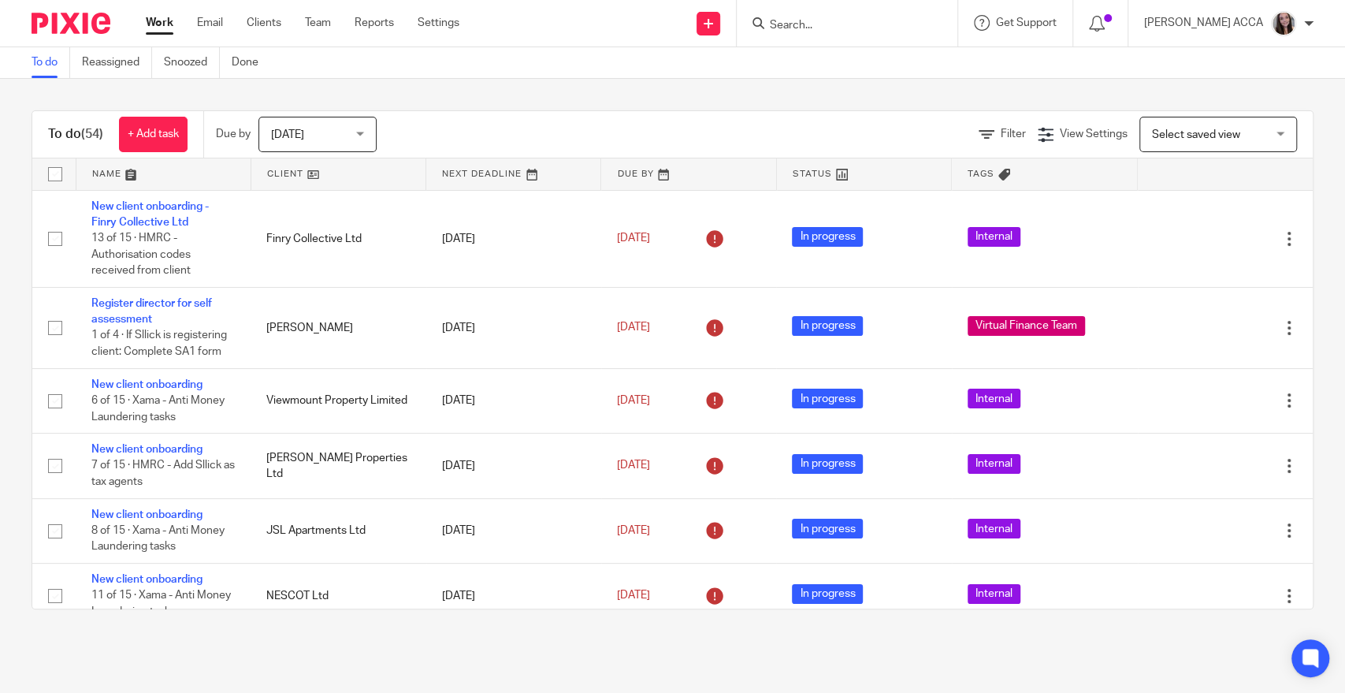
click at [864, 28] on input "Search" at bounding box center [839, 26] width 142 height 14
type input "team"
click at [857, 65] on link at bounding box center [898, 68] width 266 height 36
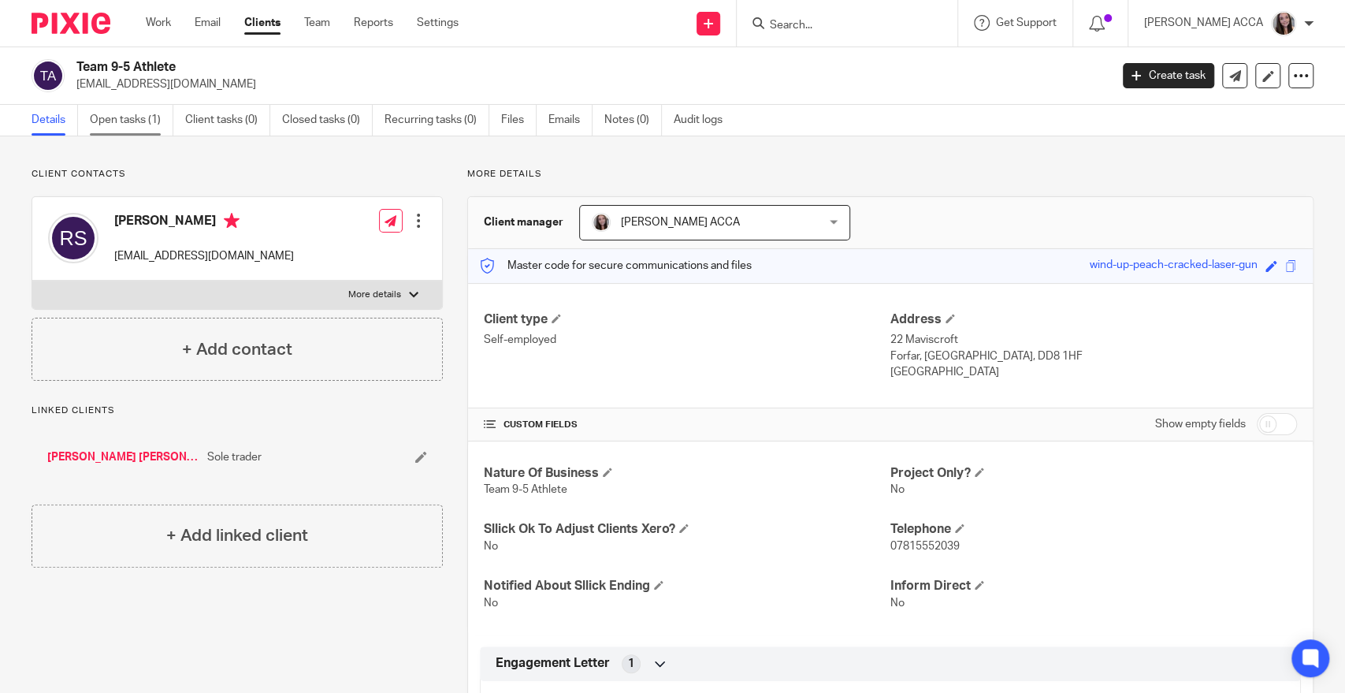
click at [124, 123] on link "Open tasks (1)" at bounding box center [132, 120] width 84 height 31
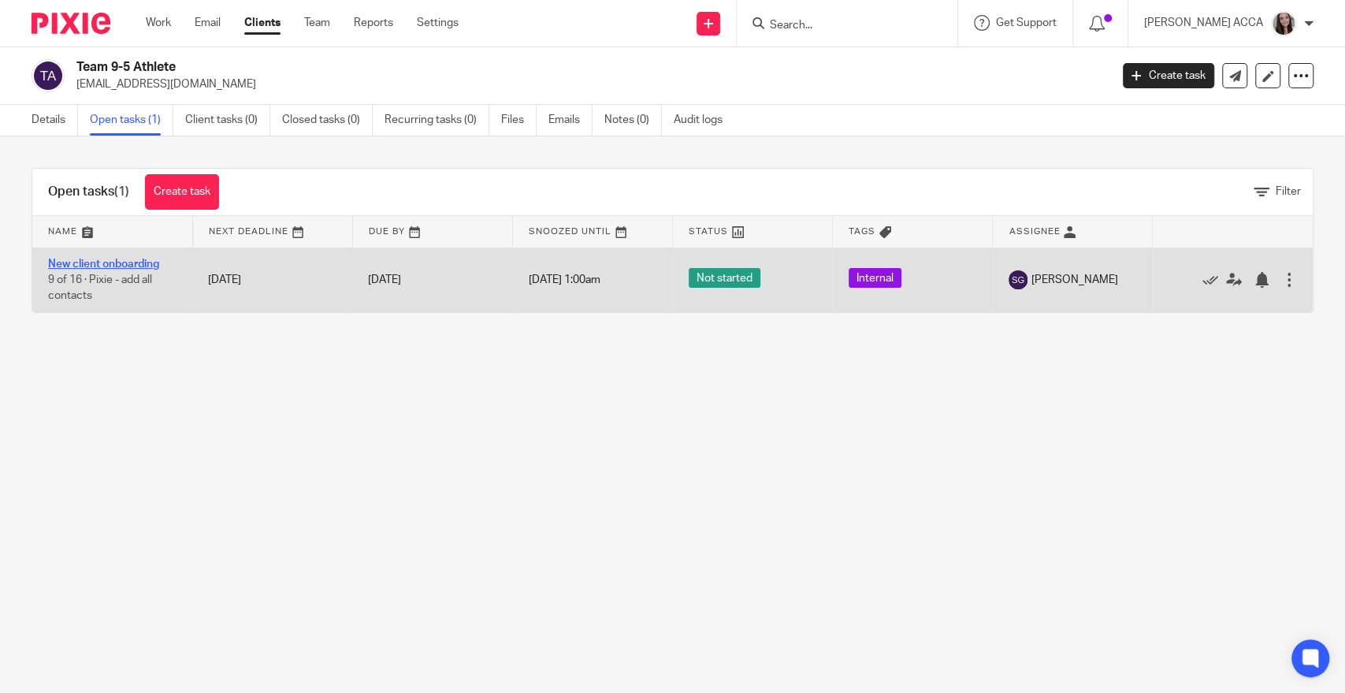
click at [117, 261] on link "New client onboarding" at bounding box center [103, 263] width 111 height 11
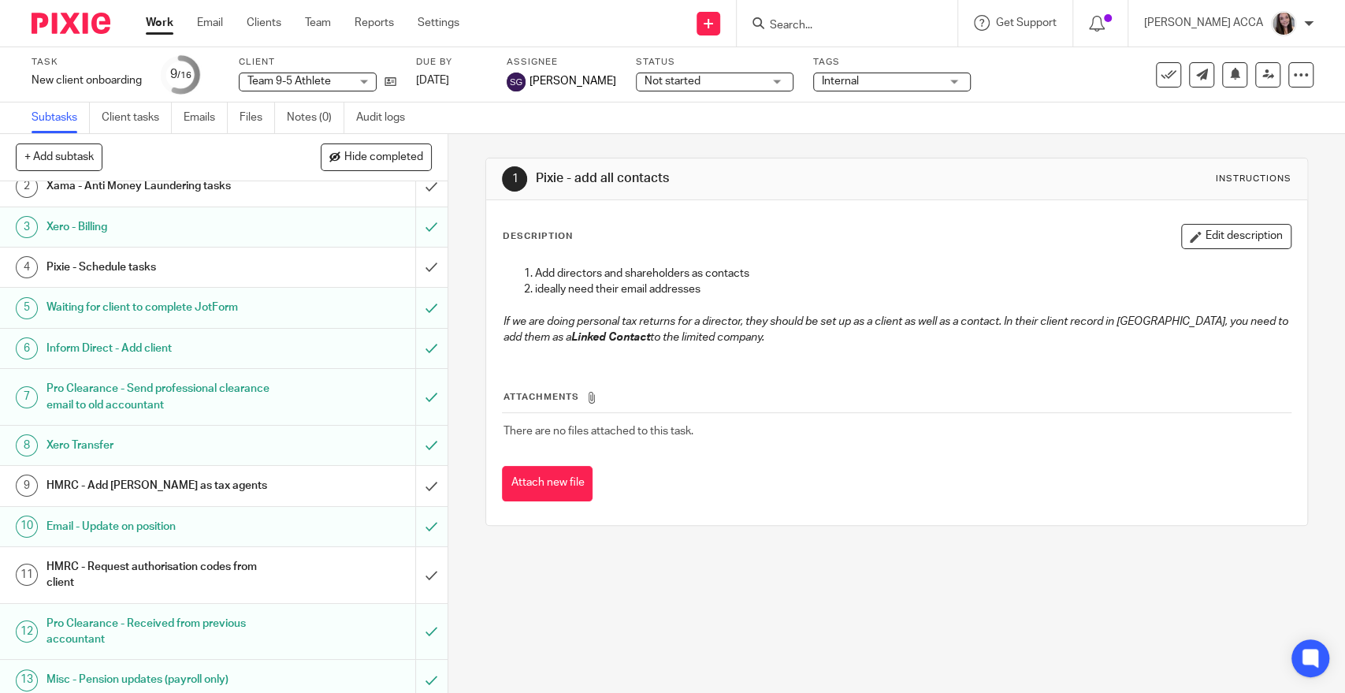
click at [171, 482] on h1 "HMRC - Add Alvah as tax agents" at bounding box center [164, 486] width 236 height 24
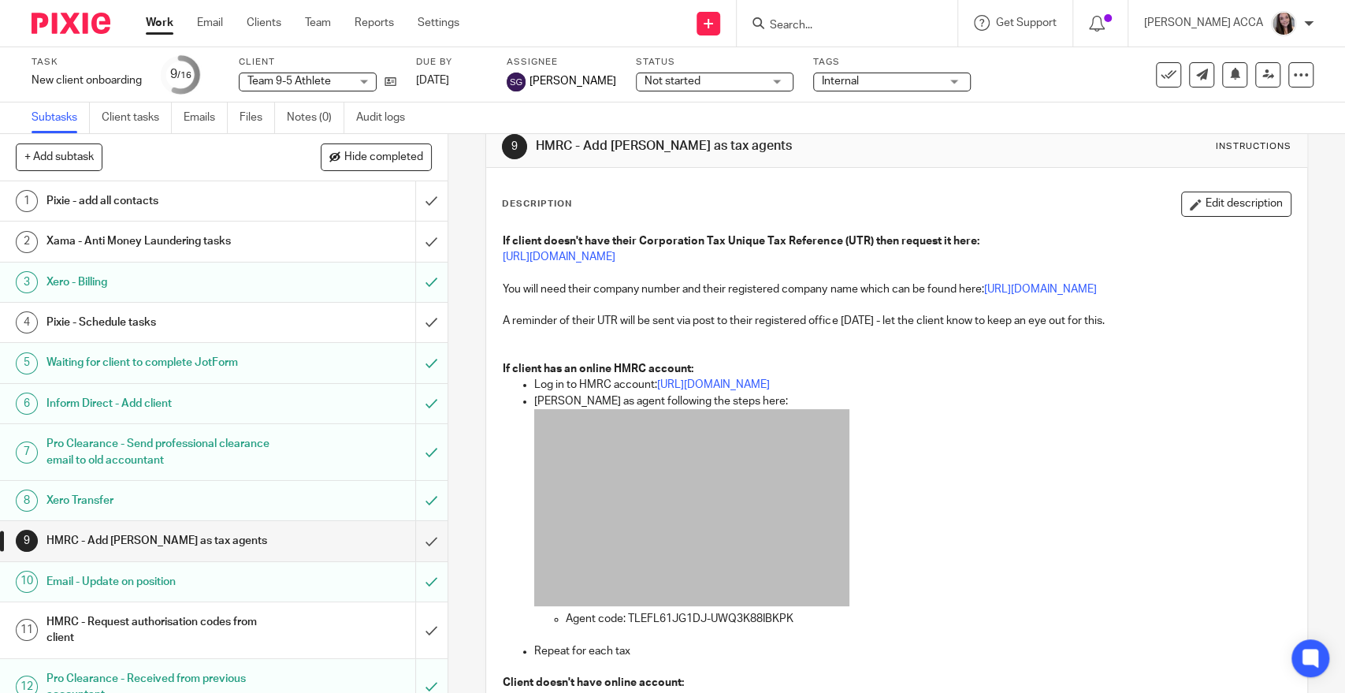
click at [874, 29] on input "Search" at bounding box center [839, 26] width 142 height 14
click at [454, 23] on link "Settings" at bounding box center [439, 23] width 42 height 16
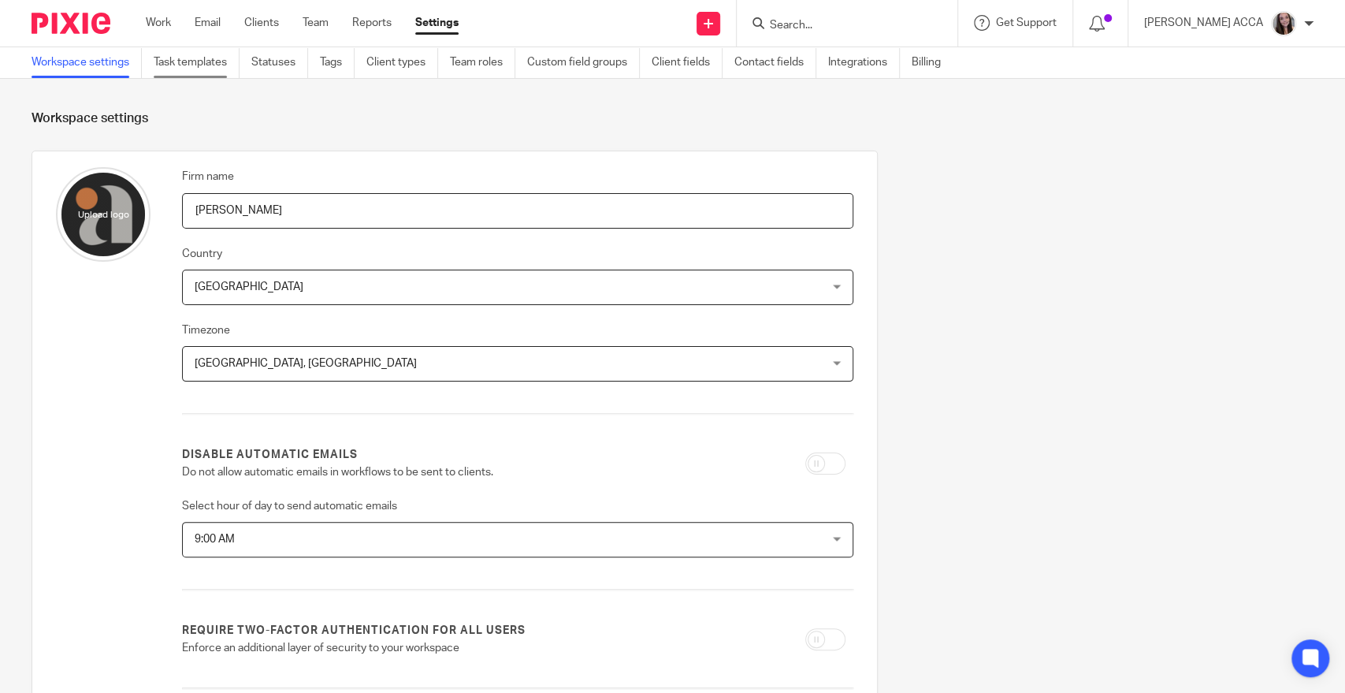
click at [214, 61] on link "Task templates" at bounding box center [197, 62] width 86 height 31
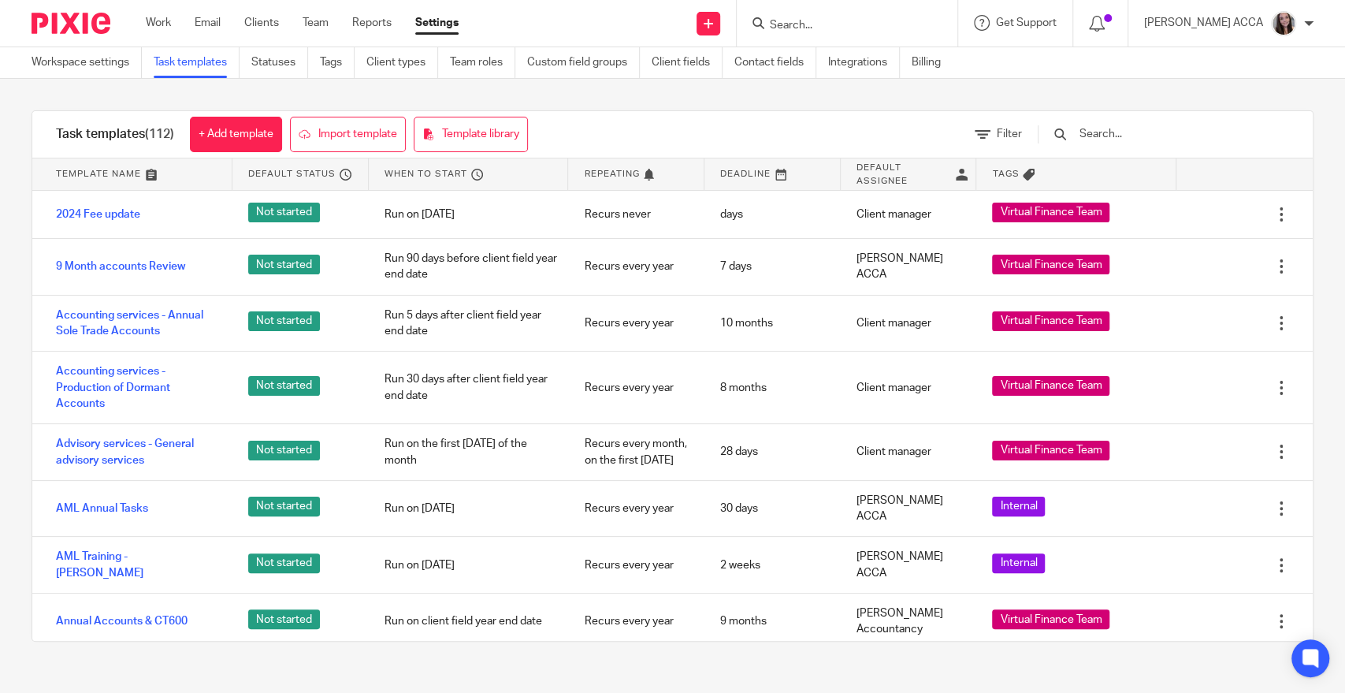
click at [1153, 138] on input "text" at bounding box center [1170, 133] width 184 height 17
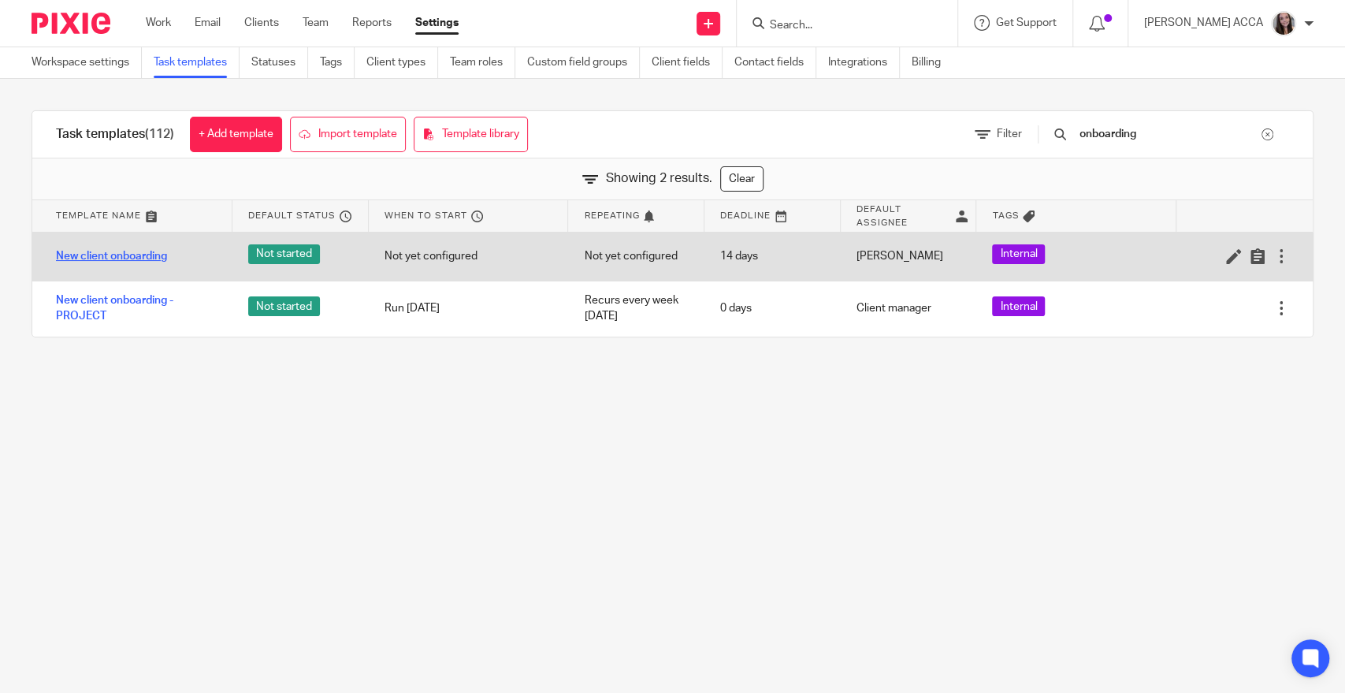
type input "onboarding"
click at [145, 257] on link "New client onboarding" at bounding box center [111, 256] width 111 height 16
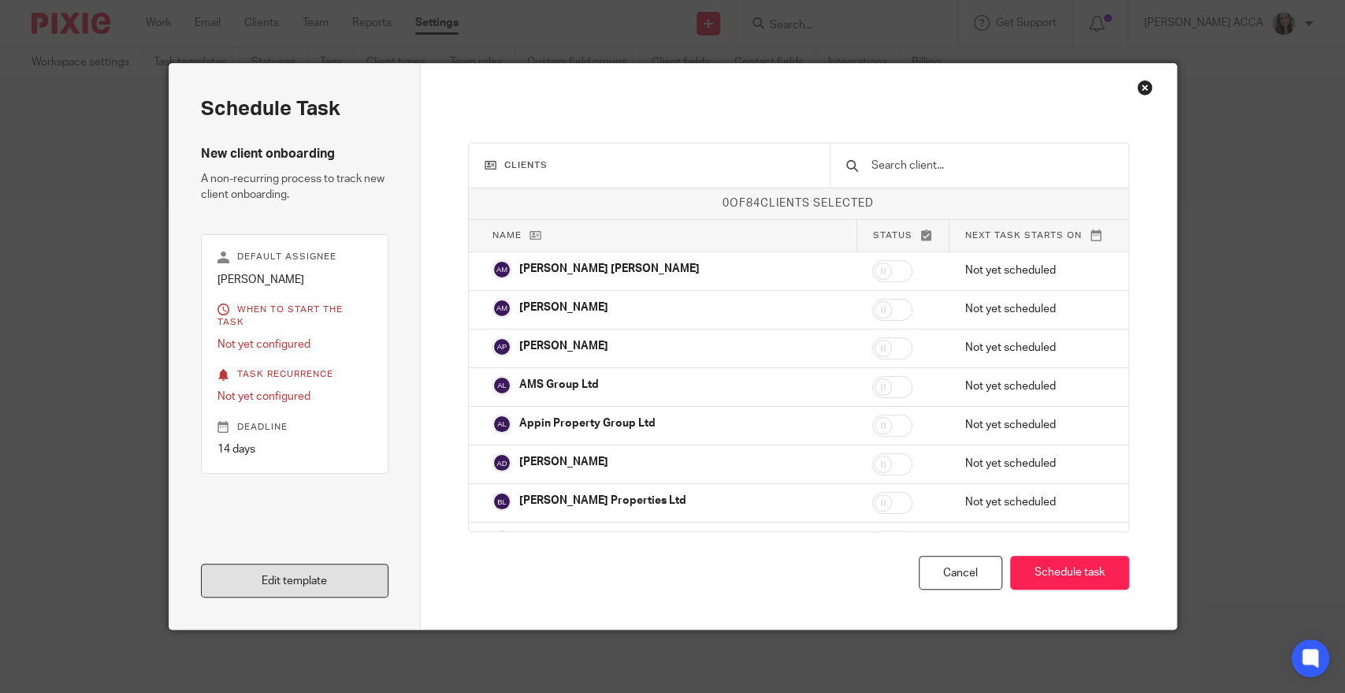
click at [328, 580] on link "Edit template" at bounding box center [295, 580] width 188 height 34
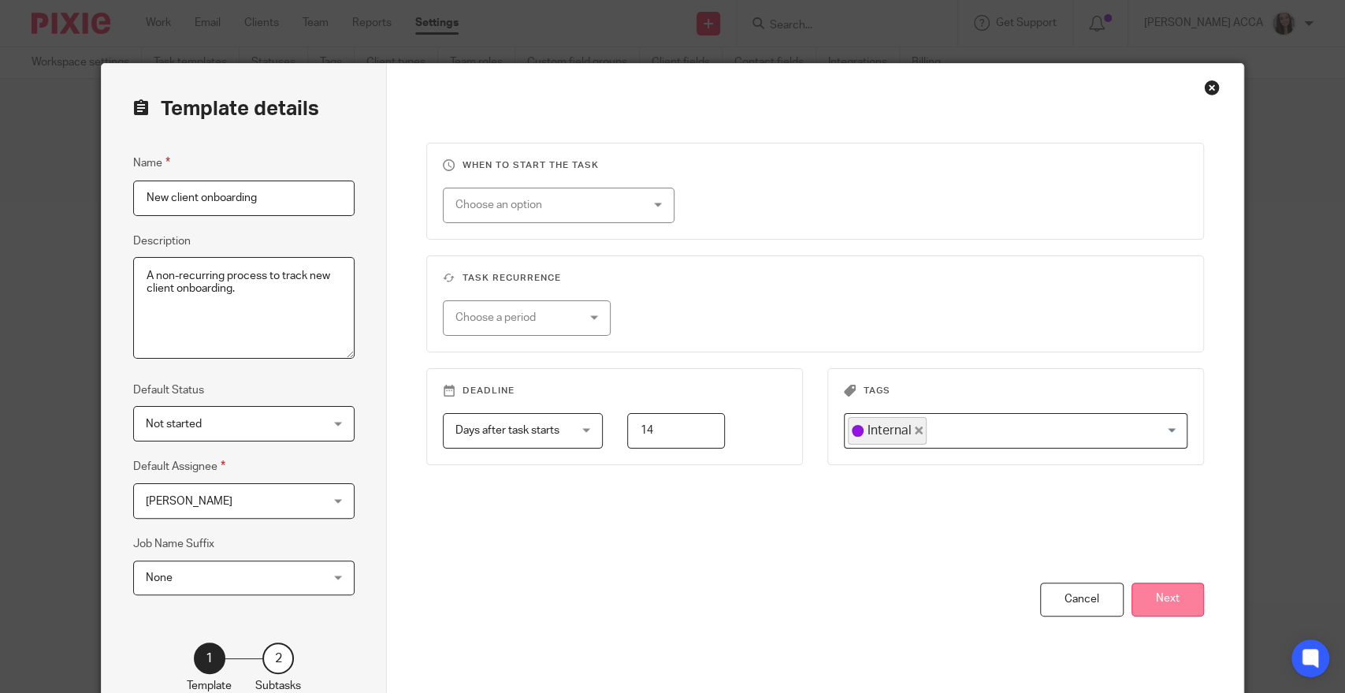
click at [1158, 600] on button "Next" at bounding box center [1167, 599] width 72 height 34
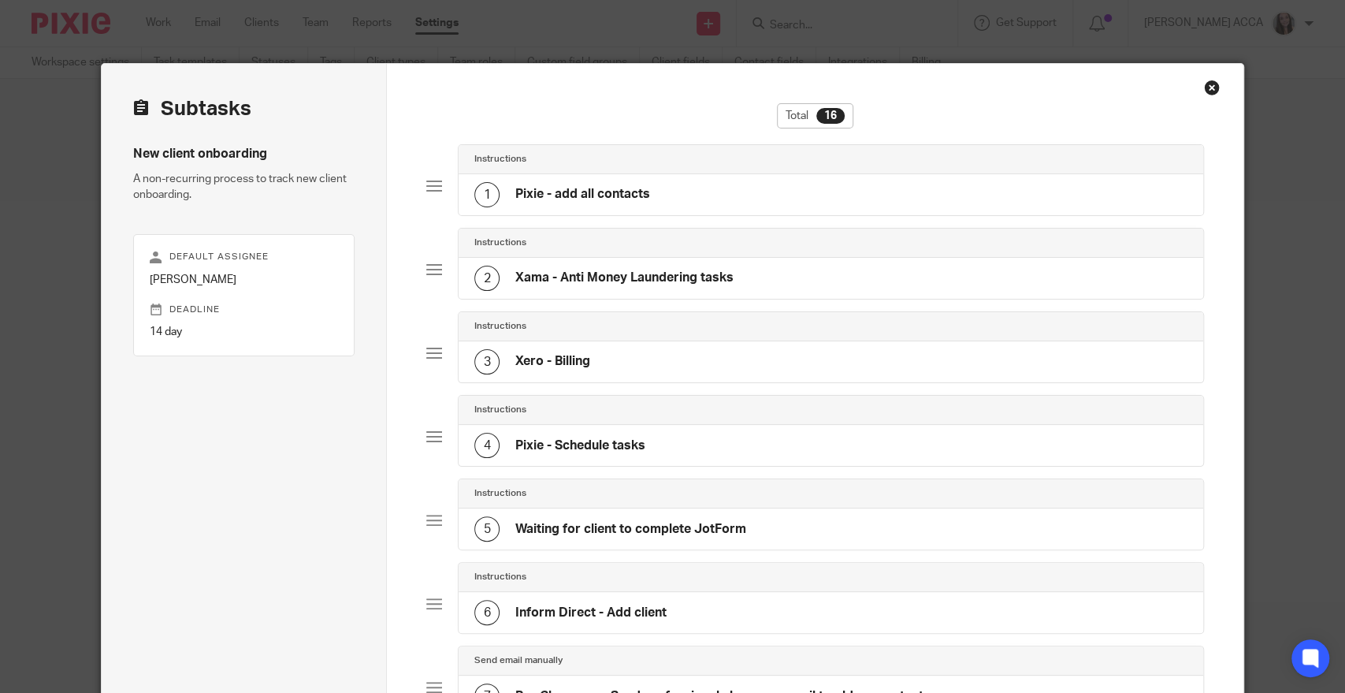
click at [648, 181] on div "1 Pixie - add all contacts" at bounding box center [831, 194] width 745 height 41
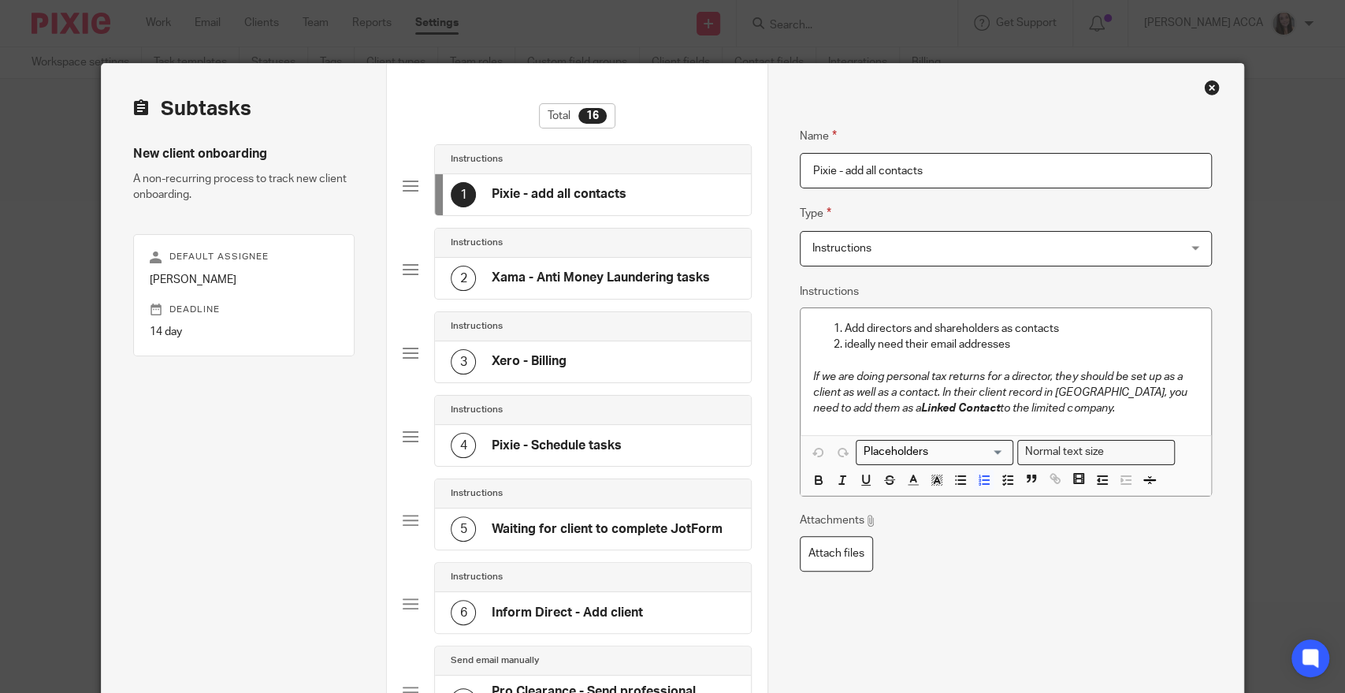
click at [1021, 336] on p "Add directors and shareholders as contacts" at bounding box center [1022, 329] width 354 height 16
click at [1026, 340] on p "ideally need their email addresses" at bounding box center [1022, 344] width 354 height 16
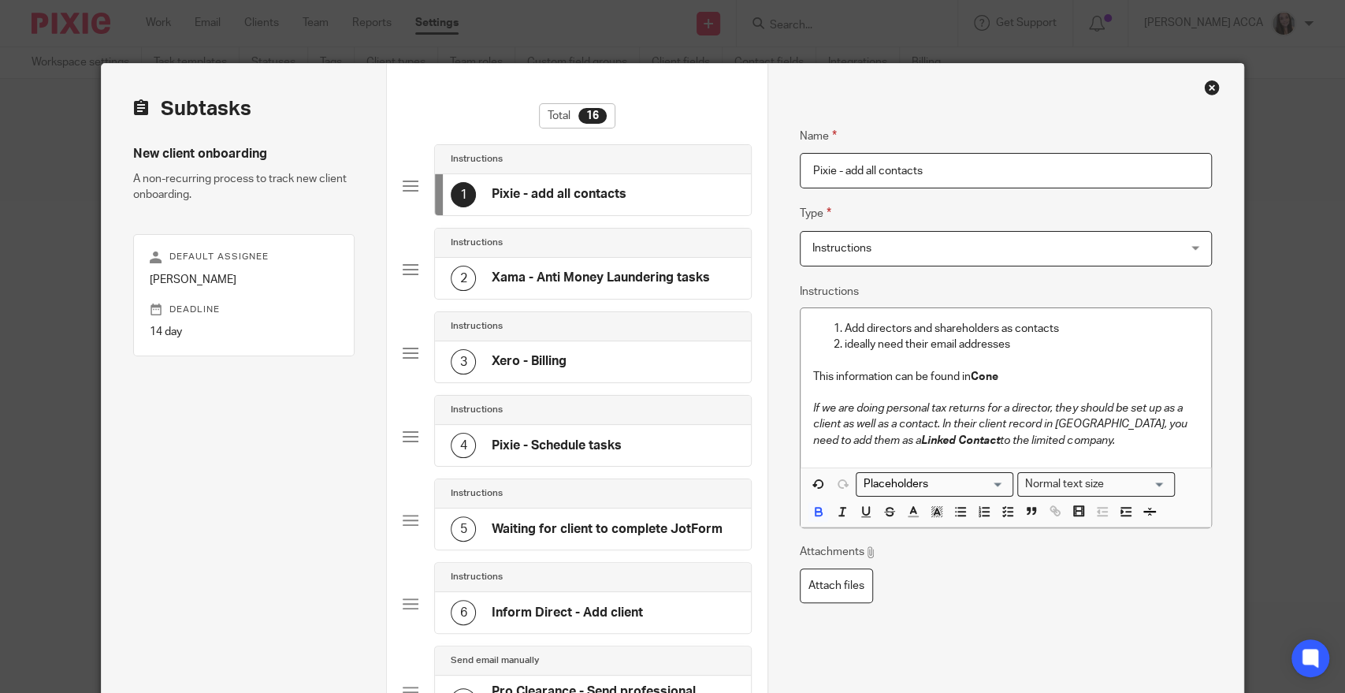
click at [1027, 378] on p "This information can be found in Cone" at bounding box center [1005, 377] width 385 height 16
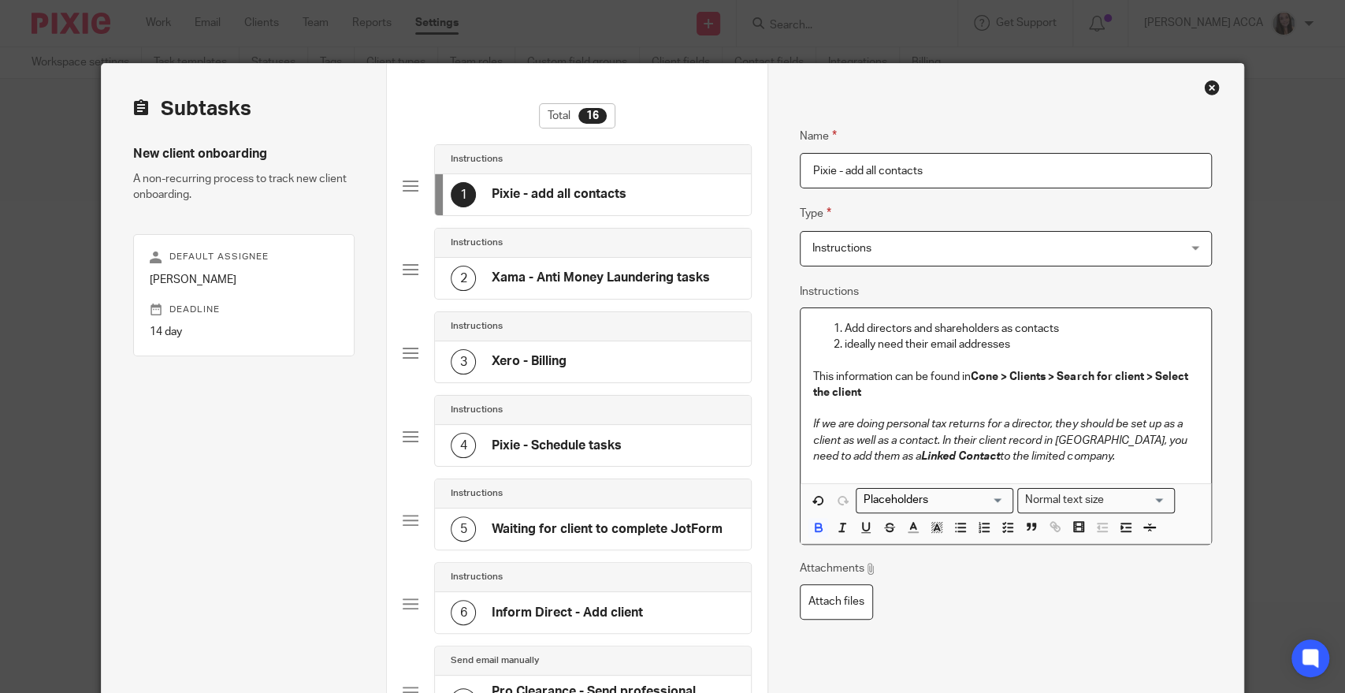
click at [879, 385] on p "This information can be found in Cone > Clients > Search for client > Select th…" at bounding box center [1005, 385] width 385 height 32
click at [882, 396] on p "This information can be found in Cone > Clients > Search for client > Select th…" at bounding box center [1005, 385] width 385 height 32
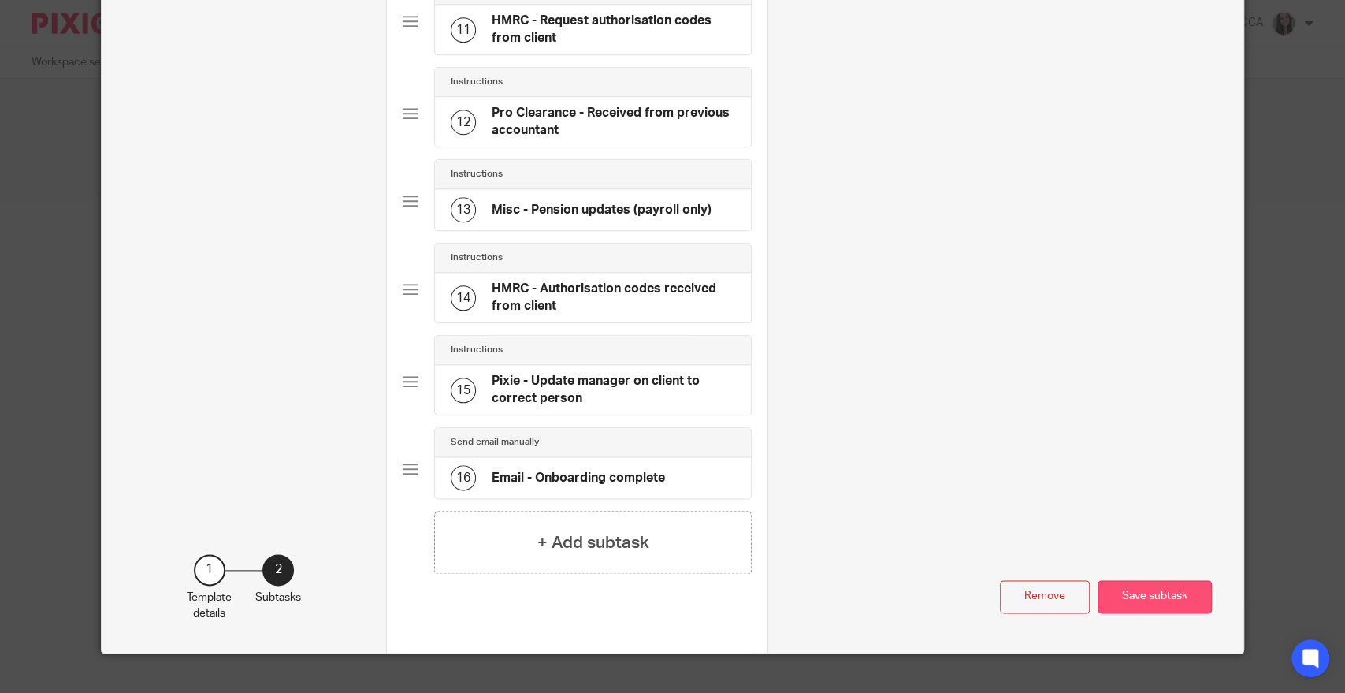
click at [1153, 580] on button "Save subtask" at bounding box center [1155, 597] width 114 height 34
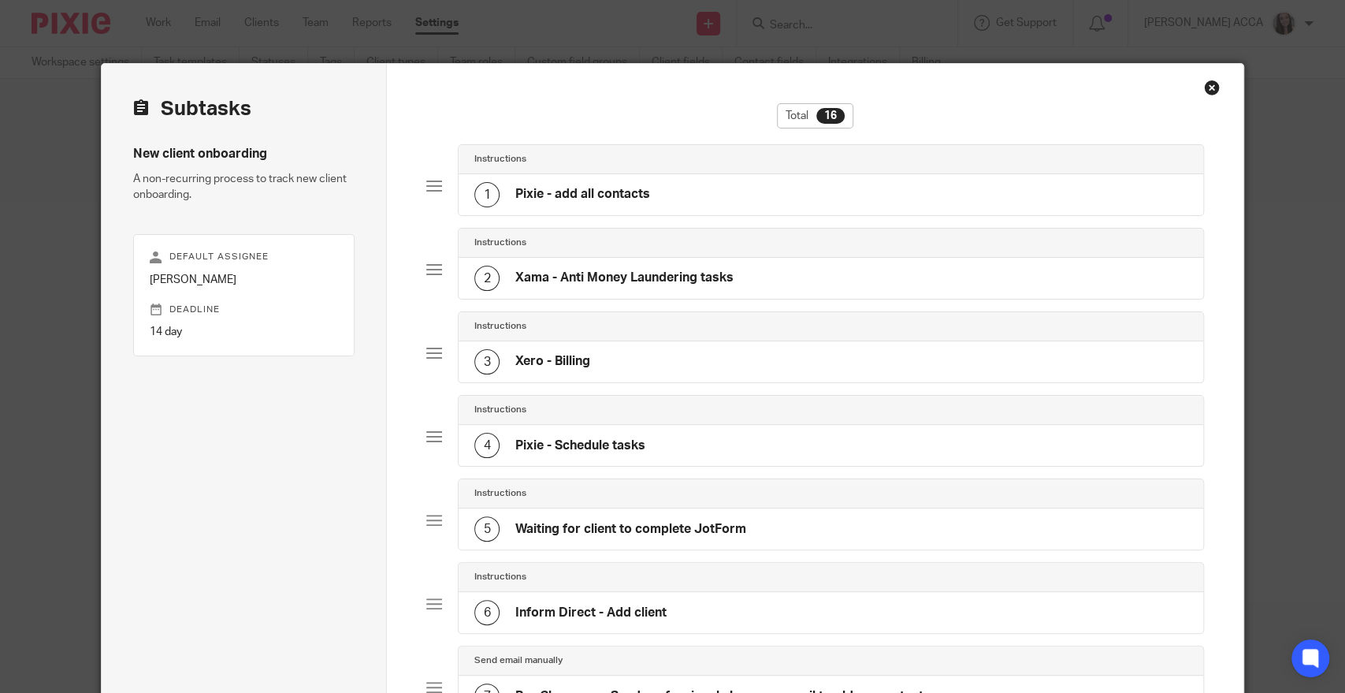
click at [745, 280] on div "2 Xama - Anti Money Laundering tasks" at bounding box center [831, 278] width 745 height 41
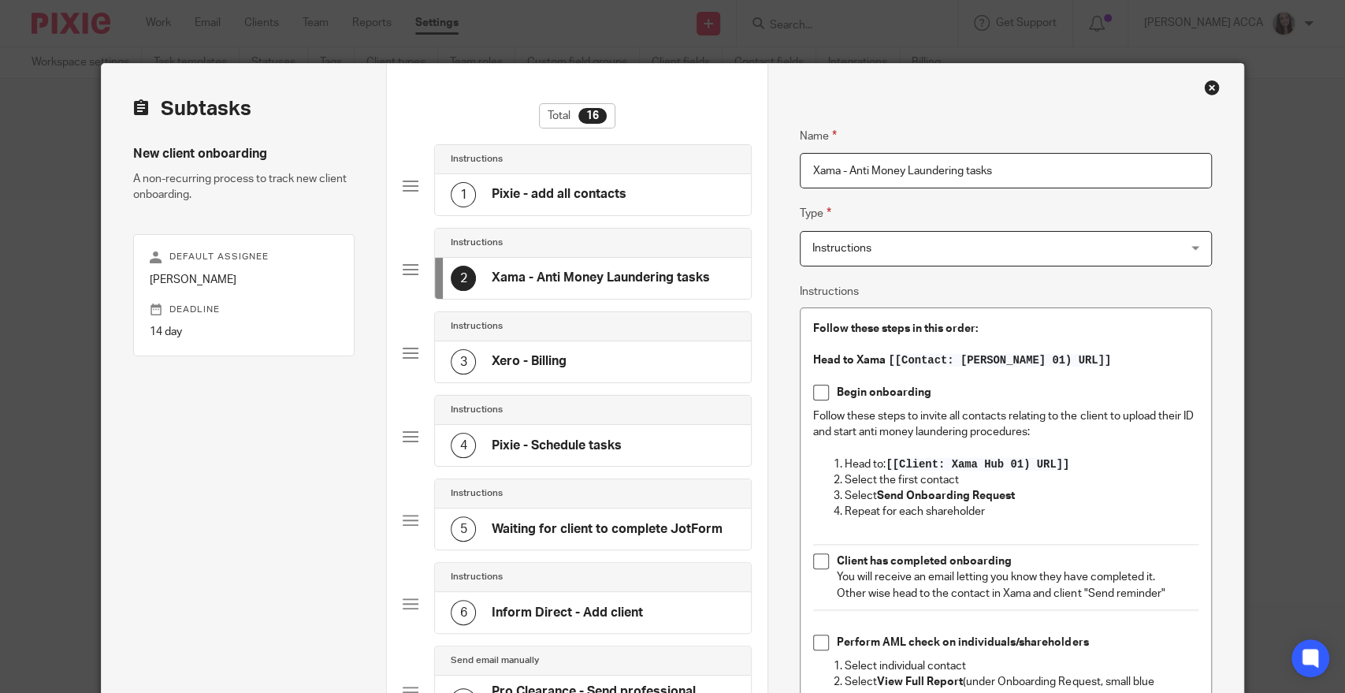
click at [683, 333] on div "Instructions" at bounding box center [593, 326] width 316 height 29
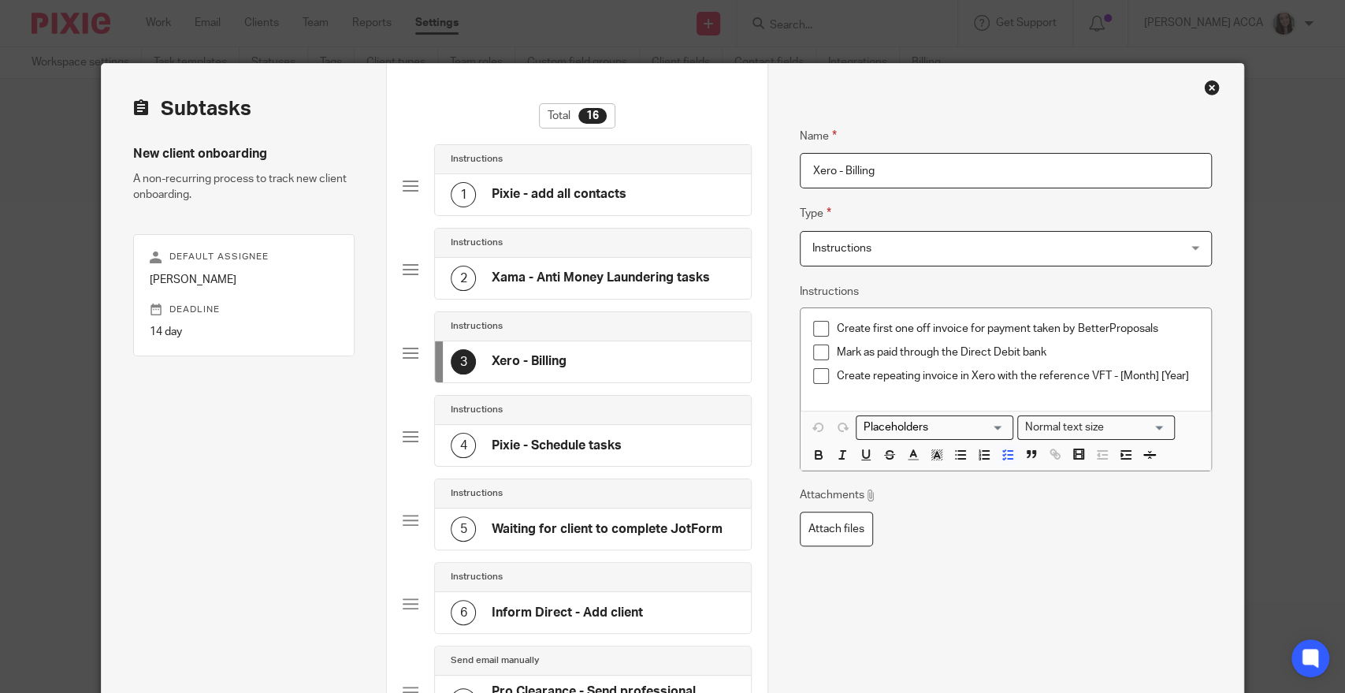
click at [593, 459] on div "4 Pixie - Schedule tasks" at bounding box center [593, 445] width 316 height 41
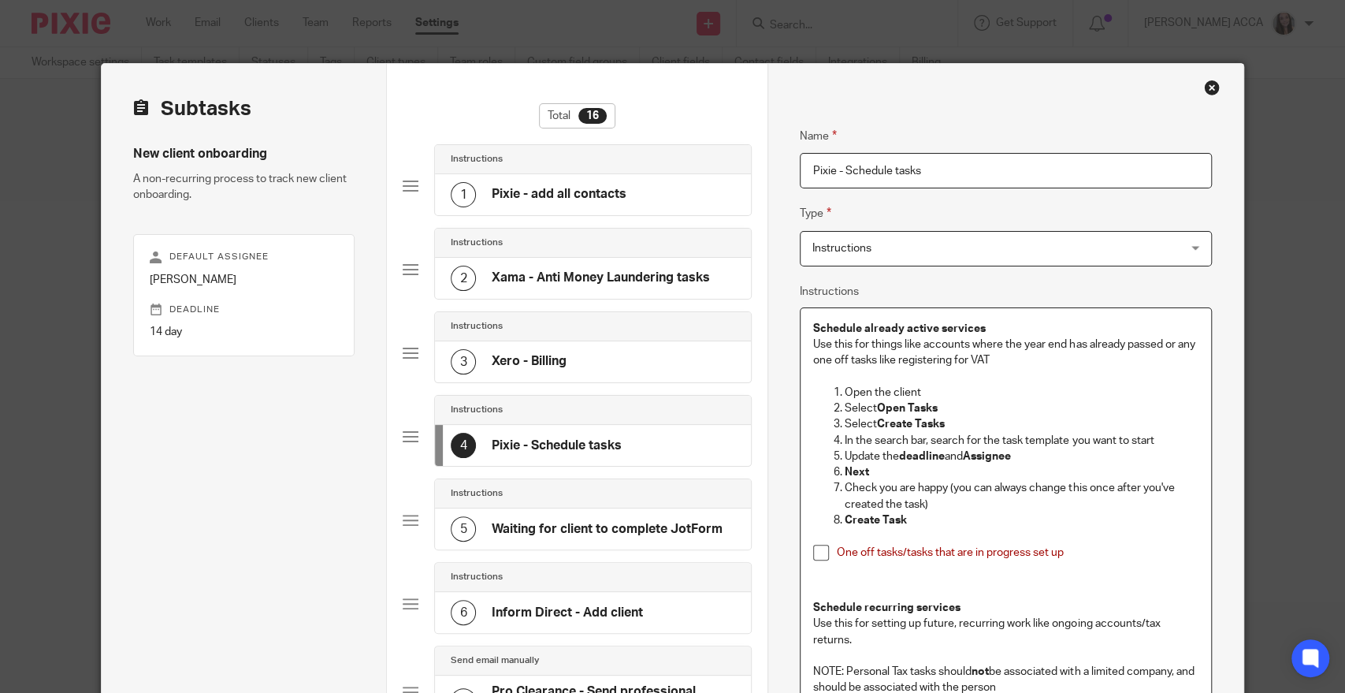
click at [813, 326] on strong "Schedule already active services" at bounding box center [899, 328] width 173 height 11
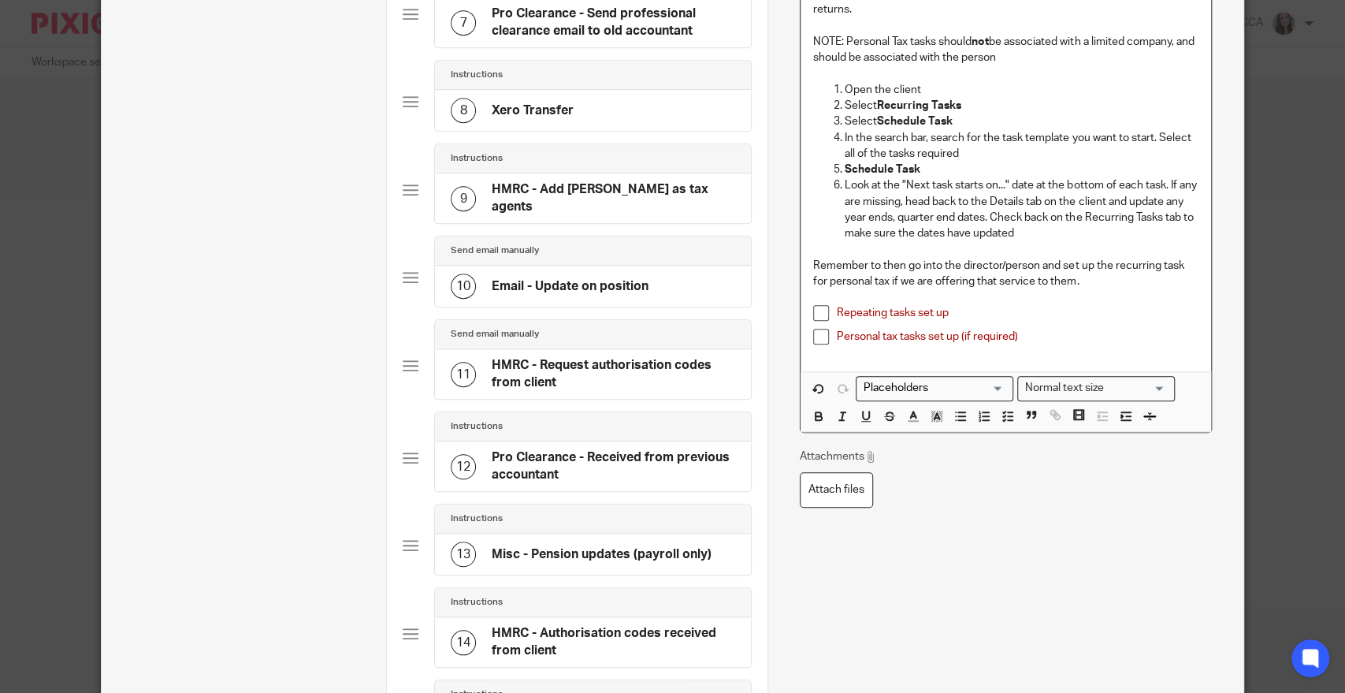
scroll to position [678, 0]
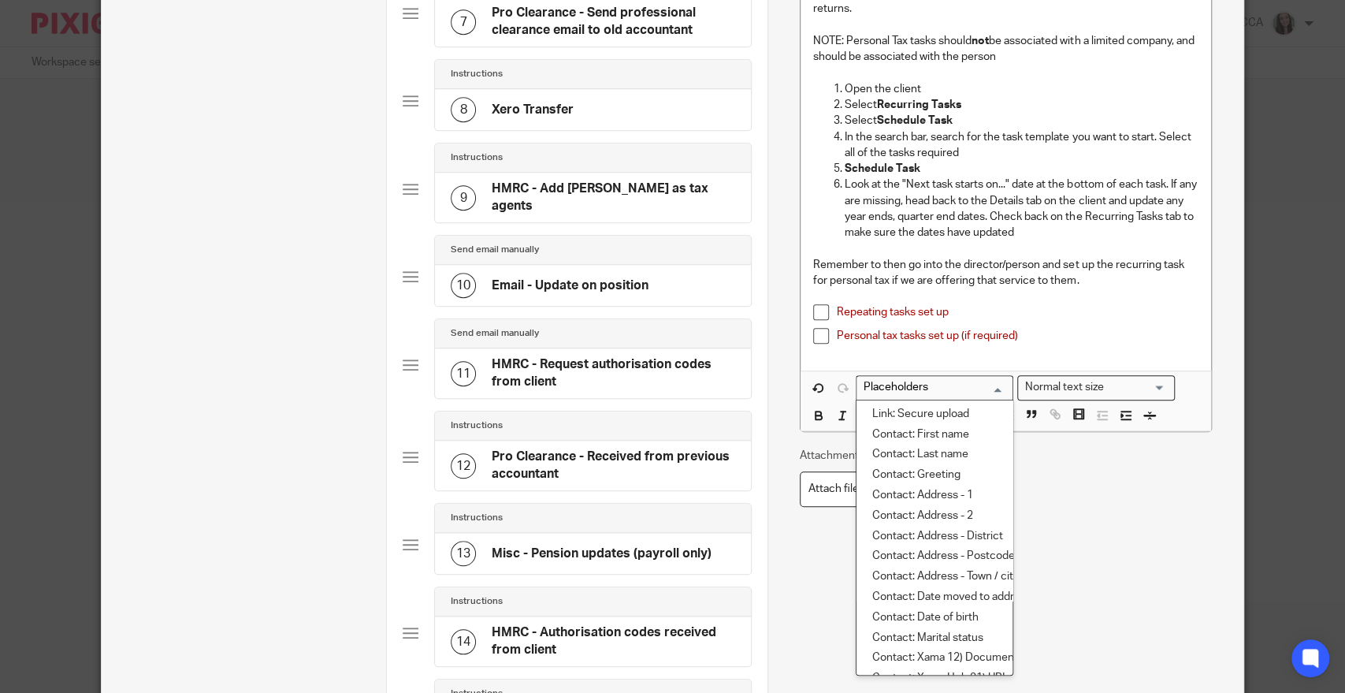
click at [931, 387] on input "Search for option" at bounding box center [931, 387] width 146 height 17
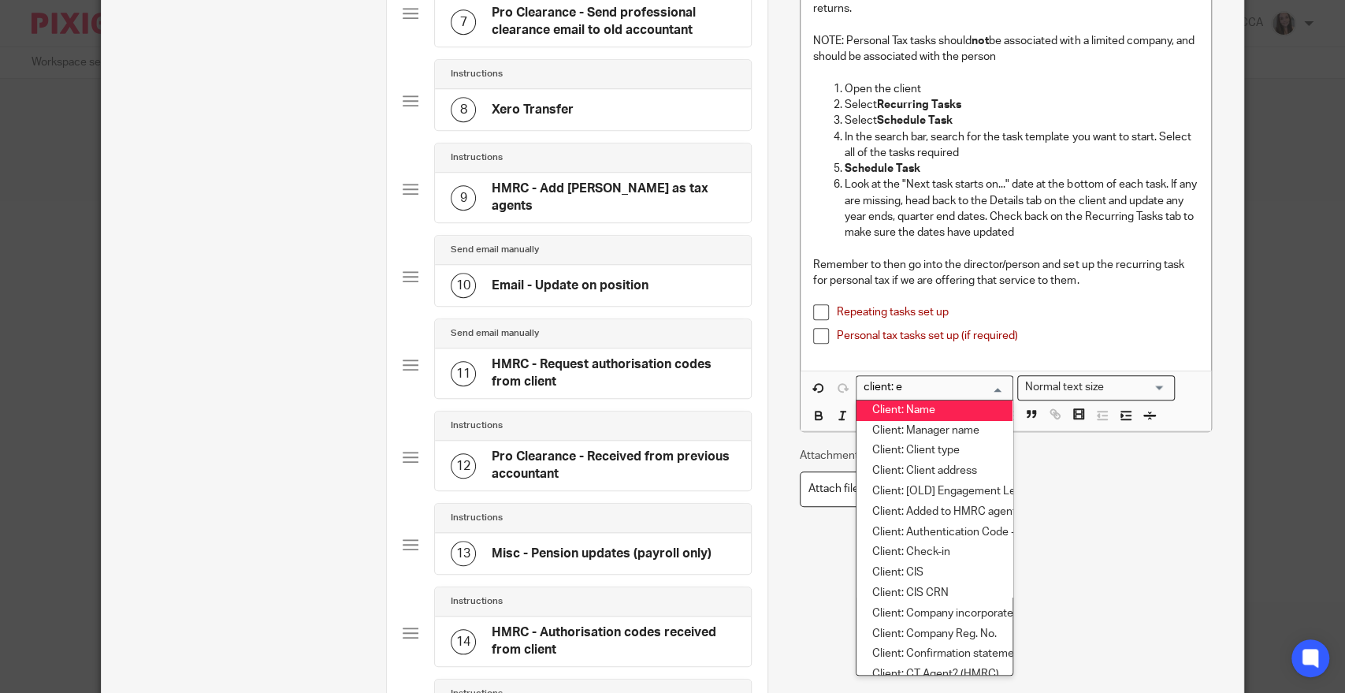
scroll to position [0, 0]
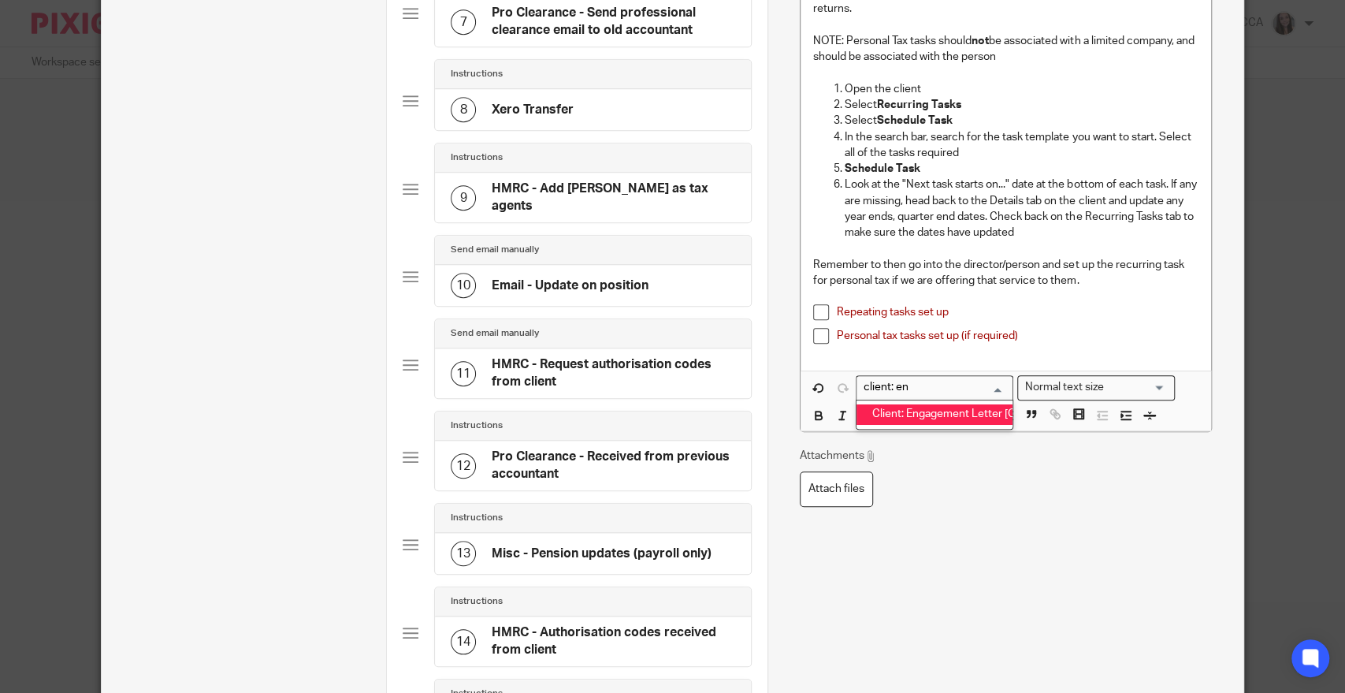
type input "client: en"
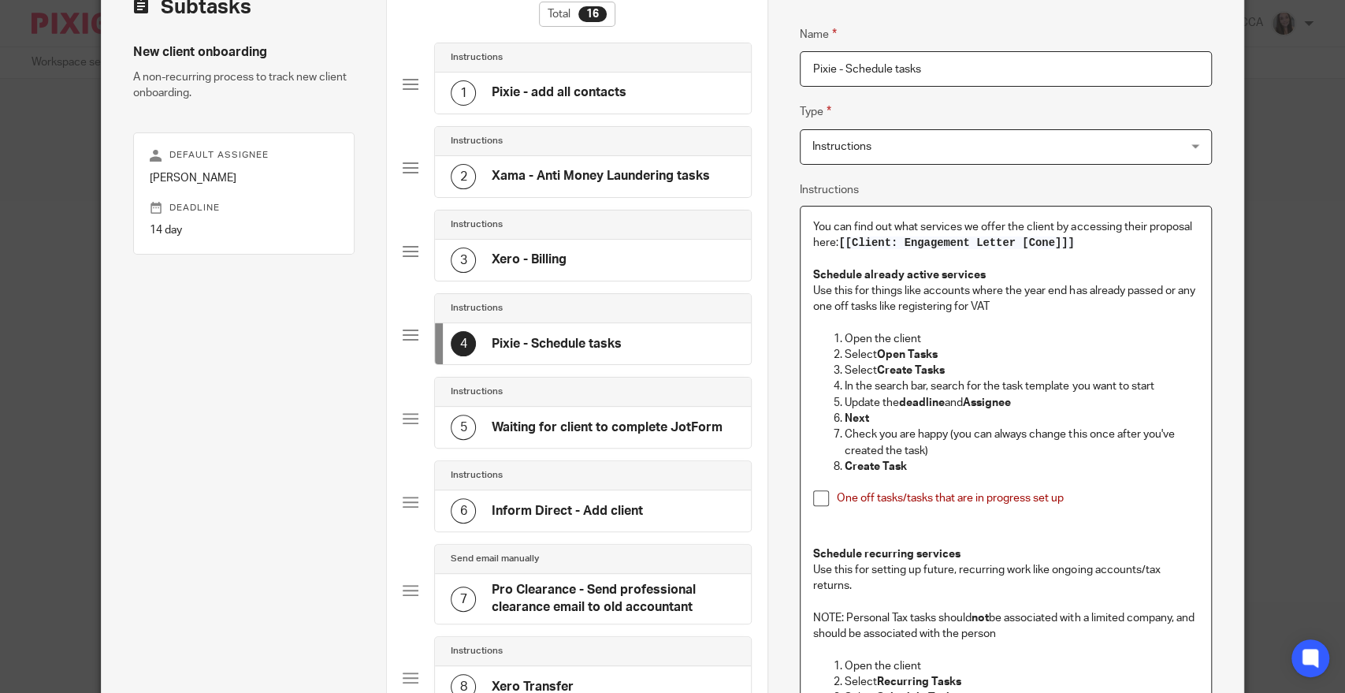
scroll to position [102, 0]
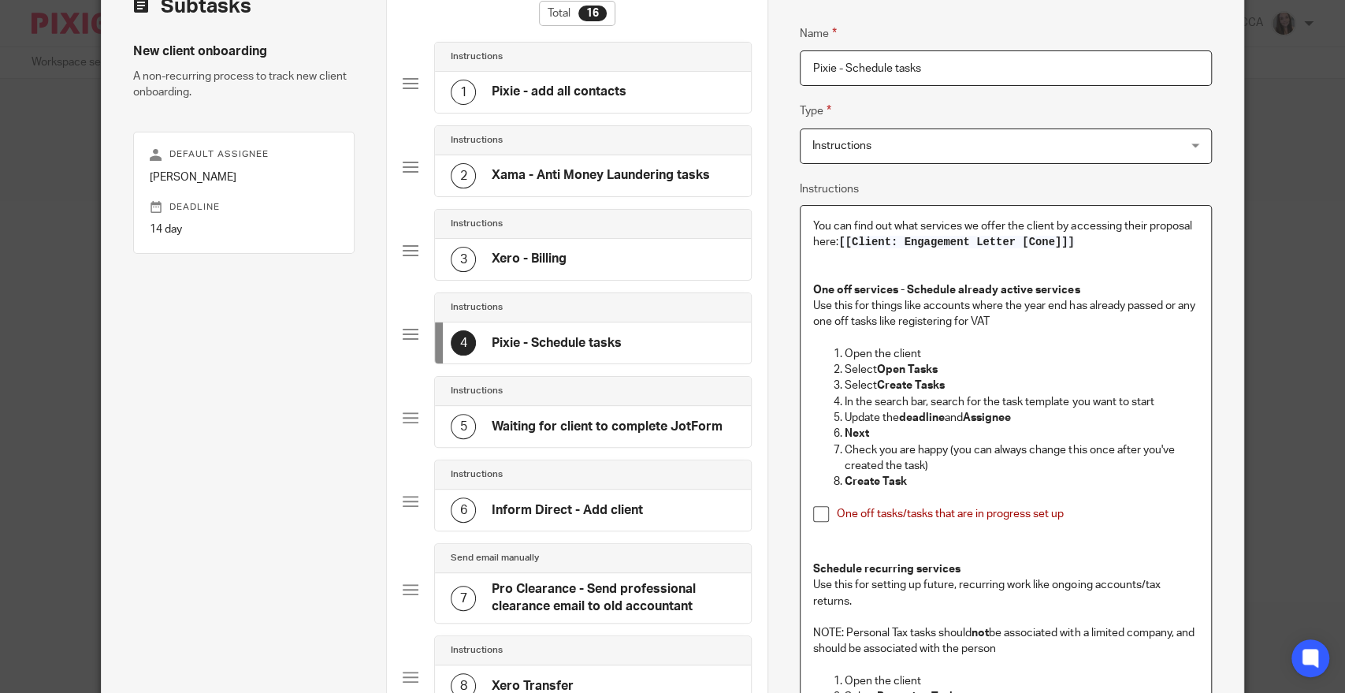
click at [1078, 286] on p "One off services - Schedule already active services" at bounding box center [1005, 290] width 385 height 16
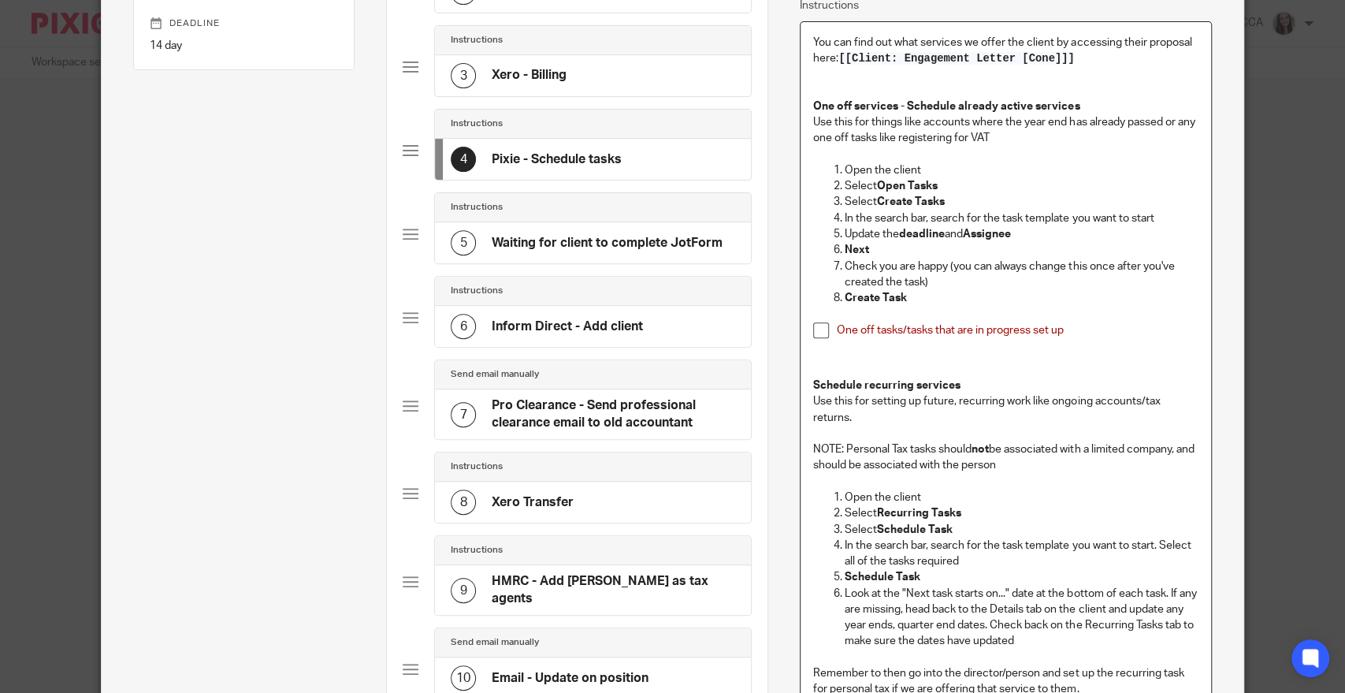
scroll to position [287, 0]
click at [821, 95] on p at bounding box center [1005, 90] width 385 height 16
click at [830, 105] on strong "One off services - Schedule already active services" at bounding box center [946, 105] width 266 height 11
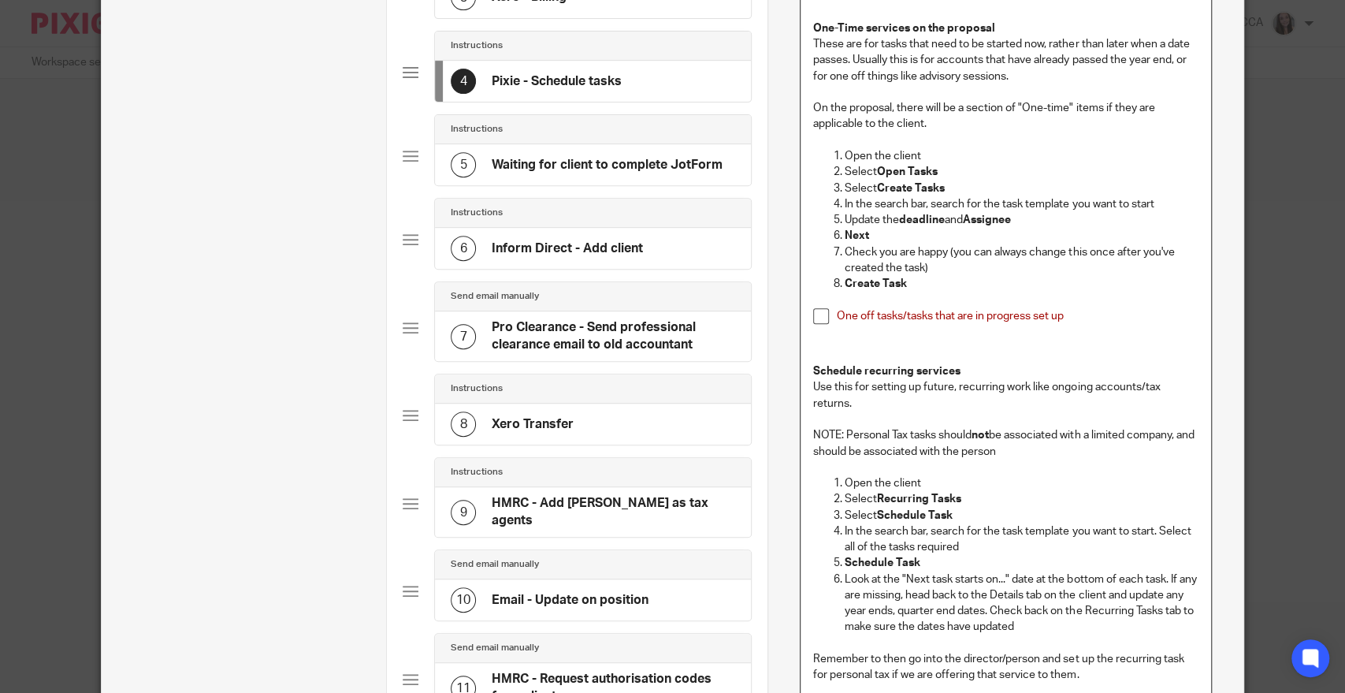
scroll to position [365, 0]
drag, startPoint x: 803, startPoint y: 367, endPoint x: 823, endPoint y: 363, distance: 20.1
click at [805, 366] on div "You can find out what services we offer the client by accessing their proposal …" at bounding box center [1006, 353] width 410 height 821
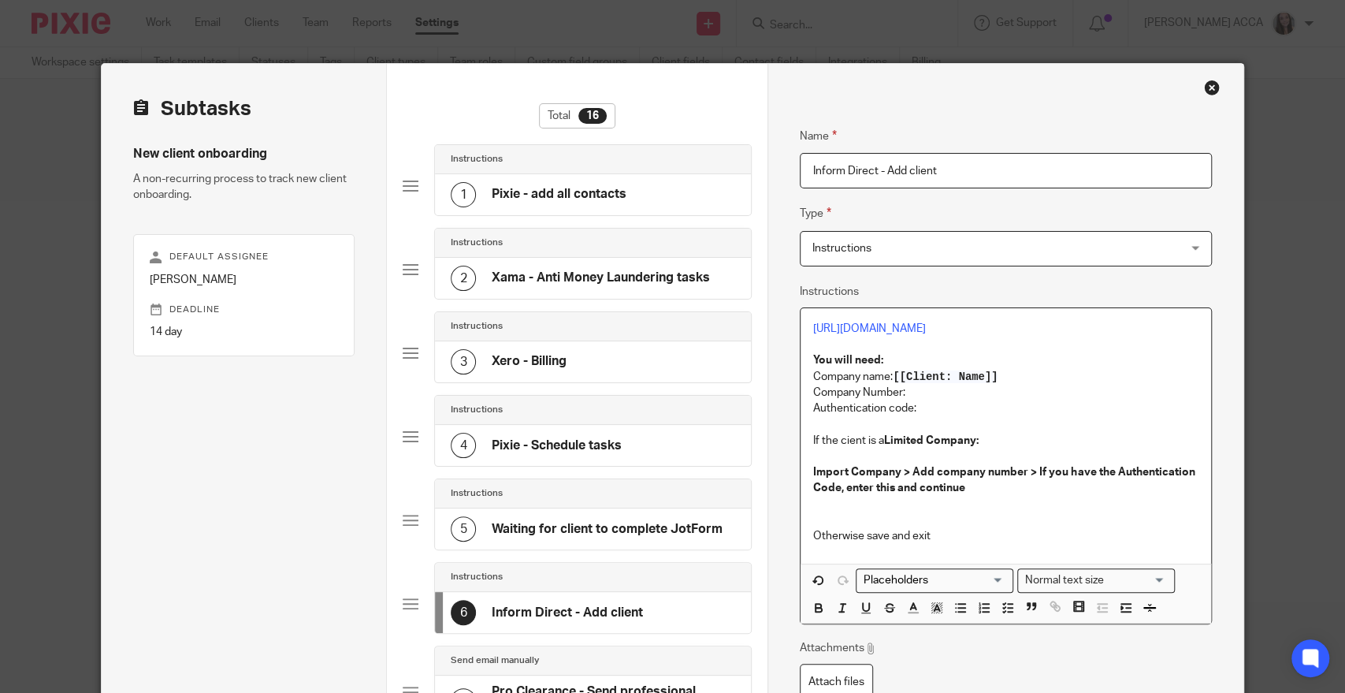
scroll to position [58, 0]
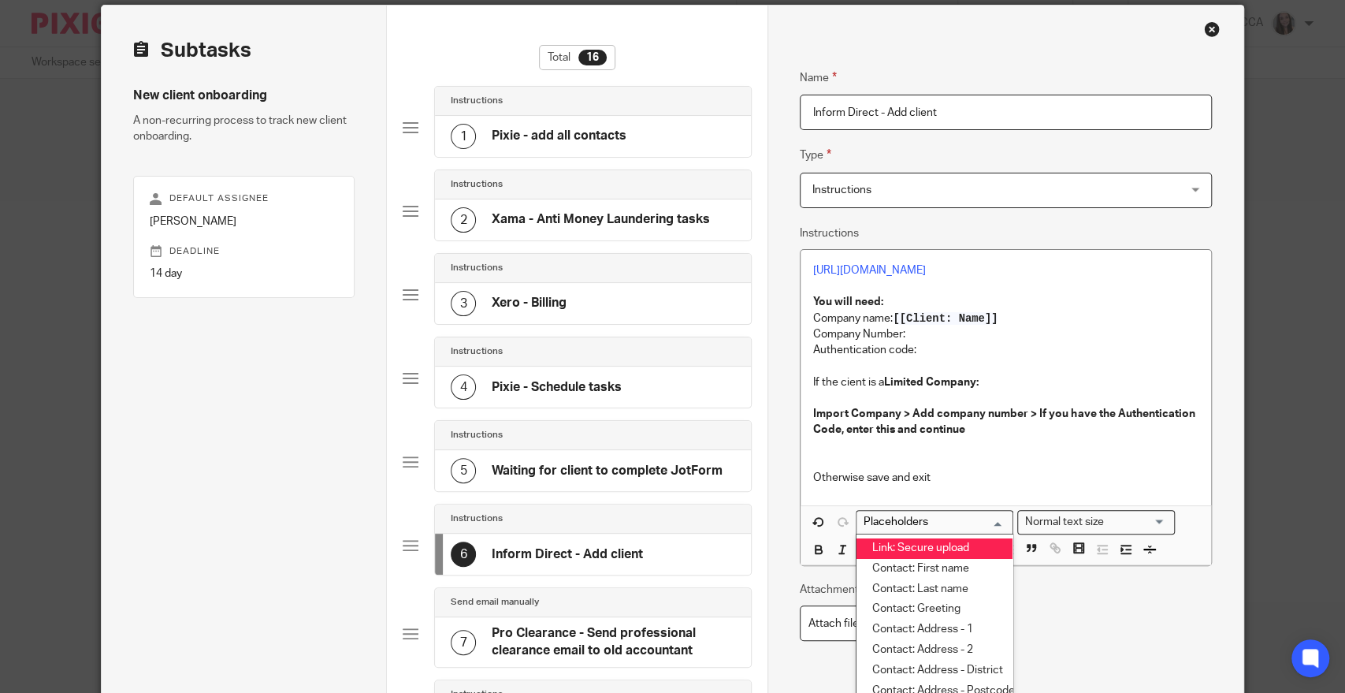
click at [942, 518] on input "Search for option" at bounding box center [931, 522] width 146 height 17
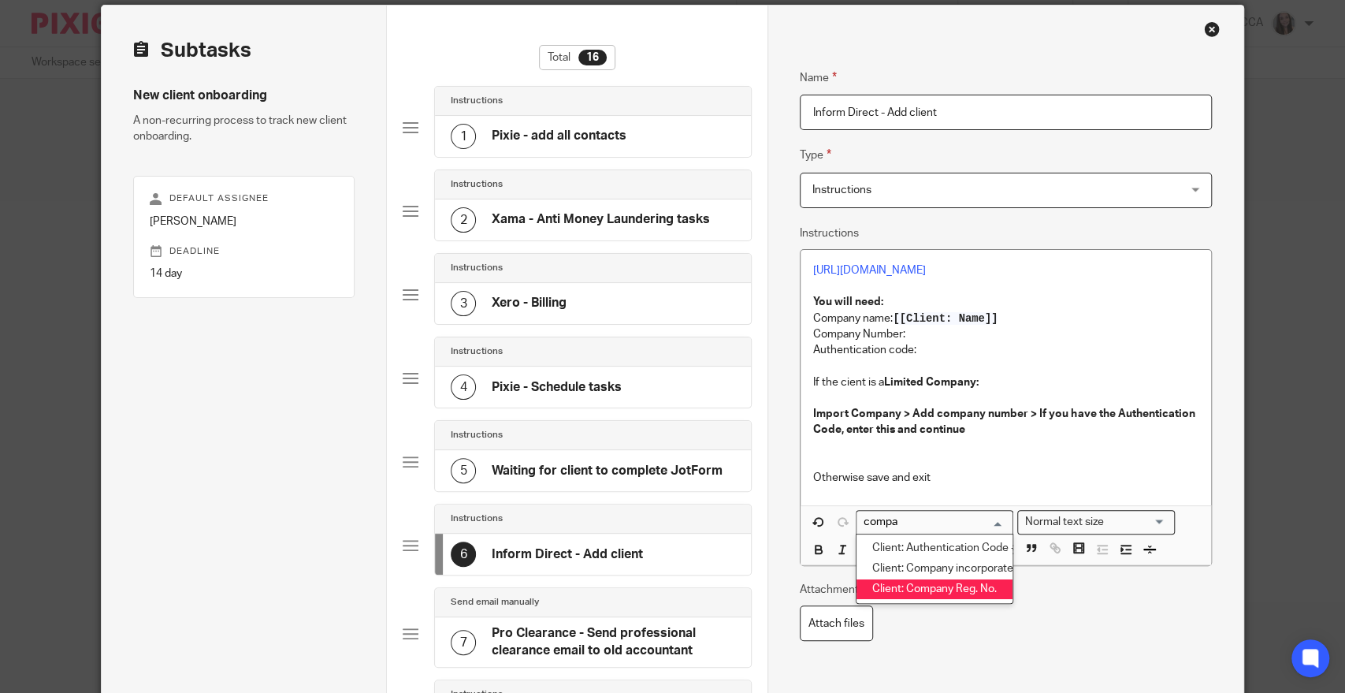
type input "compa"
click at [970, 518] on input "Search for option" at bounding box center [931, 522] width 146 height 17
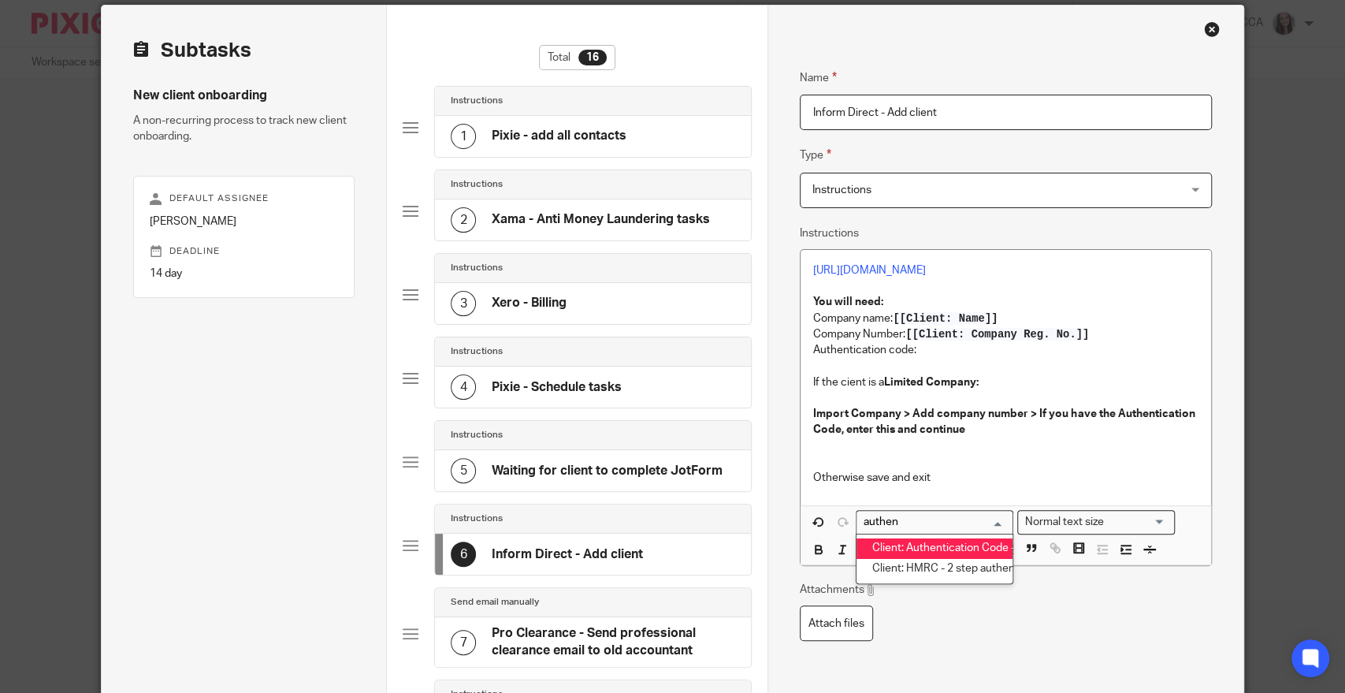
type input "authen"
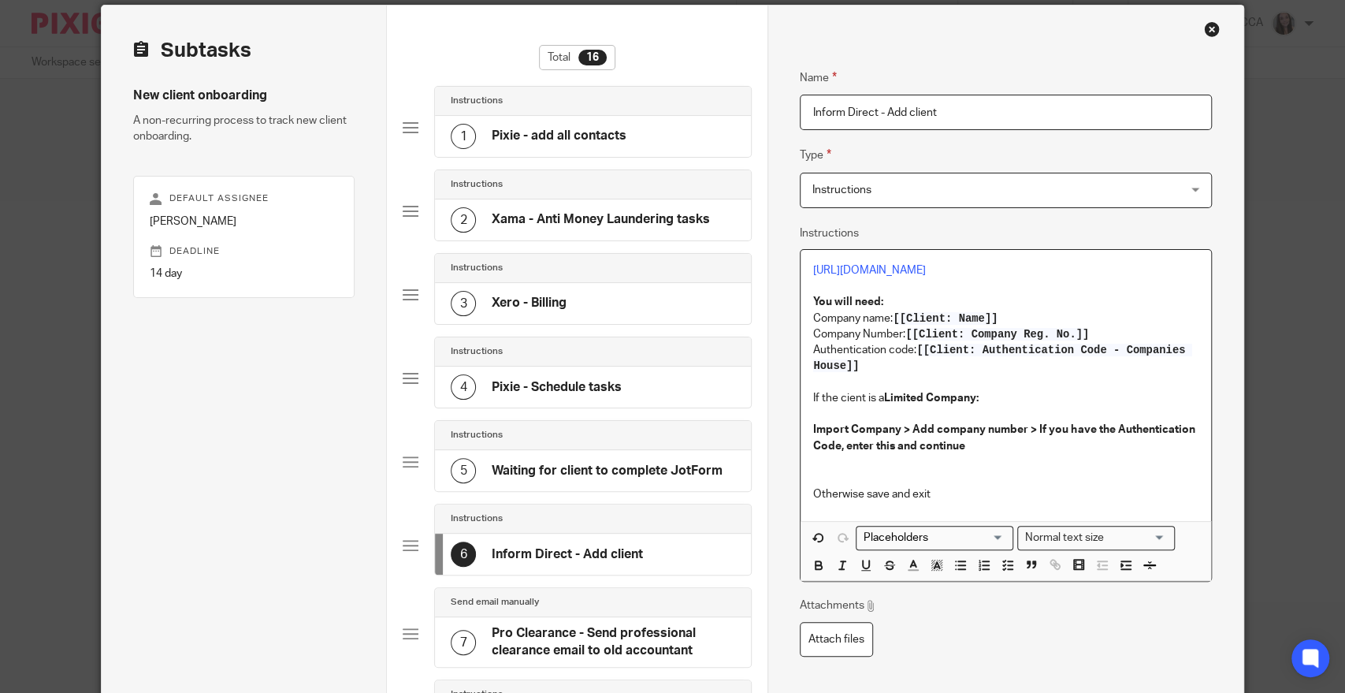
click at [1020, 400] on p "If the cient is a Limited Company:" at bounding box center [1005, 398] width 385 height 16
click at [1000, 442] on p "Import Company > Add company number > If you have the Authentication Code, ente…" at bounding box center [1005, 438] width 385 height 32
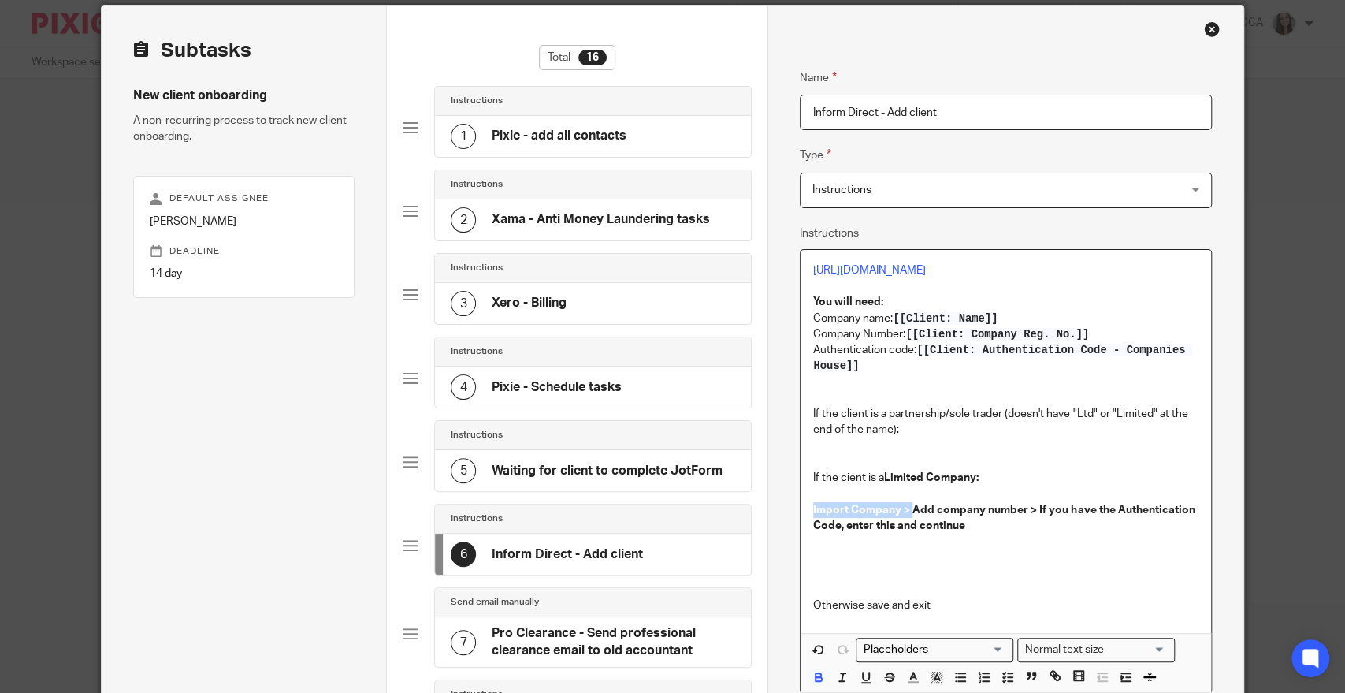
drag, startPoint x: 806, startPoint y: 511, endPoint x: 907, endPoint y: 509, distance: 100.9
click at [907, 509] on strong "Import Company > Add company number > If you have the Authentication Code, ente…" at bounding box center [1005, 517] width 384 height 27
copy strong "Import Company >"
click at [858, 447] on p at bounding box center [1005, 446] width 385 height 16
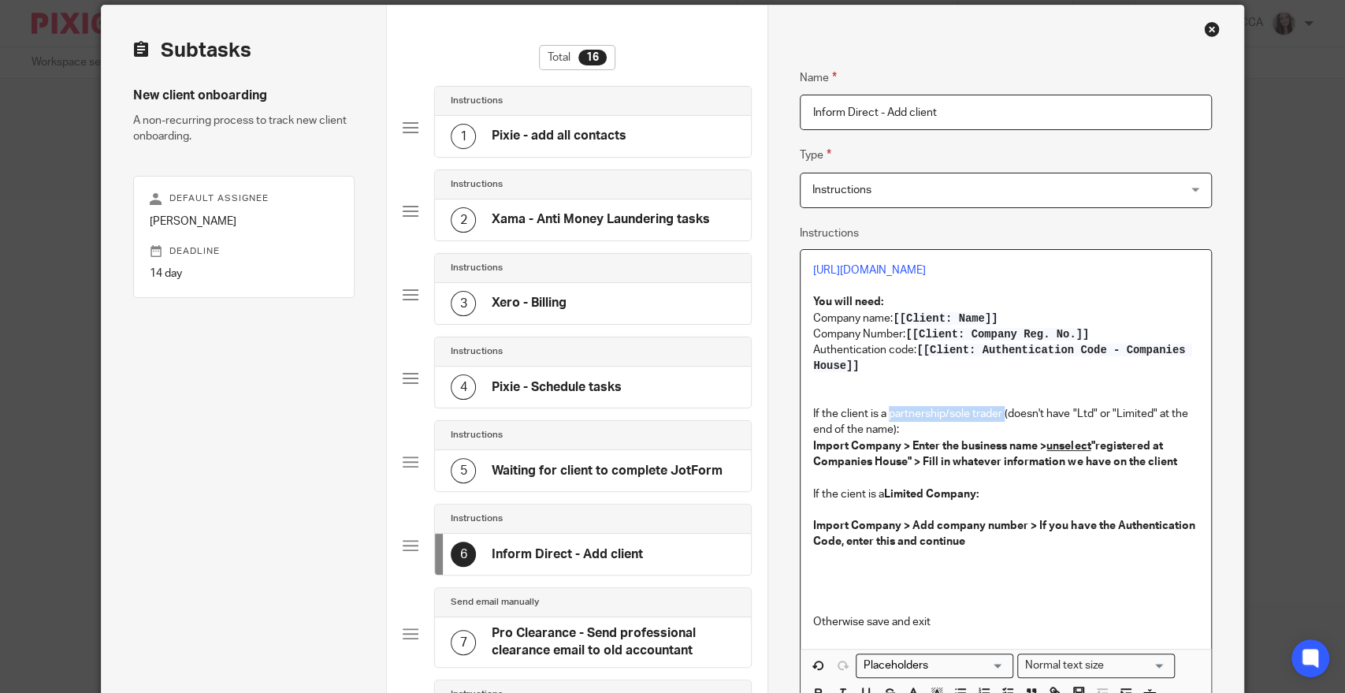
drag, startPoint x: 882, startPoint y: 420, endPoint x: 1000, endPoint y: 422, distance: 117.4
click at [1000, 422] on p "If the client is a partnership/sole trader (doesn't have "Ltd" or "Limited" at …" at bounding box center [1005, 422] width 385 height 32
click at [1020, 388] on p at bounding box center [1005, 382] width 385 height 16
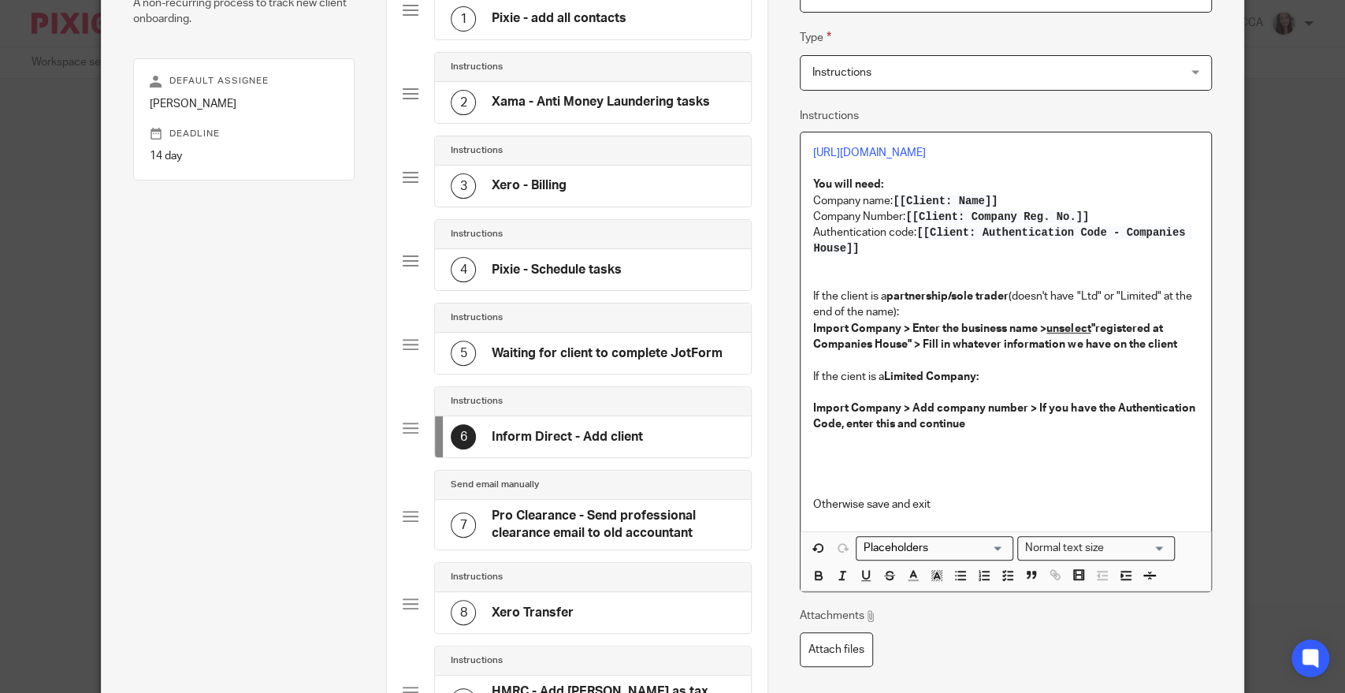
click at [937, 295] on strong "partnership/sole trader" at bounding box center [947, 296] width 122 height 11
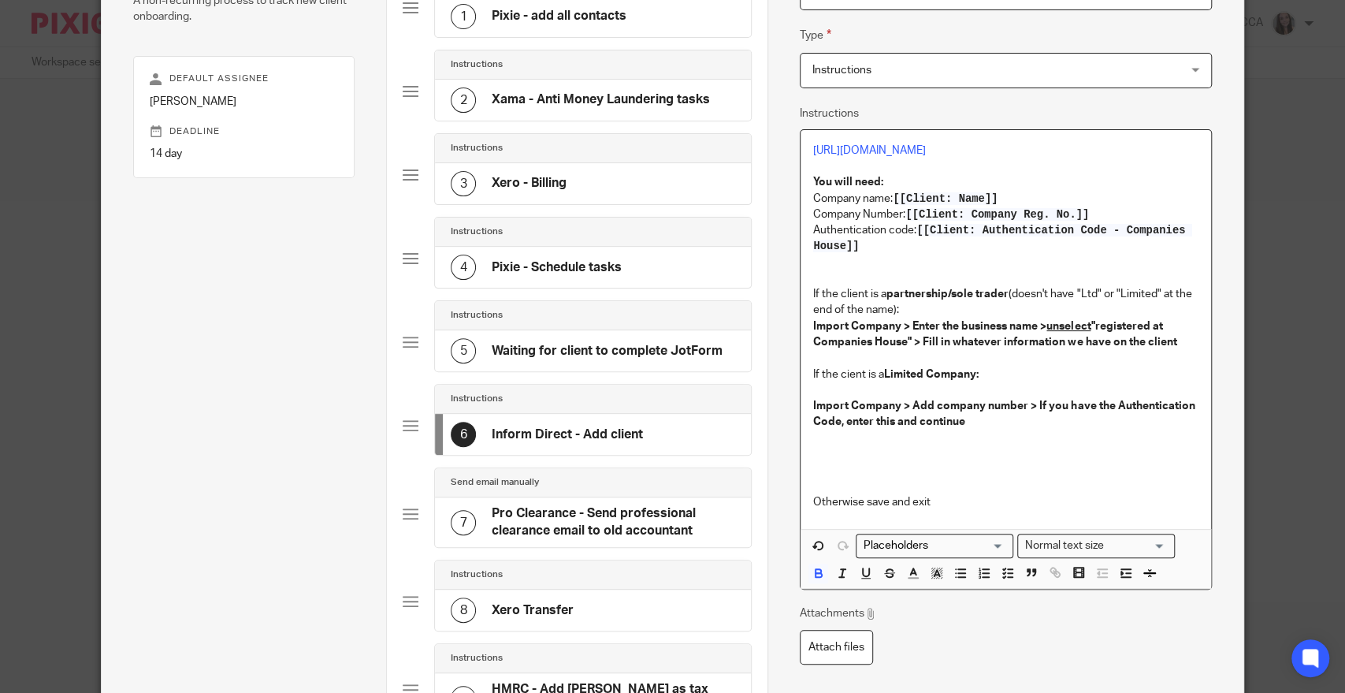
click at [928, 296] on strong "partnership/sole trader" at bounding box center [947, 293] width 122 height 11
click at [928, 306] on p "If the client is a partnership/sole trader (doesn't have "Ltd" or "Limited" at …" at bounding box center [1005, 301] width 385 height 32
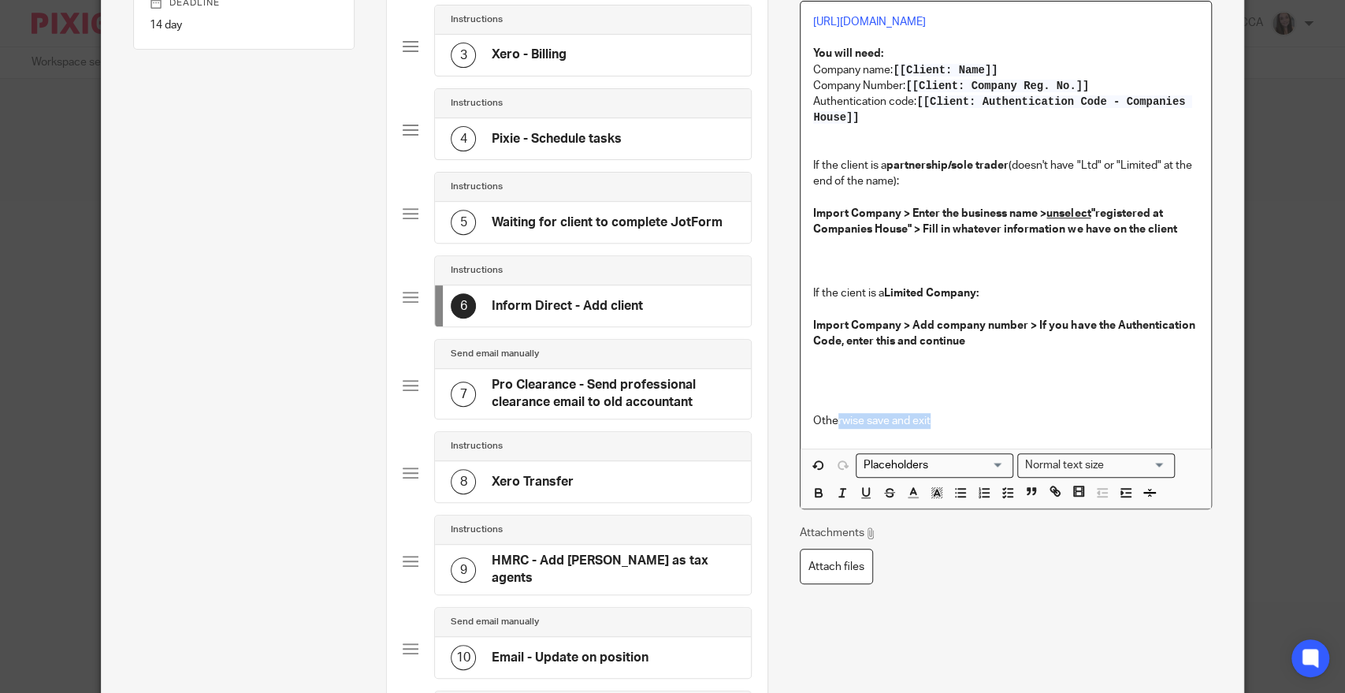
scroll to position [307, 0]
drag, startPoint x: 924, startPoint y: 441, endPoint x: 797, endPoint y: 410, distance: 130.7
click at [801, 410] on div "https://secure.informdirect.co.uk/Portfolio You will need: Company name: [[Clie…" at bounding box center [1006, 224] width 410 height 447
click at [826, 373] on p at bounding box center [1005, 373] width 385 height 16
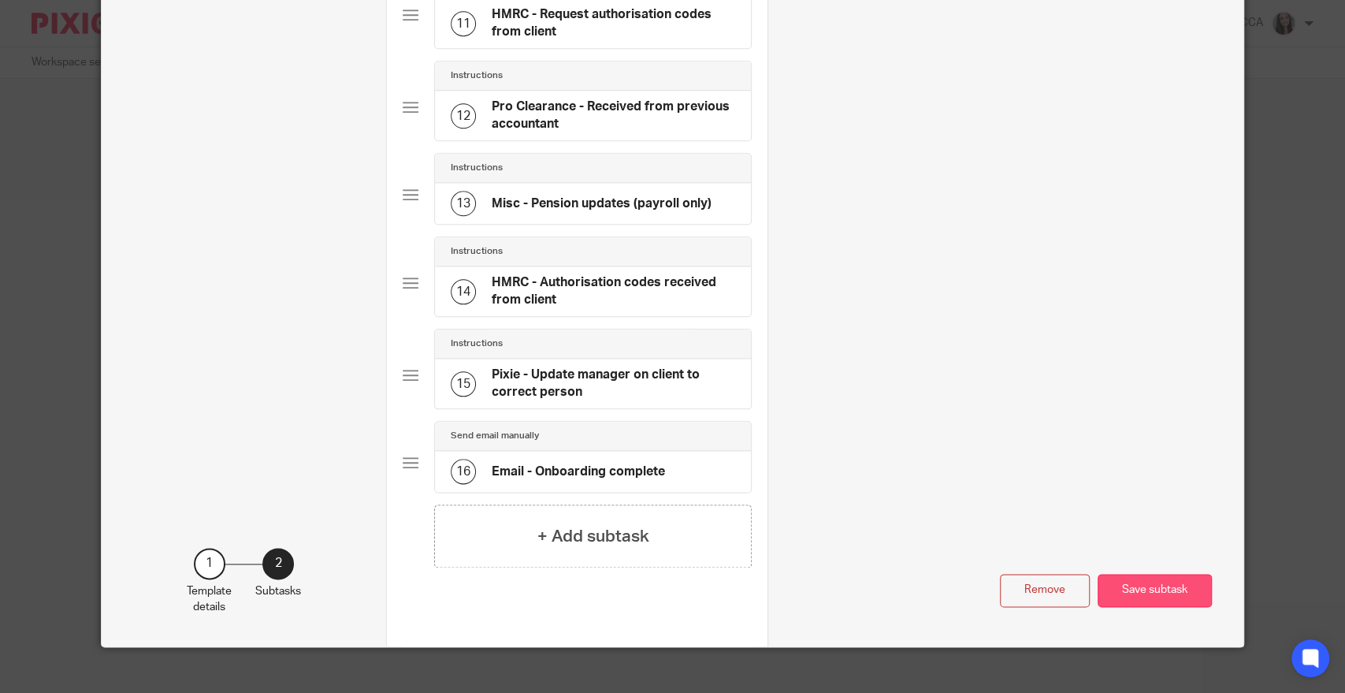
click at [1144, 577] on button "Save subtask" at bounding box center [1155, 591] width 114 height 34
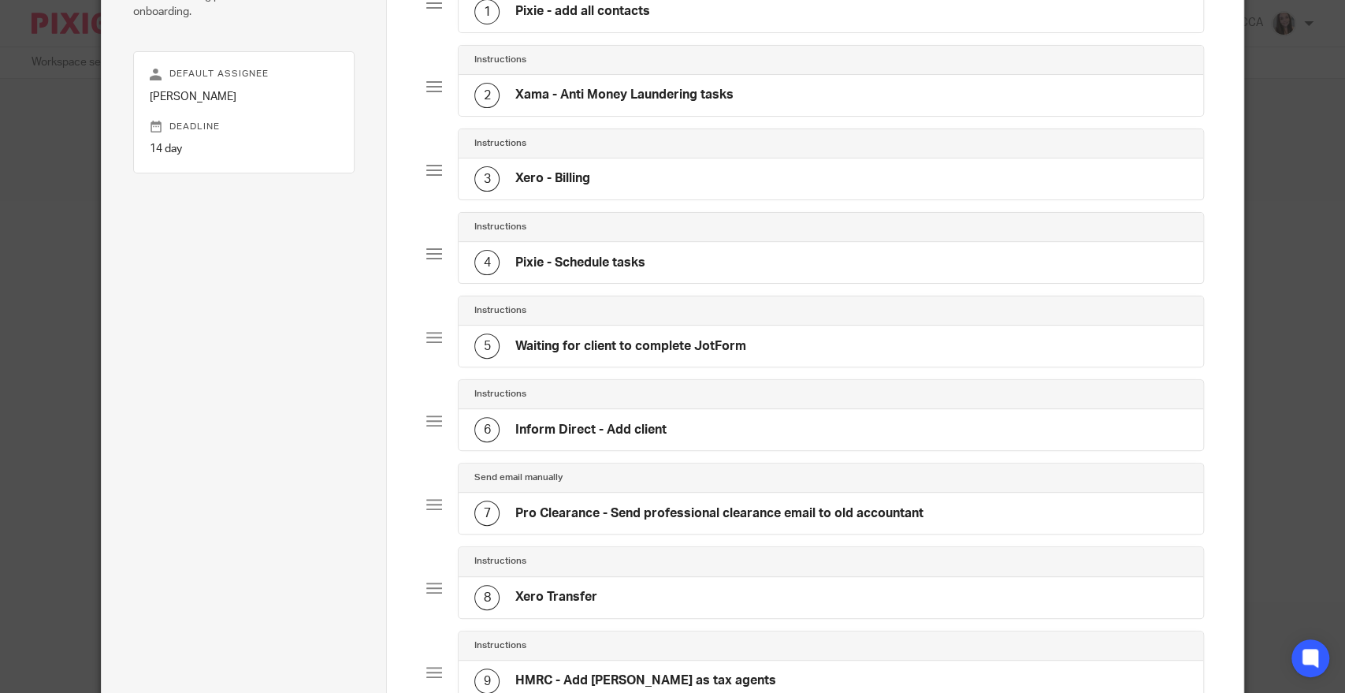
scroll to position [183, 0]
click at [700, 493] on div "7 Pro Clearance - Send professional clearance email to old accountant" at bounding box center [831, 512] width 745 height 41
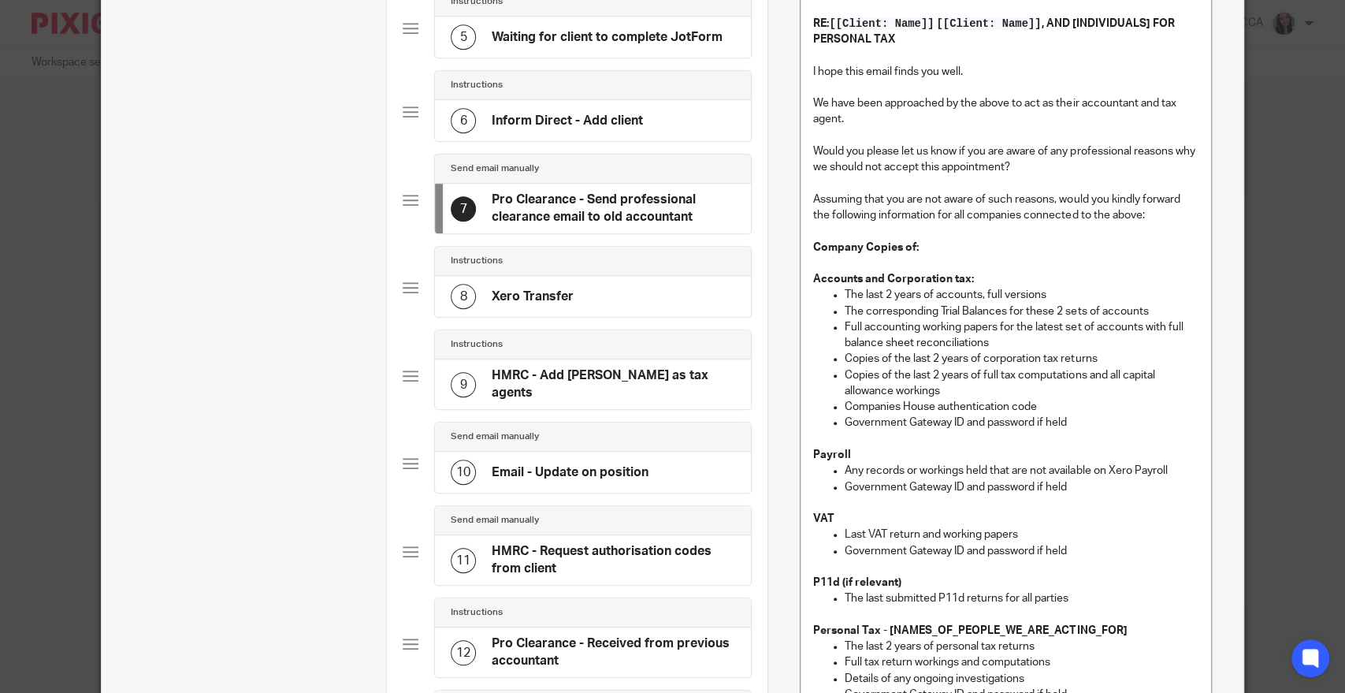
scroll to position [492, 0]
click at [665, 370] on h4 "HMRC - Add Alvah as tax agents" at bounding box center [613, 383] width 243 height 34
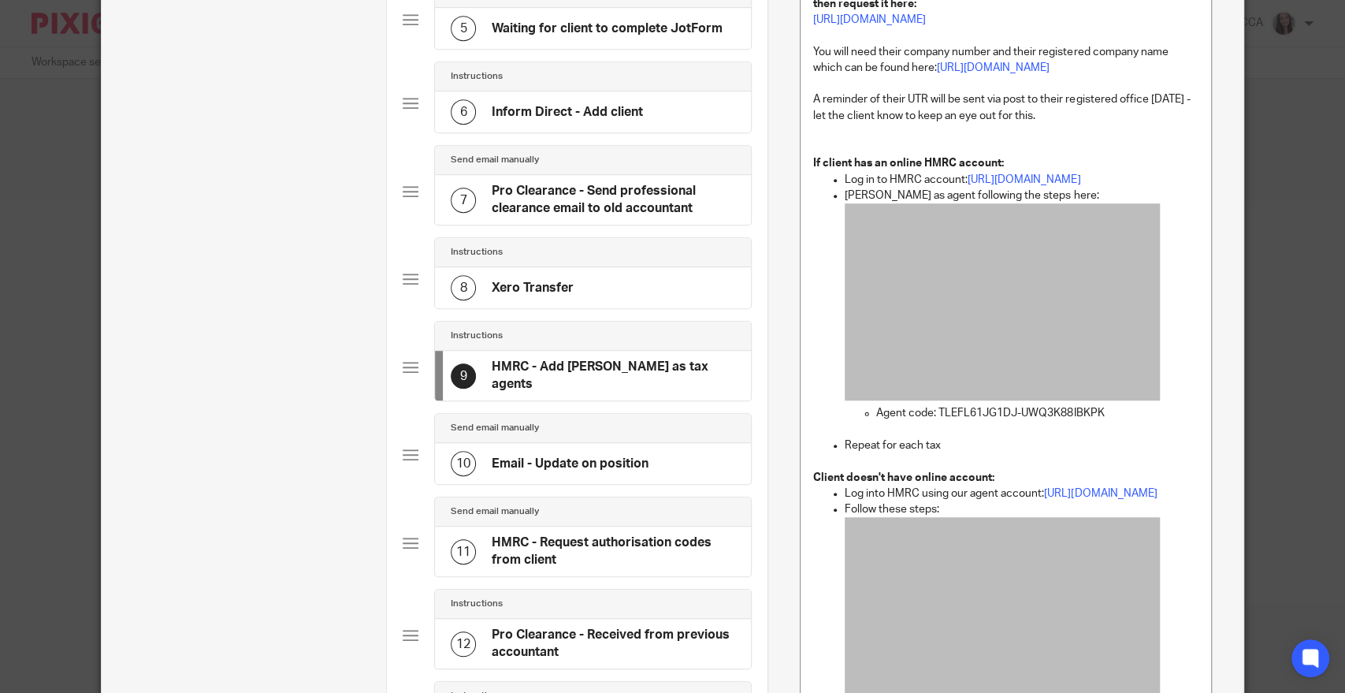
scroll to position [501, 0]
click at [1020, 437] on p at bounding box center [1037, 429] width 322 height 16
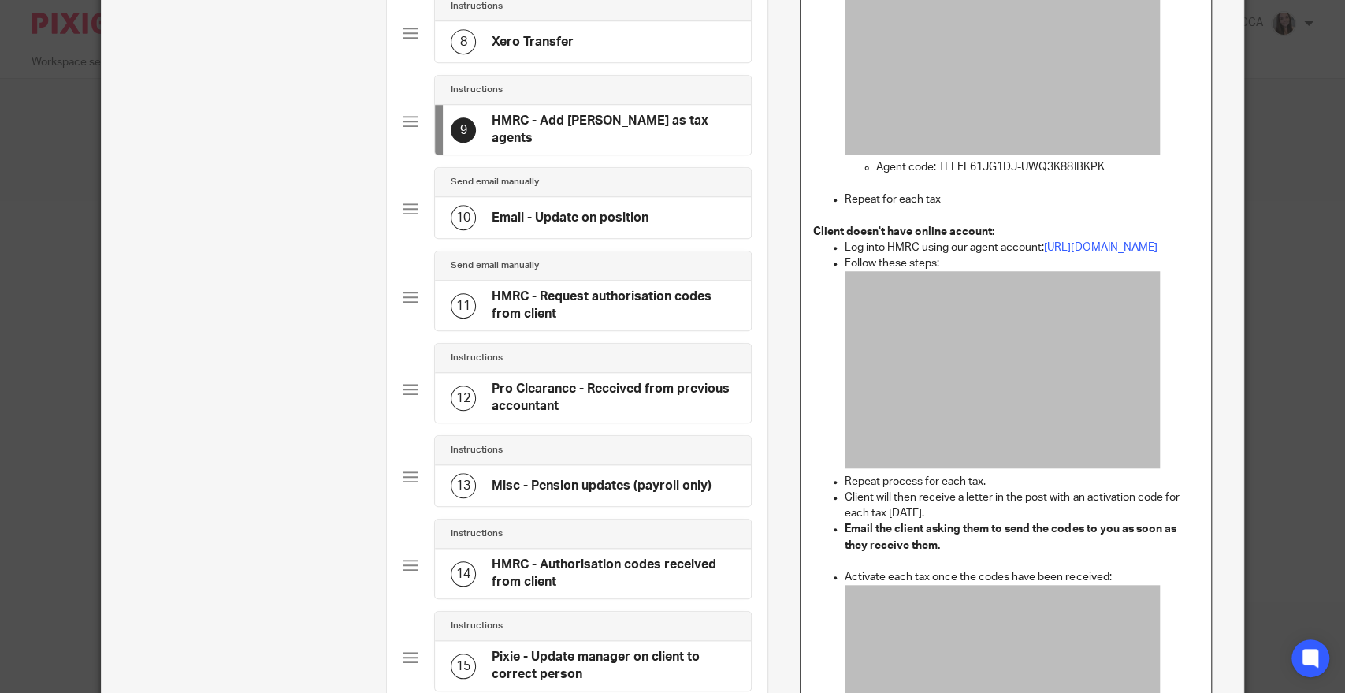
scroll to position [747, 0]
click at [948, 552] on p "Email the client asking them to send the codes to you as soon as they receive t…" at bounding box center [1022, 536] width 354 height 32
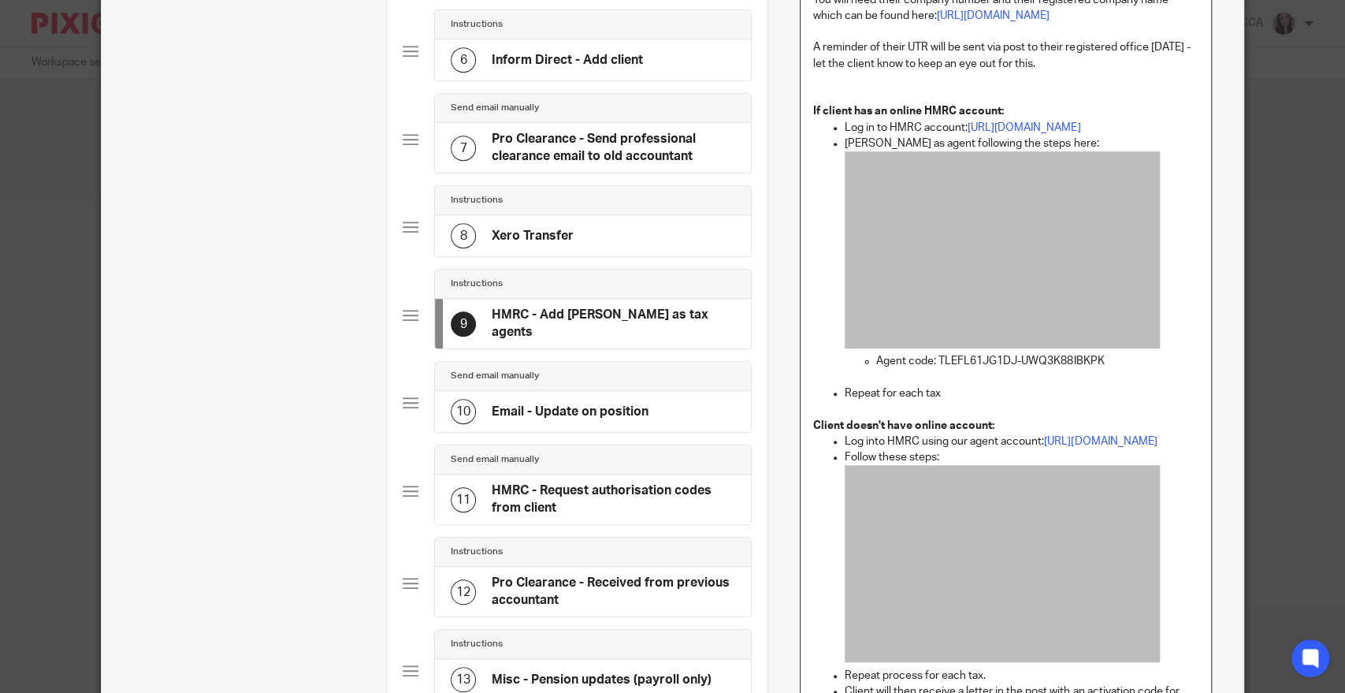
scroll to position [552, 0]
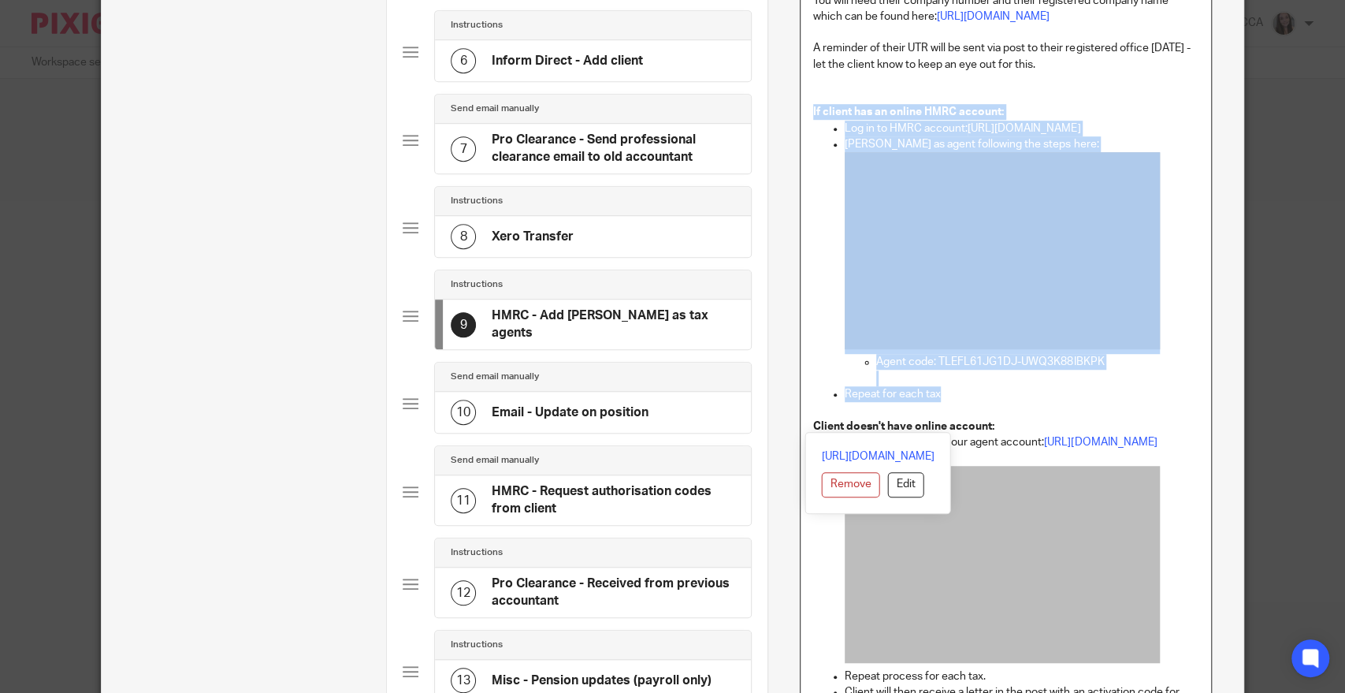
drag, startPoint x: 953, startPoint y: 423, endPoint x: 787, endPoint y: 129, distance: 337.7
click at [787, 129] on div "Name Pixie - add all contacts Type Instructions Instructions Instructions Docum…" at bounding box center [1005, 456] width 476 height 1889
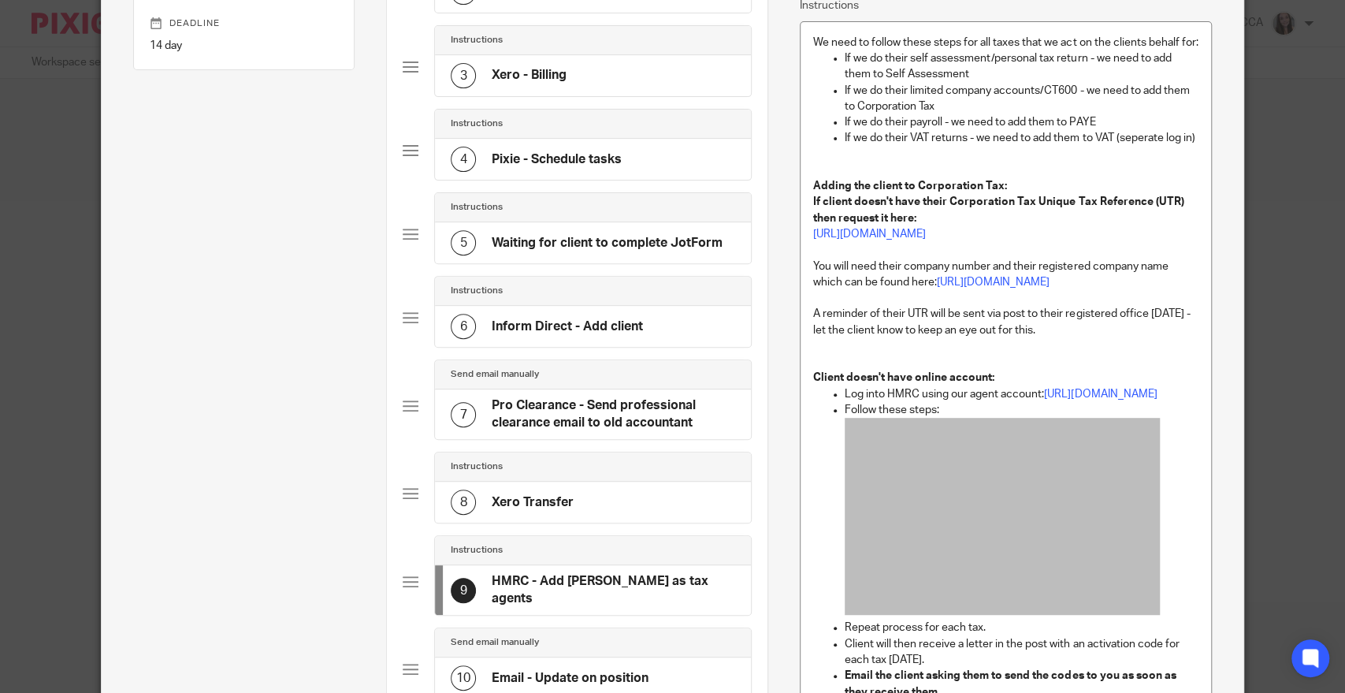
scroll to position [285, 0]
drag, startPoint x: 905, startPoint y: 72, endPoint x: 1078, endPoint y: 78, distance: 173.5
click at [1078, 78] on p "If we do their self assessment/personal tax return - we need to add them to Sel…" at bounding box center [1022, 67] width 354 height 32
drag, startPoint x: 879, startPoint y: 89, endPoint x: 971, endPoint y: 85, distance: 92.3
click at [971, 84] on p "If we do their self assessment/personal tax return - we need to add them to Sel…" at bounding box center [1022, 67] width 354 height 32
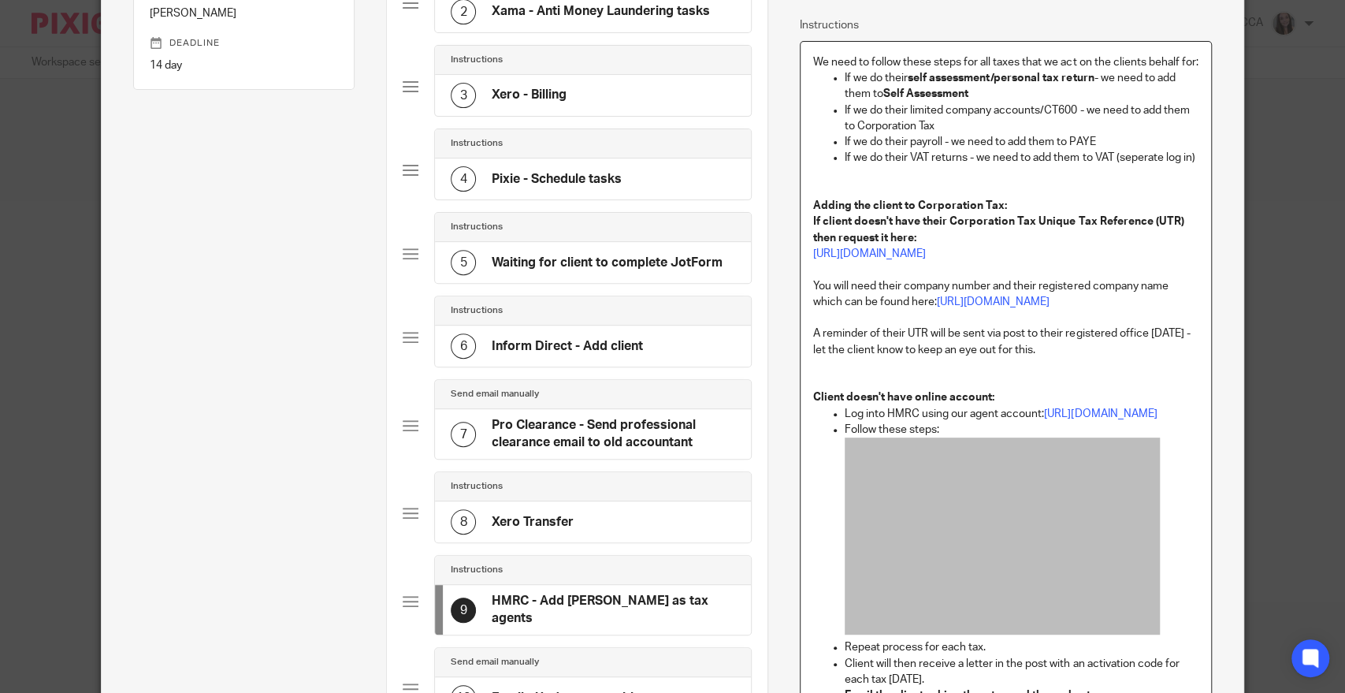
click at [810, 50] on div "We need to follow these steps for all taxes that we act on the clients behalf f…" at bounding box center [1006, 587] width 410 height 1090
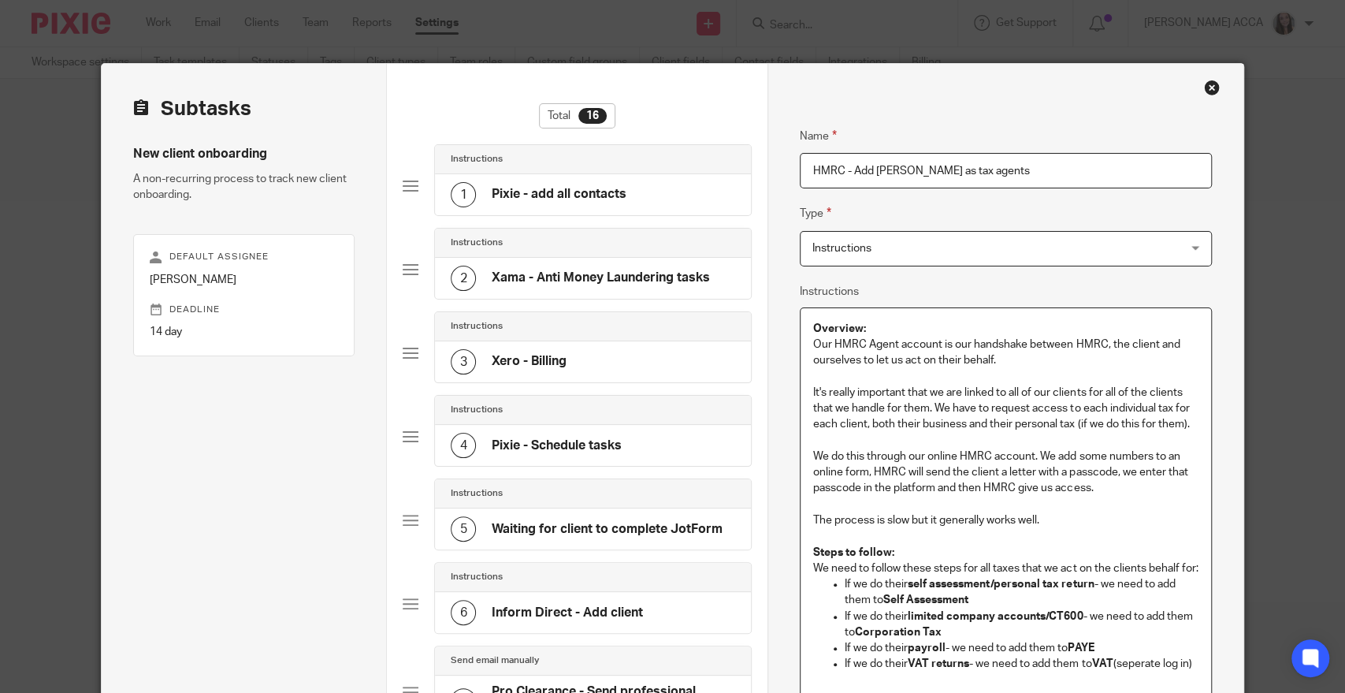
scroll to position [410, 0]
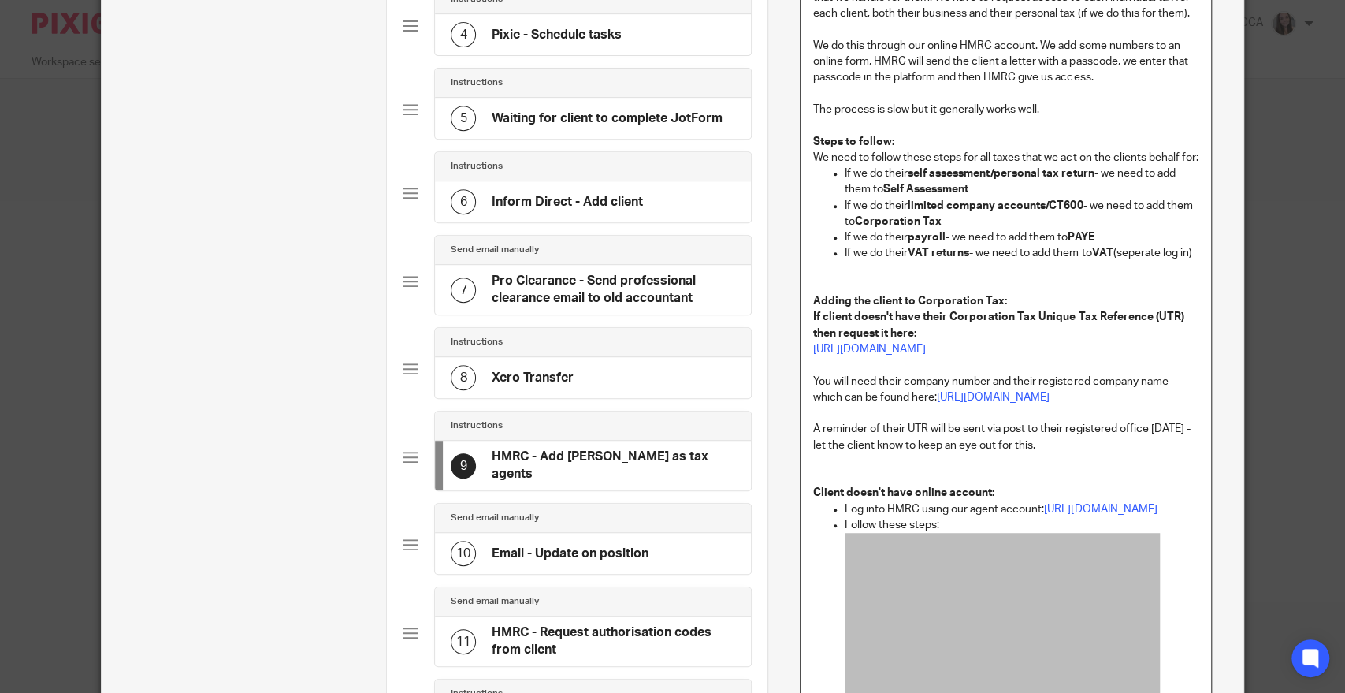
click at [836, 165] on p "We need to follow these steps for all taxes that we act on the clients behalf f…" at bounding box center [1005, 158] width 385 height 16
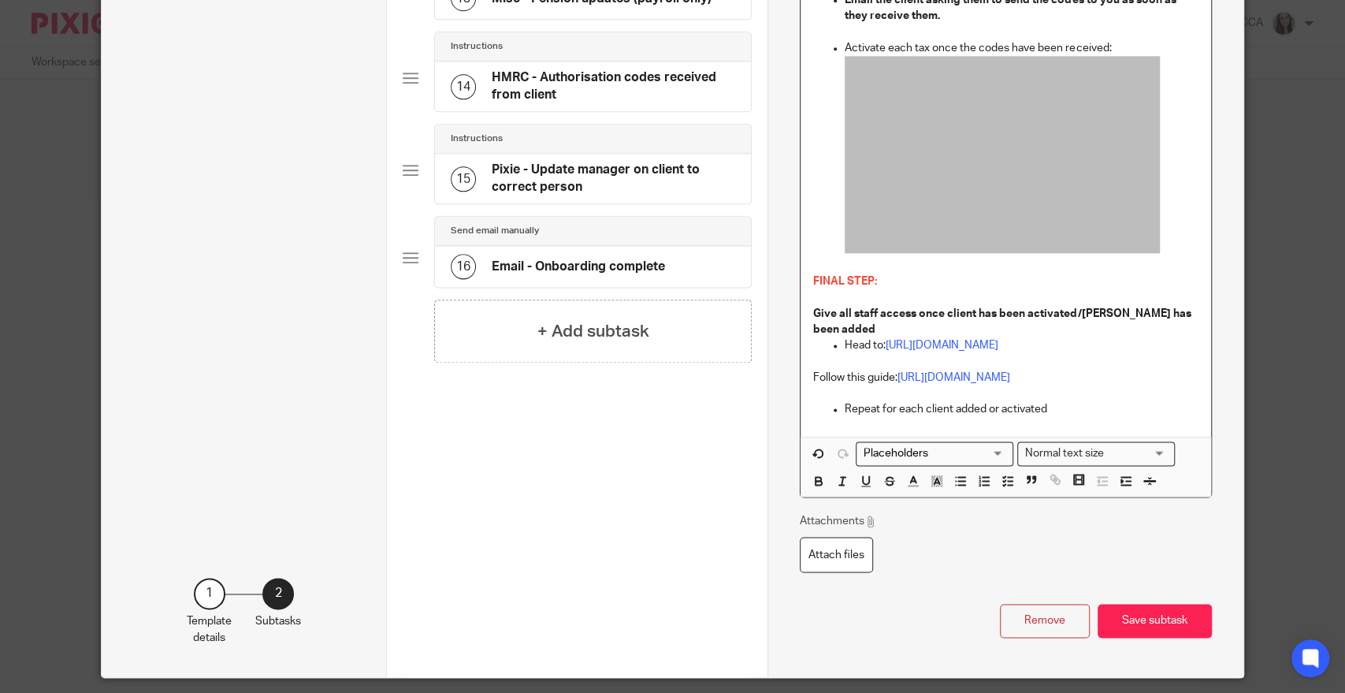
scroll to position [1235, 0]
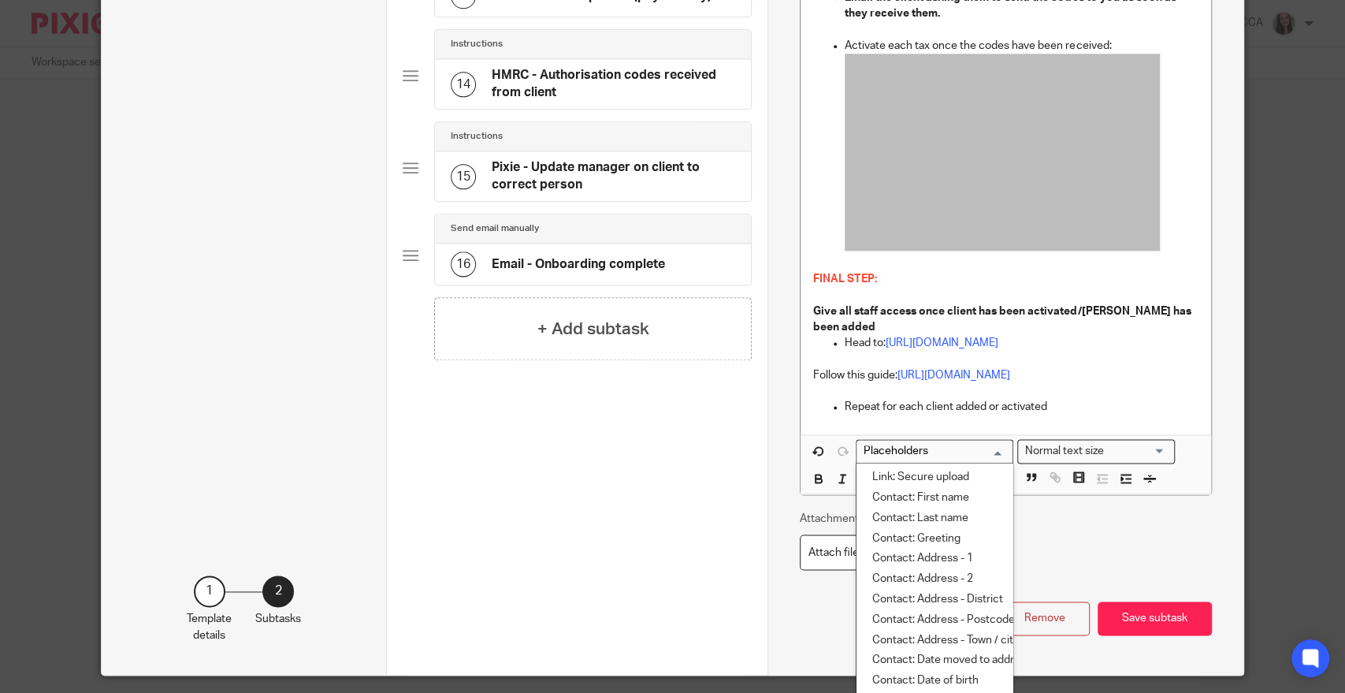
click at [872, 459] on input "Search for option" at bounding box center [931, 451] width 146 height 17
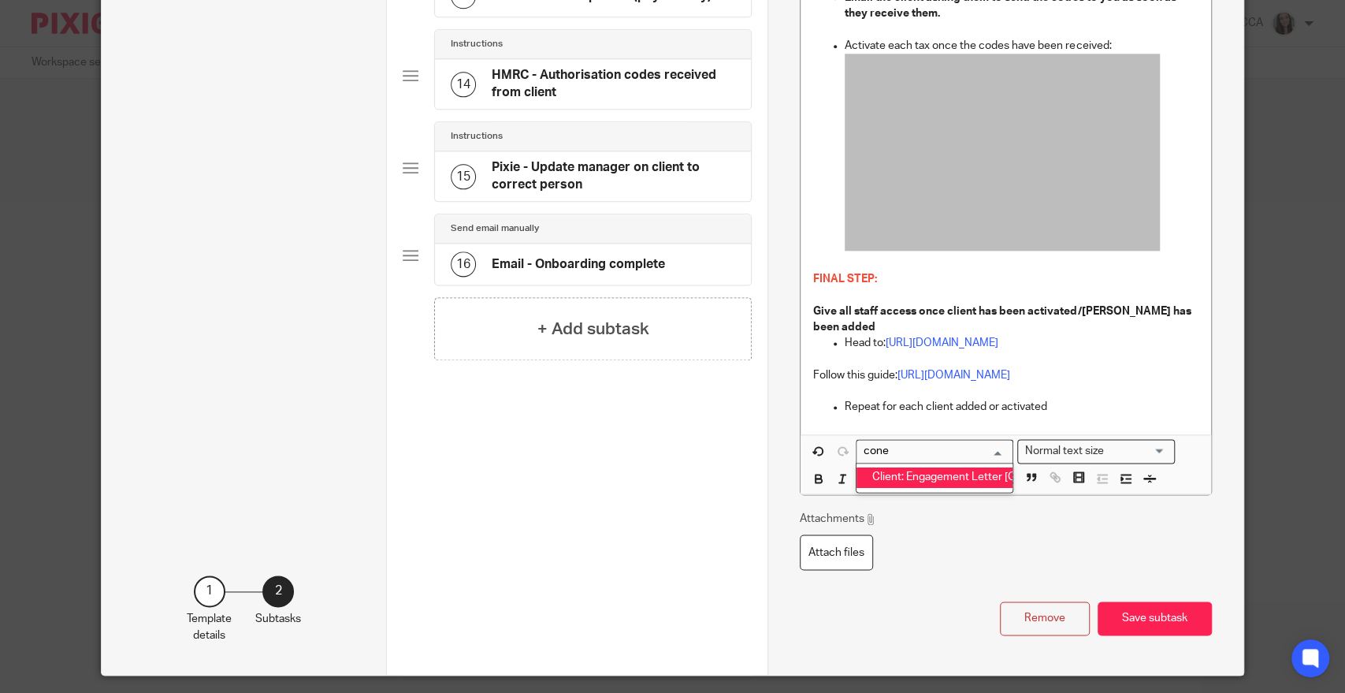
type input "cone"
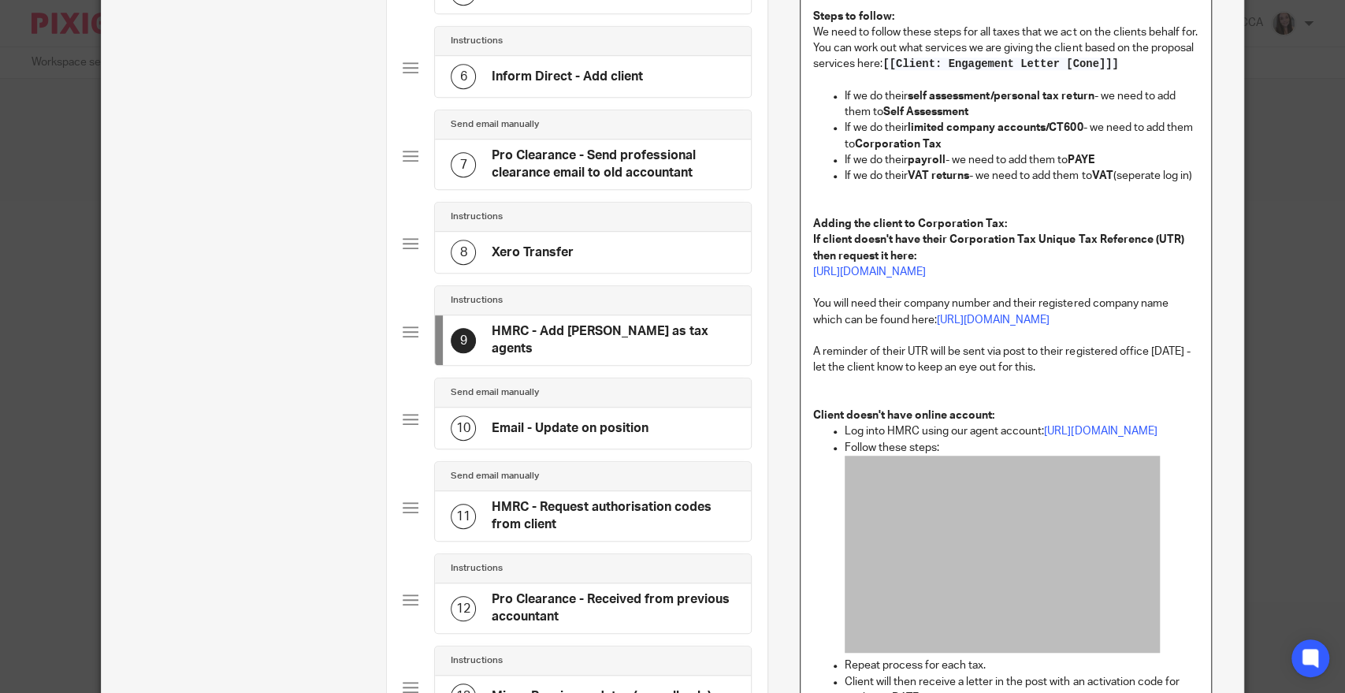
scroll to position [537, 0]
click at [1097, 343] on p at bounding box center [1005, 335] width 385 height 16
drag, startPoint x: 1097, startPoint y: 383, endPoint x: 783, endPoint y: 258, distance: 337.4
click at [783, 258] on div "Name Pixie - add all contacts Type Instructions Instructions Instructions Docum…" at bounding box center [1005, 458] width 476 height 1862
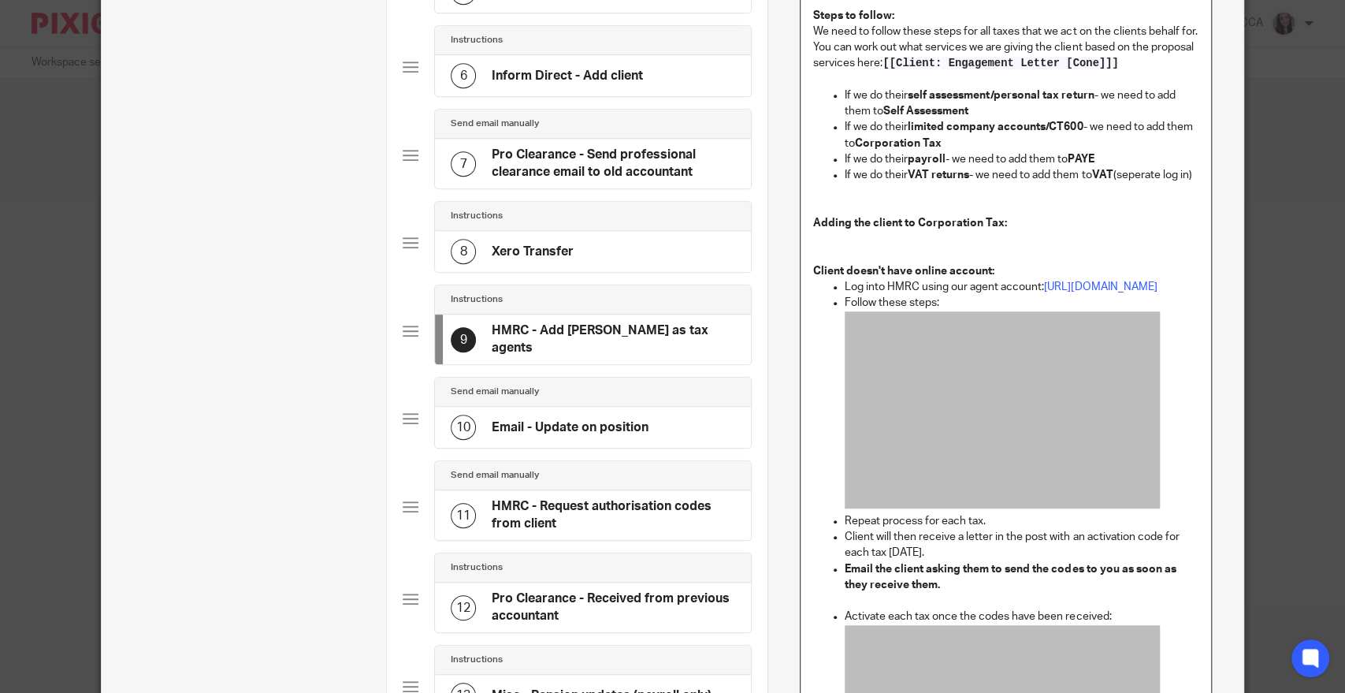
click at [964, 279] on p "Client doesn't have online account:" at bounding box center [1005, 271] width 385 height 16
click at [970, 263] on p at bounding box center [1005, 255] width 385 height 16
click at [934, 277] on strong "Client doesn't have online account:" at bounding box center [903, 271] width 181 height 11
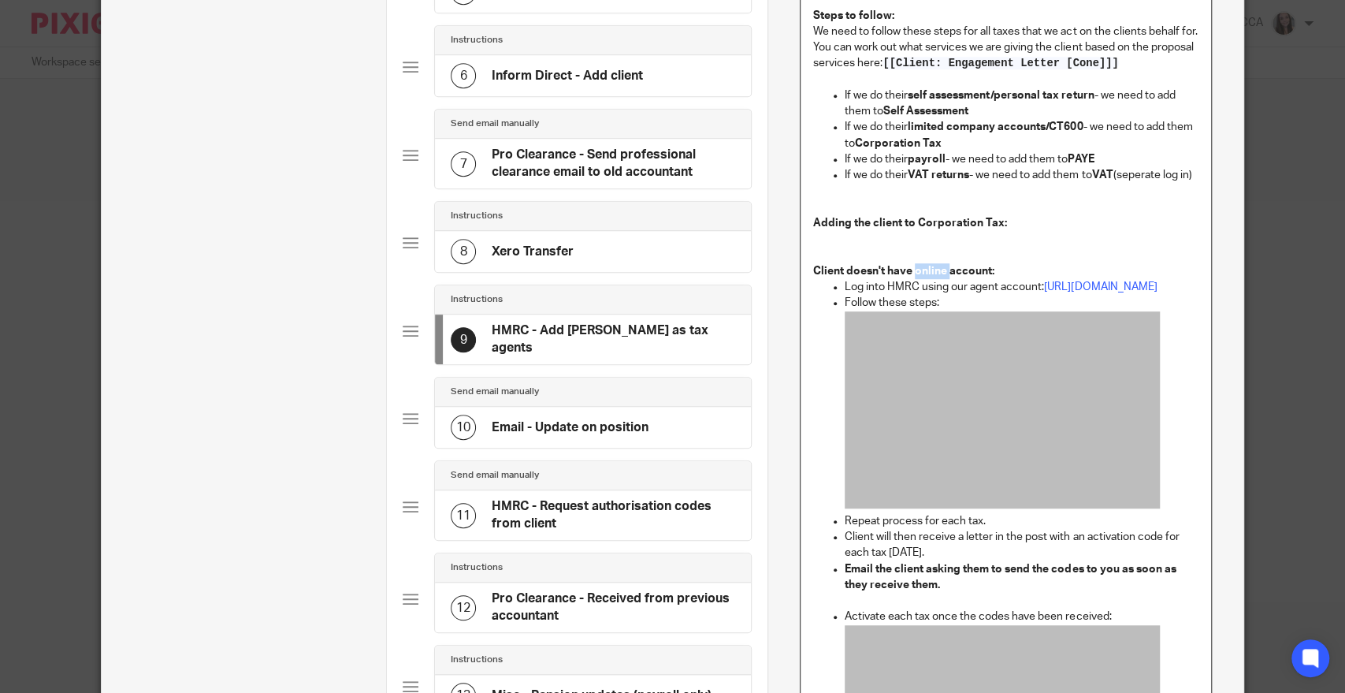
click at [934, 277] on strong "Client doesn't have online account:" at bounding box center [903, 271] width 181 height 11
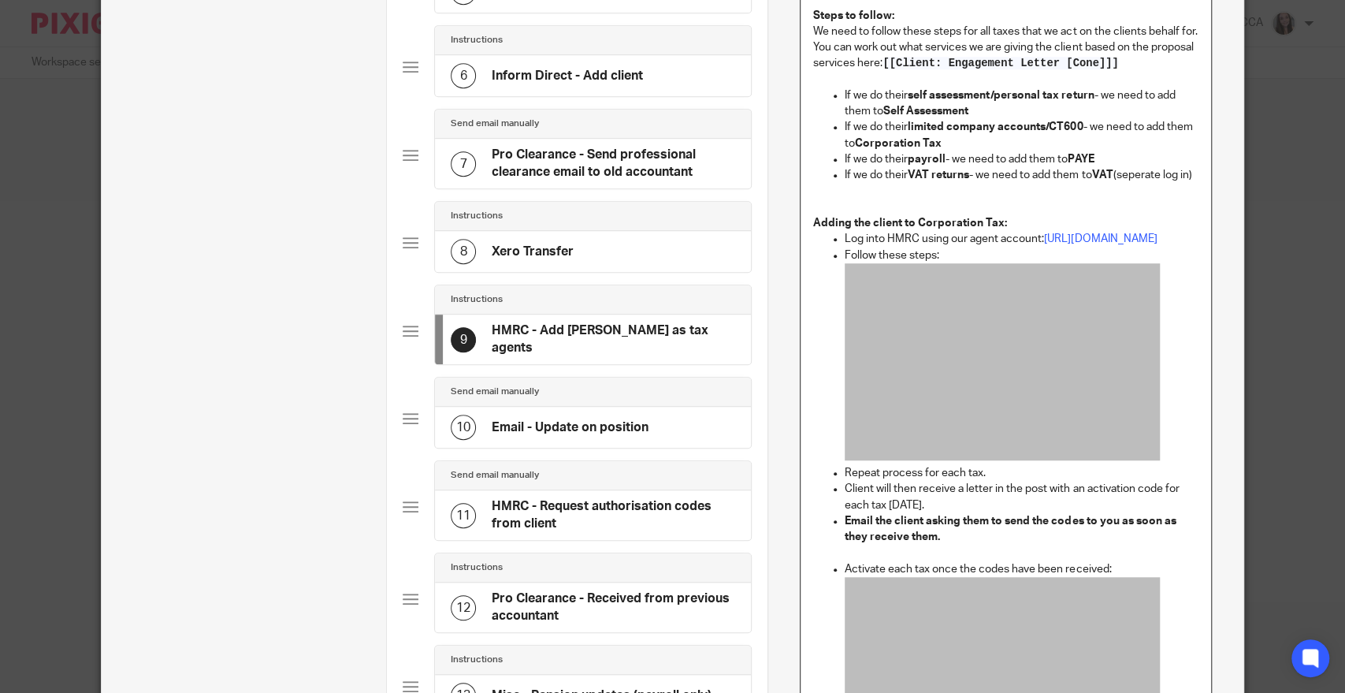
click at [871, 247] on p "Log into HMRC using our agent account: https://www.gov.uk/log-in-register-hmrc-…" at bounding box center [1022, 239] width 354 height 16
click at [813, 228] on strong "Adding the client to Corporation Tax:" at bounding box center [910, 222] width 194 height 11
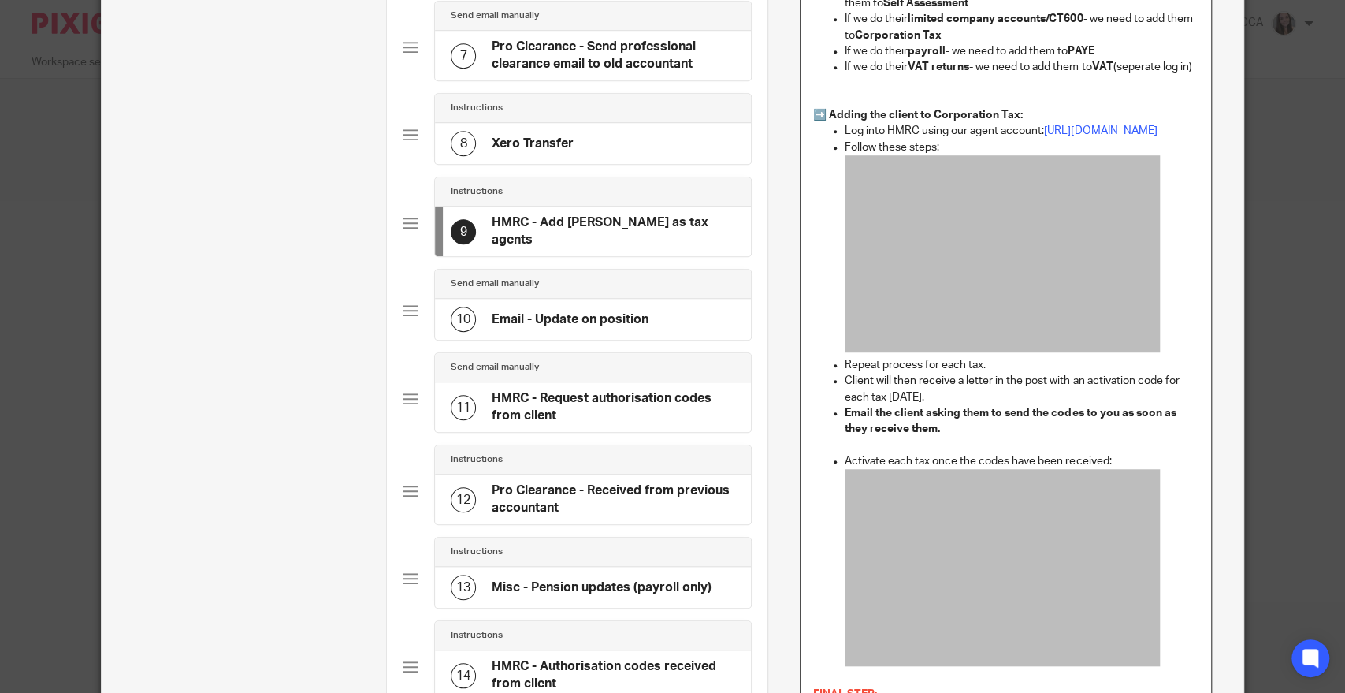
scroll to position [644, 0]
drag, startPoint x: 1016, startPoint y: 125, endPoint x: 928, endPoint y: 132, distance: 88.5
click at [928, 124] on p "➡️ Adding the client to Corporation Tax:" at bounding box center [1005, 116] width 385 height 16
click at [930, 373] on p "Repeat process for each tax." at bounding box center [1022, 366] width 354 height 16
click at [1007, 453] on p at bounding box center [1005, 445] width 385 height 16
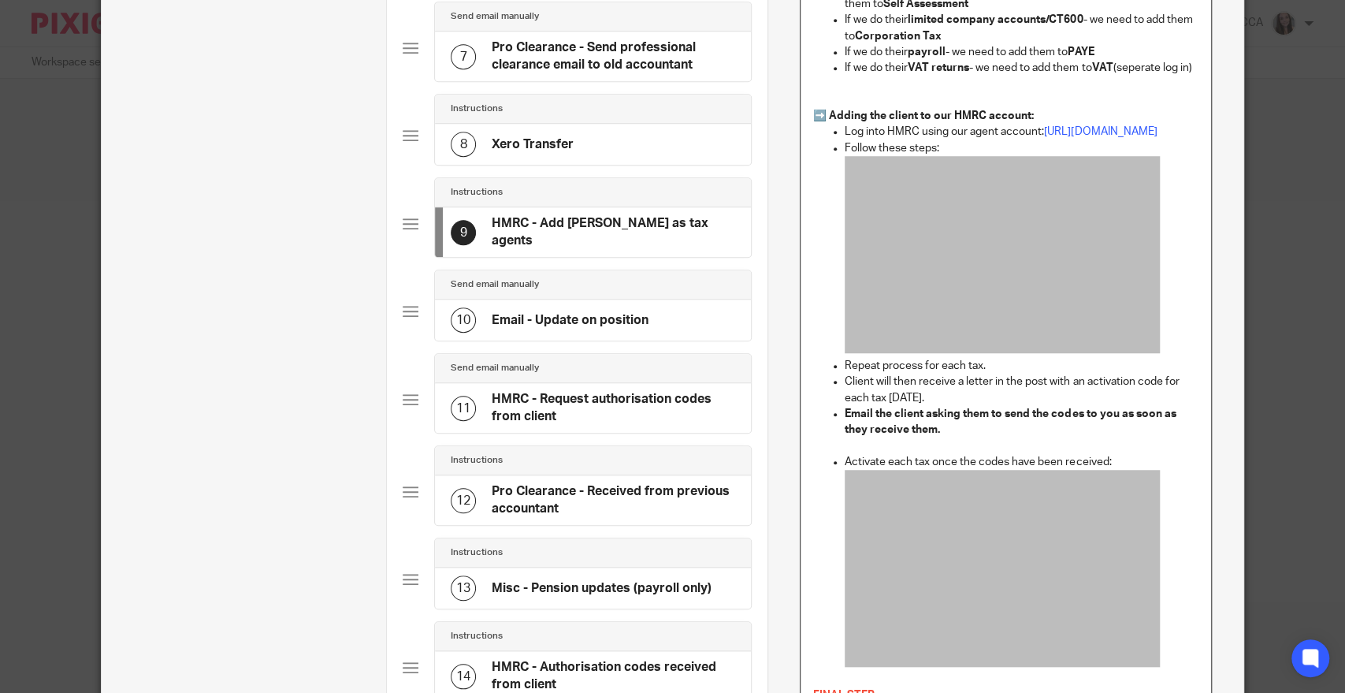
click at [1007, 438] on p "Email the client asking them to send the codes to you as soon as they receive t…" at bounding box center [1022, 422] width 354 height 32
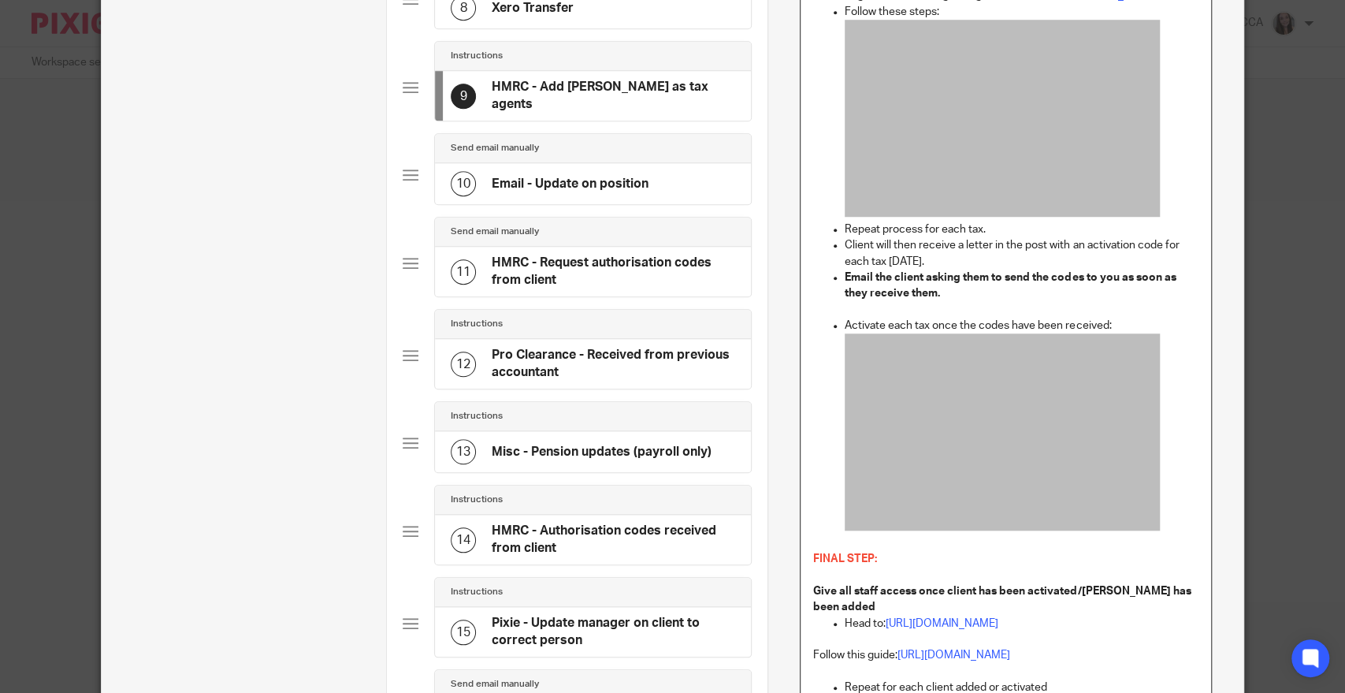
scroll to position [781, 0]
click at [973, 316] on p at bounding box center [1005, 308] width 385 height 16
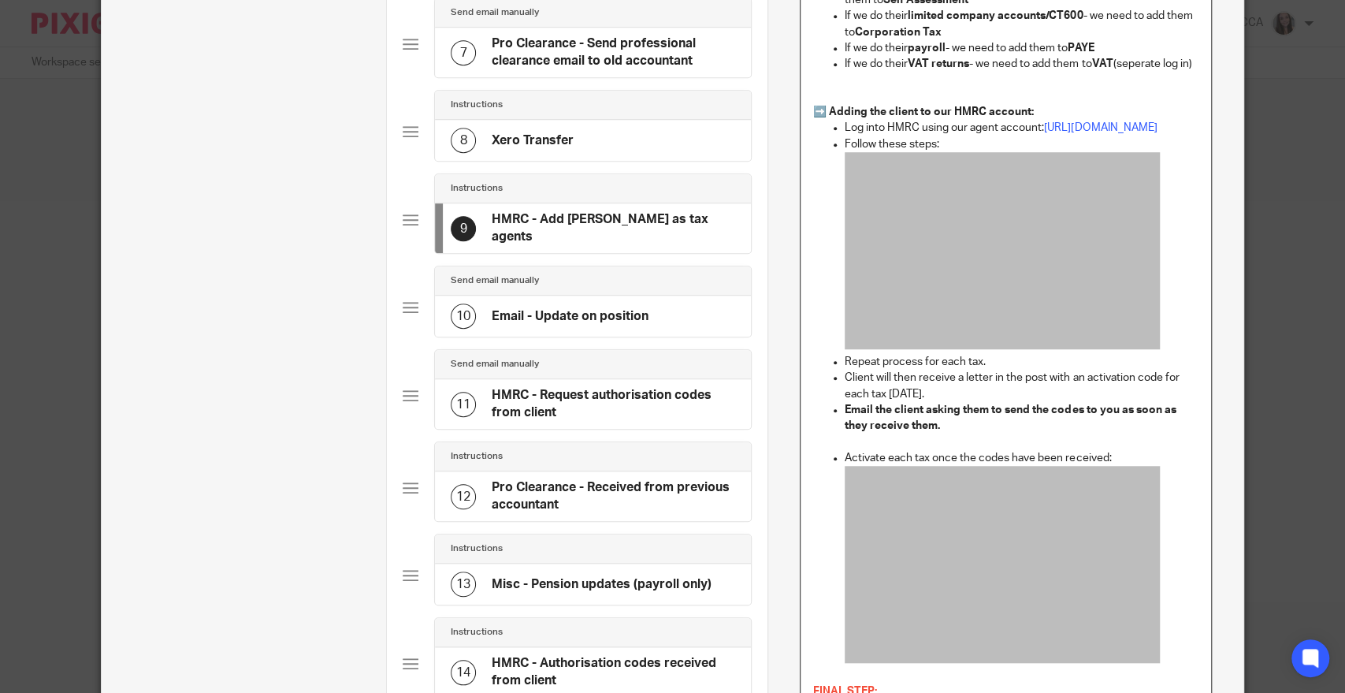
scroll to position [647, 0]
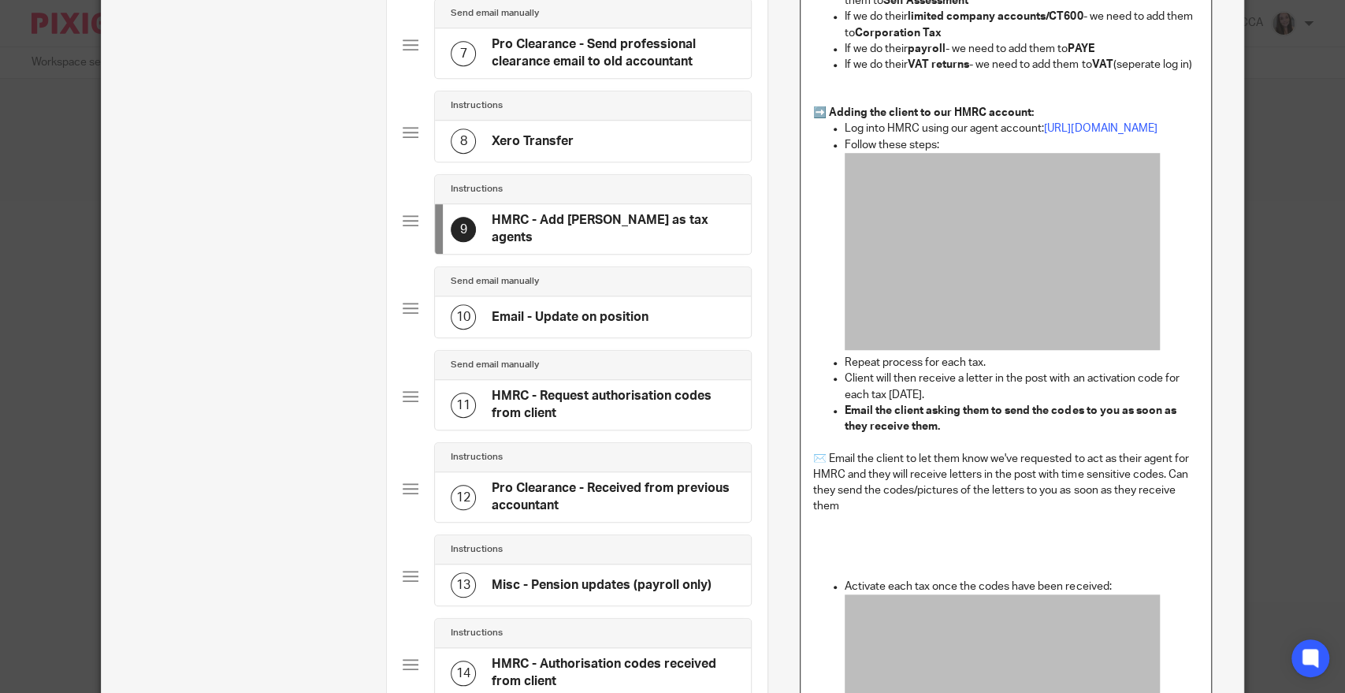
drag, startPoint x: 897, startPoint y: 570, endPoint x: 875, endPoint y: 559, distance: 24.3
click at [884, 546] on p at bounding box center [1005, 538] width 385 height 16
click at [846, 530] on p at bounding box center [1005, 523] width 385 height 16
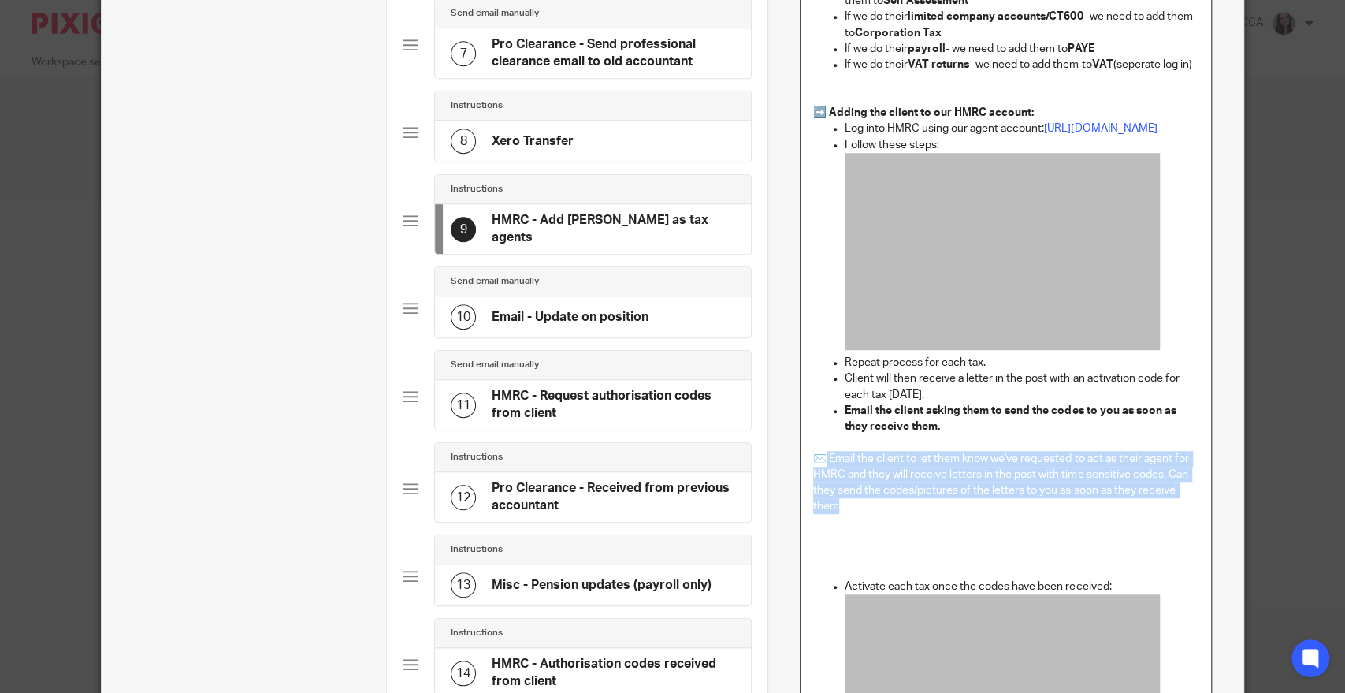
drag, startPoint x: 863, startPoint y: 531, endPoint x: 815, endPoint y: 490, distance: 63.2
click at [815, 490] on p "✉️ Email the client to let them know we've requested to act as their agent for …" at bounding box center [1005, 483] width 385 height 64
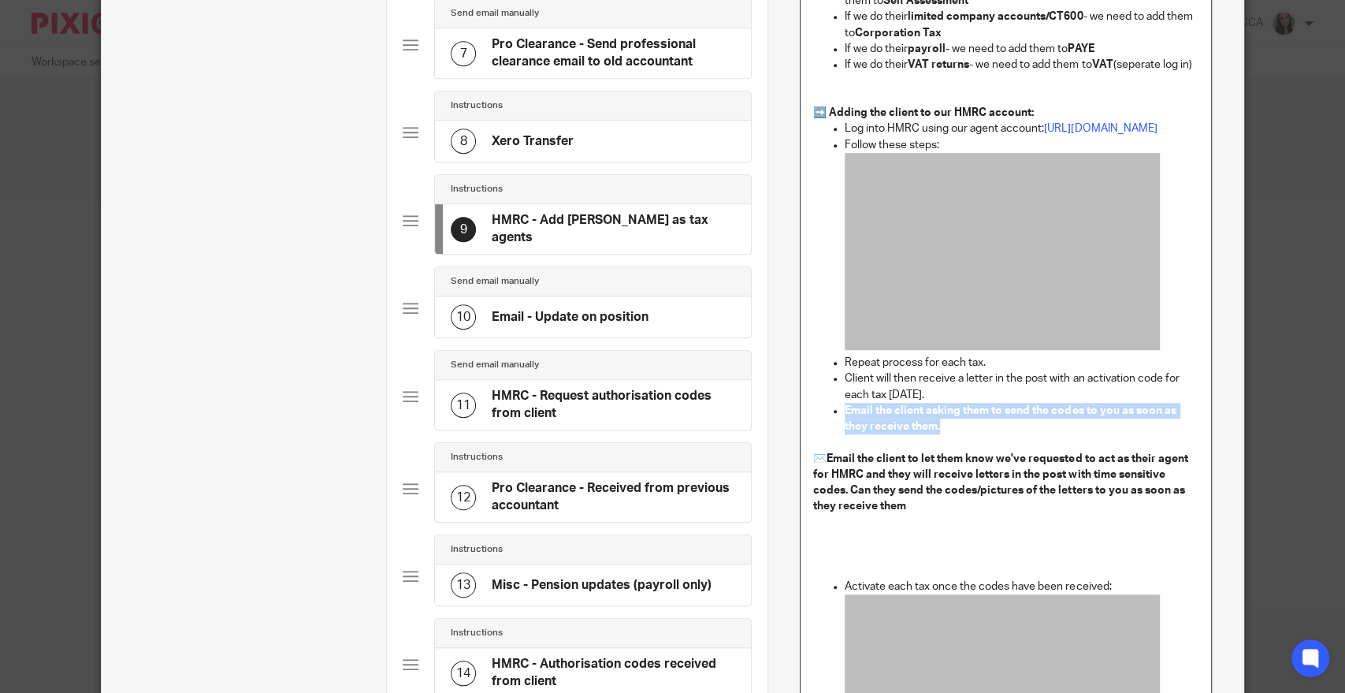
drag, startPoint x: 950, startPoint y: 453, endPoint x: 812, endPoint y: 440, distance: 138.5
click at [813, 434] on ul "Log into HMRC using our agent account: https://www.gov.uk/log-in-register-hmrc-…" at bounding box center [1005, 278] width 385 height 314
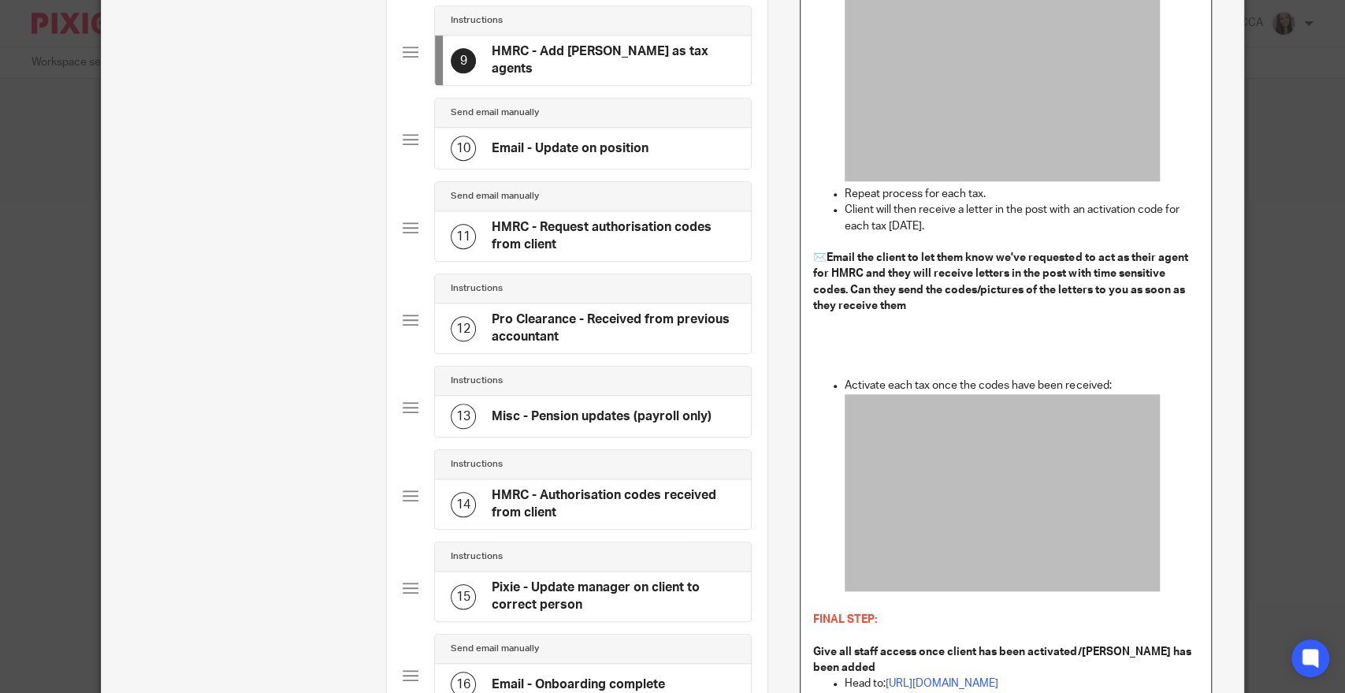
scroll to position [816, 0]
click at [887, 377] on p at bounding box center [1005, 369] width 385 height 16
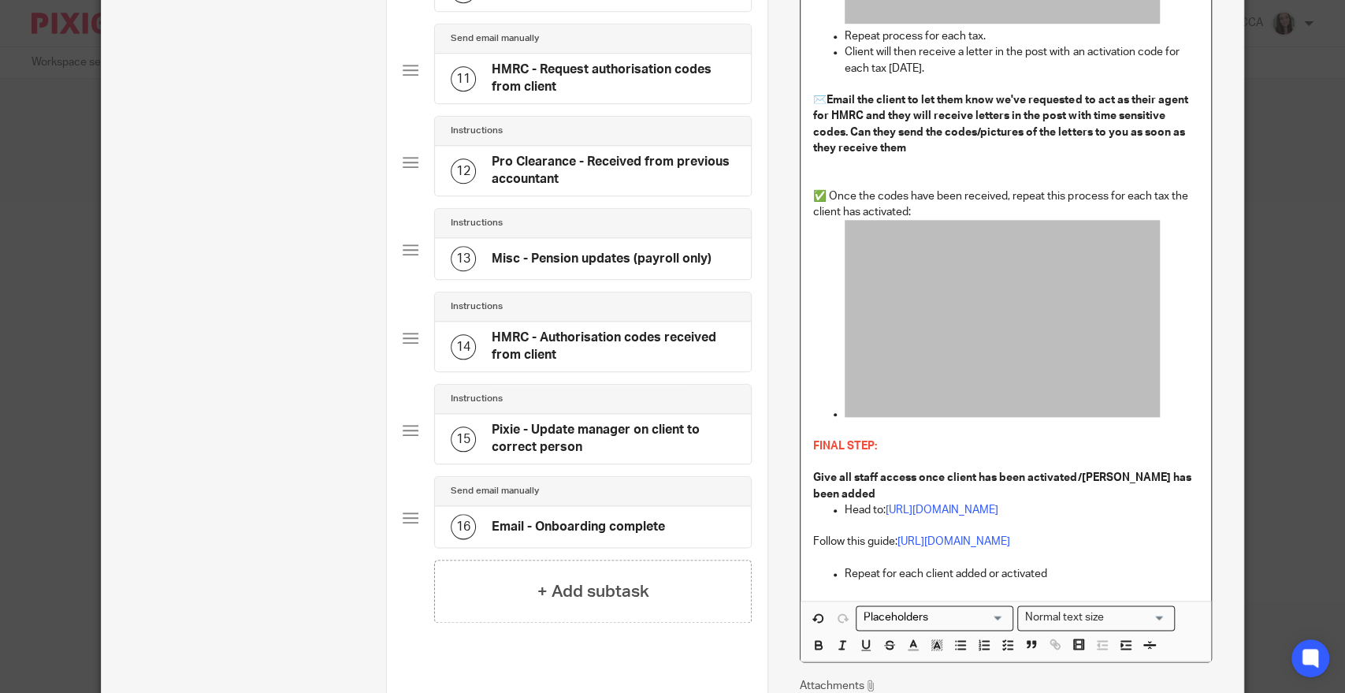
scroll to position [974, 0]
click at [979, 546] on link "https://app.tango.us/app/workflow/-Internal--Manage-Team-Access-in-GOV-UK-f769d…" at bounding box center [953, 540] width 113 height 11
click at [978, 546] on link "https://app.tango.us/app/workflow/-Internal--Manage-Team-Access-in-GOV-UK-f769d…" at bounding box center [953, 540] width 113 height 11
click at [871, 622] on link "https://app.tango.us/app/workflow/-Internal--Manage-Team-Access-in-GOV-UK-f769d…" at bounding box center [814, 622] width 113 height 16
click at [929, 453] on p "FINAL STEP:" at bounding box center [1005, 445] width 385 height 16
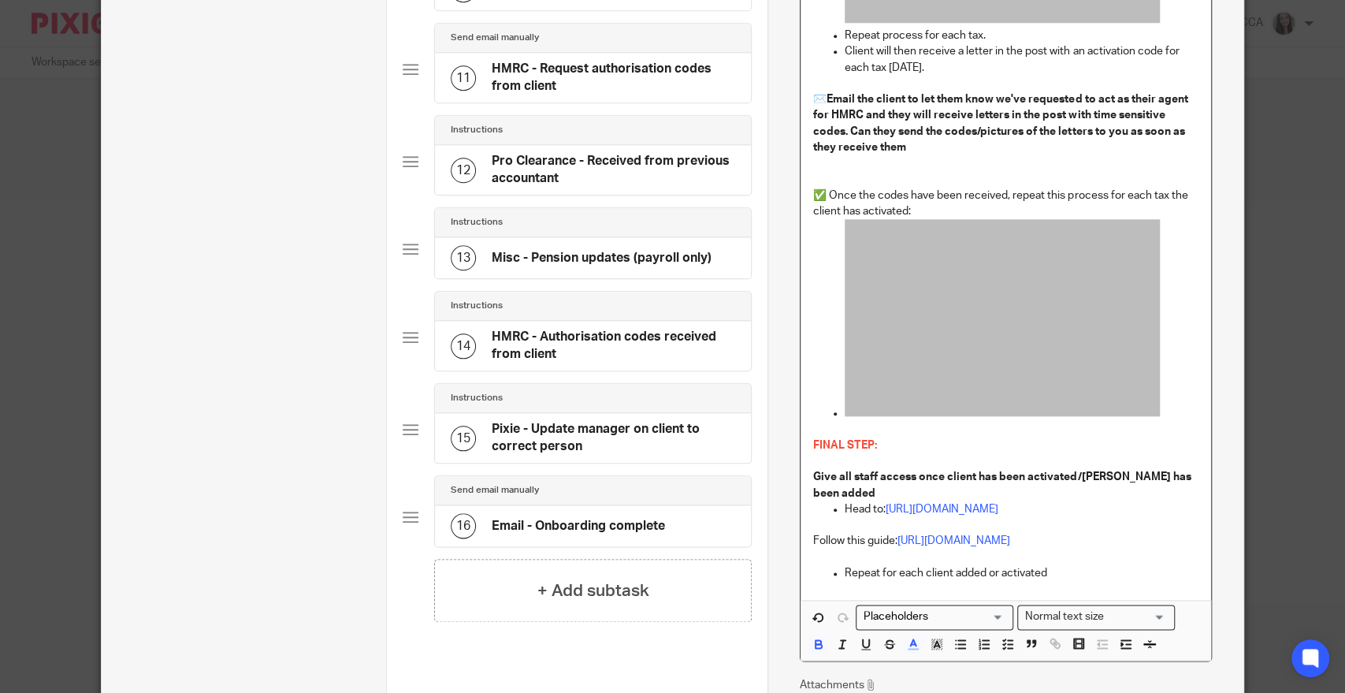
click at [813, 451] on span "FINAL STEP:" at bounding box center [845, 445] width 64 height 11
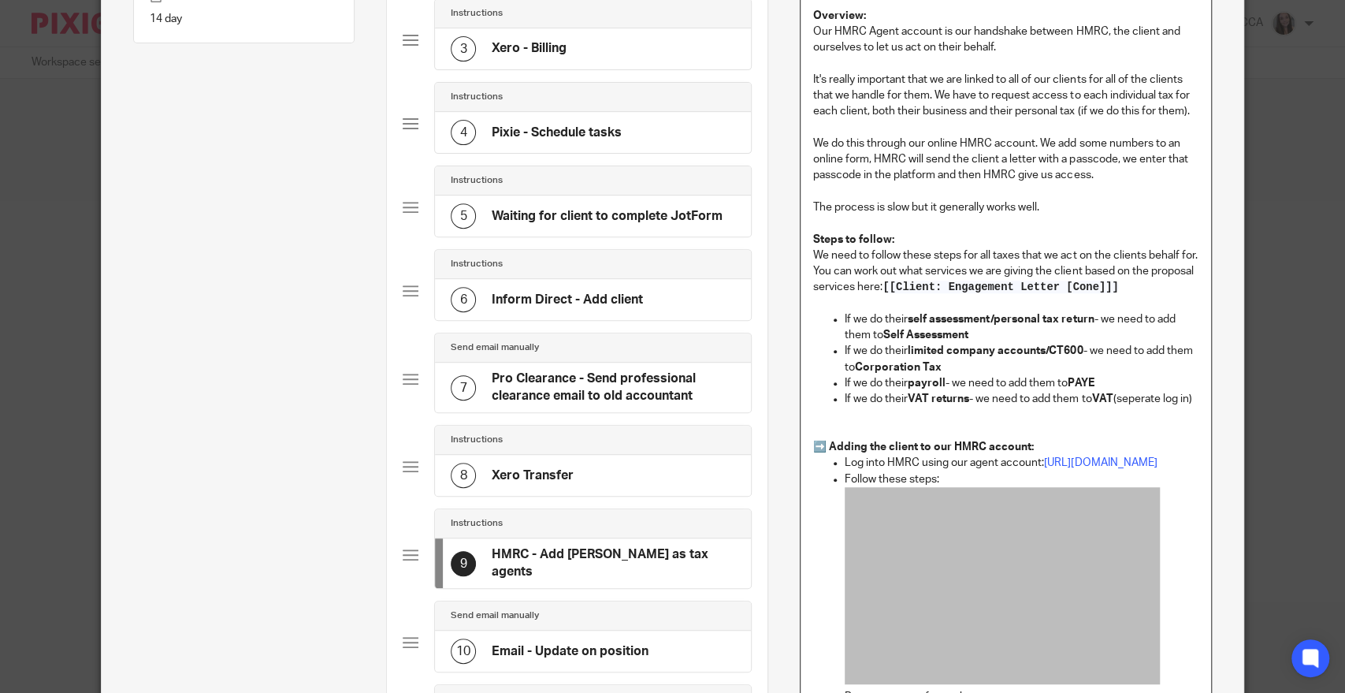
scroll to position [314, 0]
click at [856, 429] on p at bounding box center [1005, 421] width 385 height 32
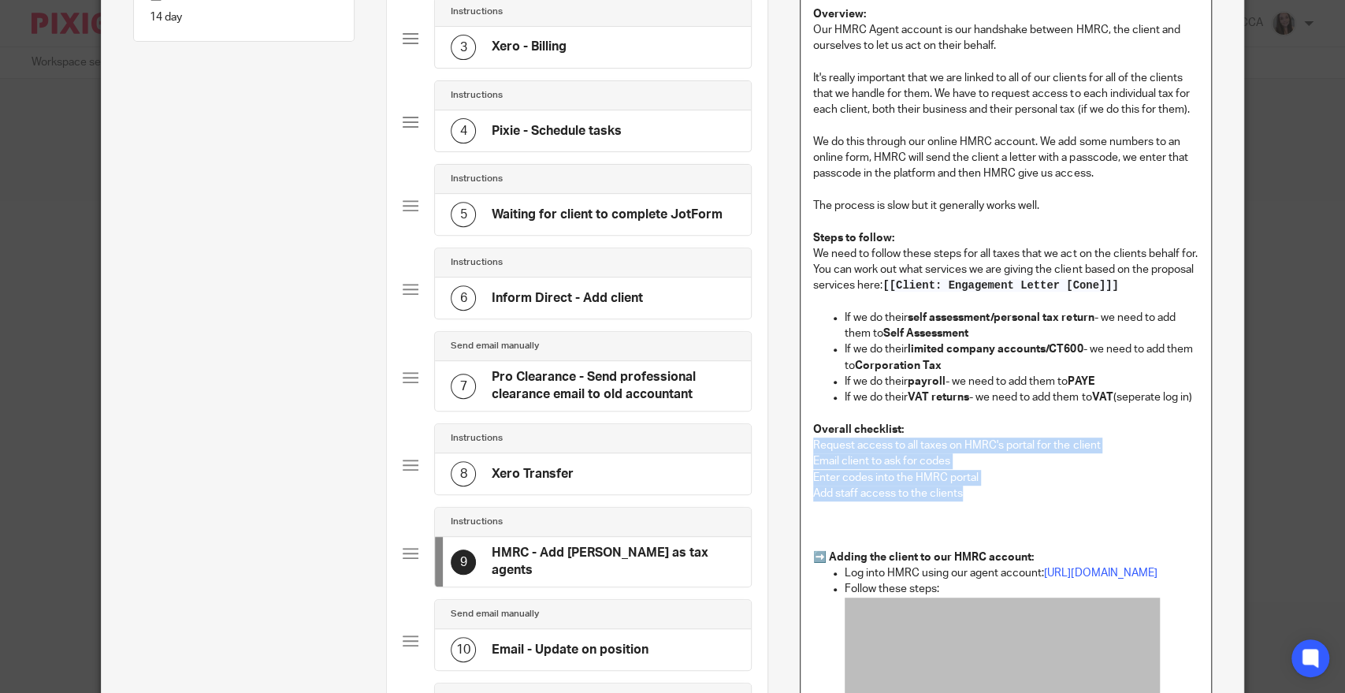
drag, startPoint x: 964, startPoint y: 513, endPoint x: 801, endPoint y: 460, distance: 172.2
click at [801, 460] on div "Overview: Our HMRC Agent account is our handshake between HMRC, the client and …" at bounding box center [1006, 682] width 410 height 1377
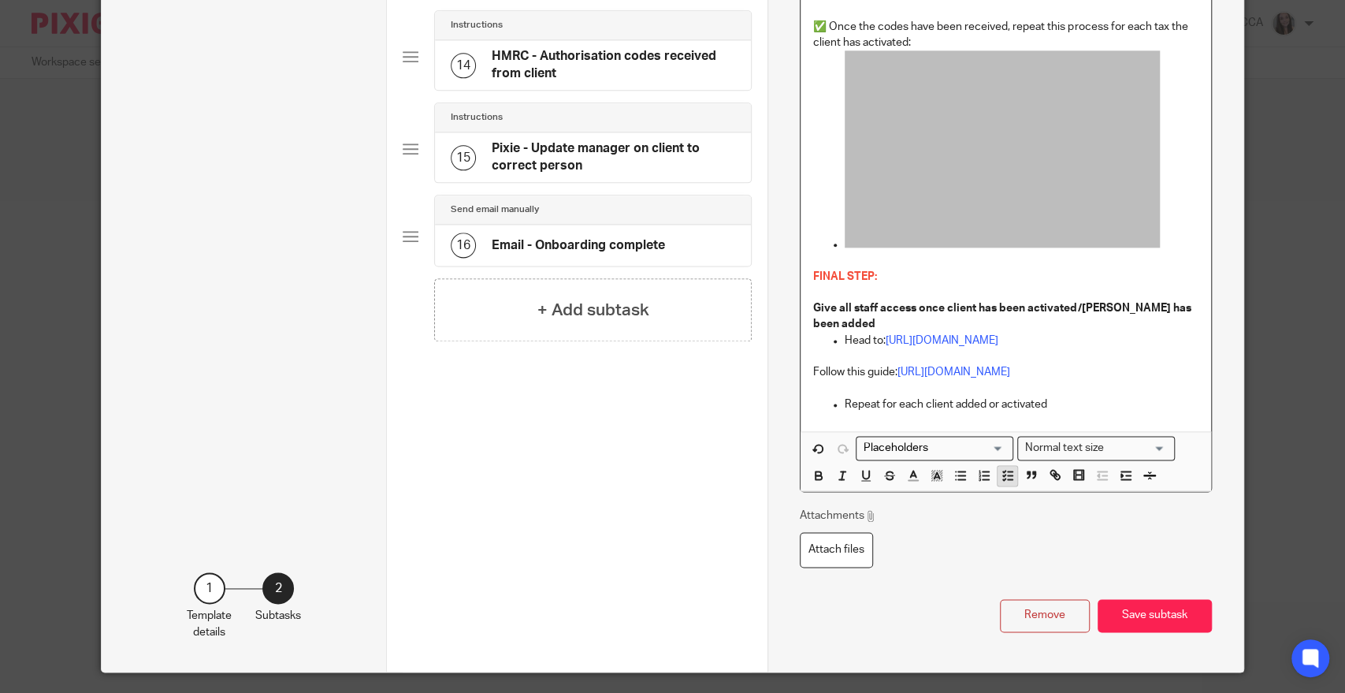
click at [1003, 480] on polyline "button" at bounding box center [1004, 479] width 2 height 2
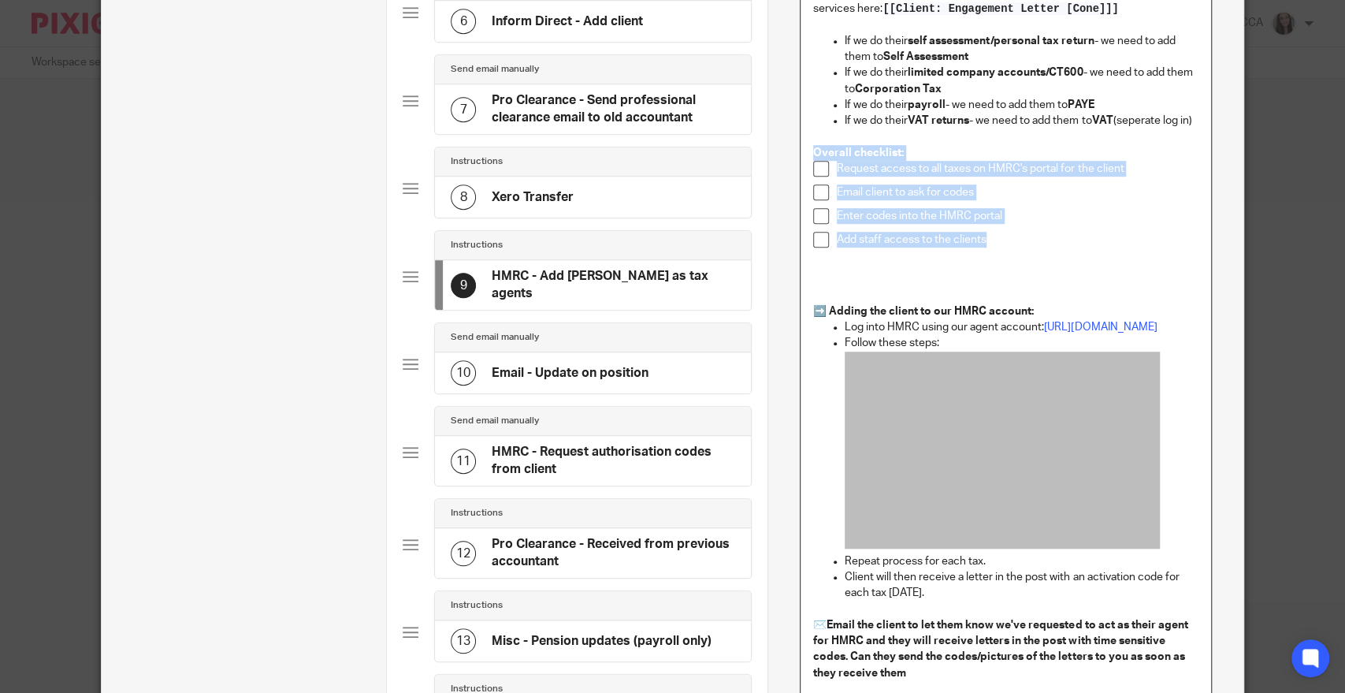
scroll to position [590, 0]
click at [1009, 248] on p "Add staff access to the clients" at bounding box center [1018, 240] width 362 height 16
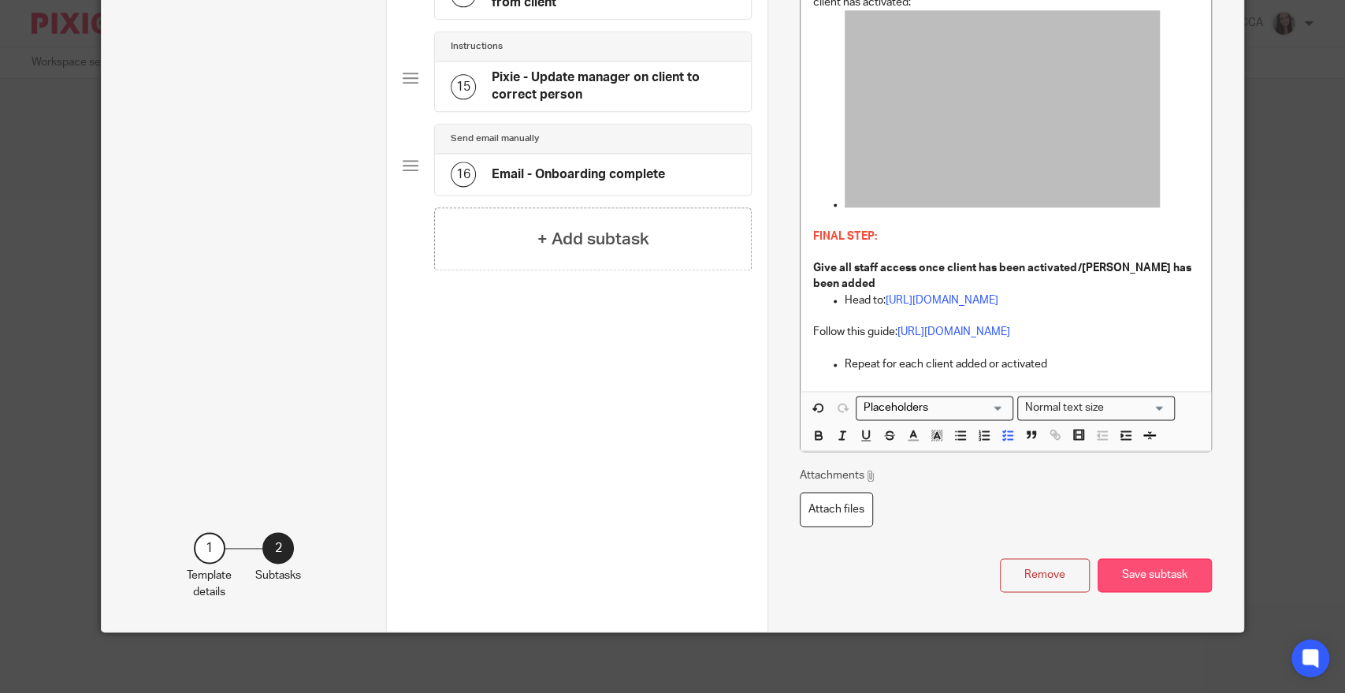
click at [1128, 592] on button "Save subtask" at bounding box center [1155, 575] width 114 height 34
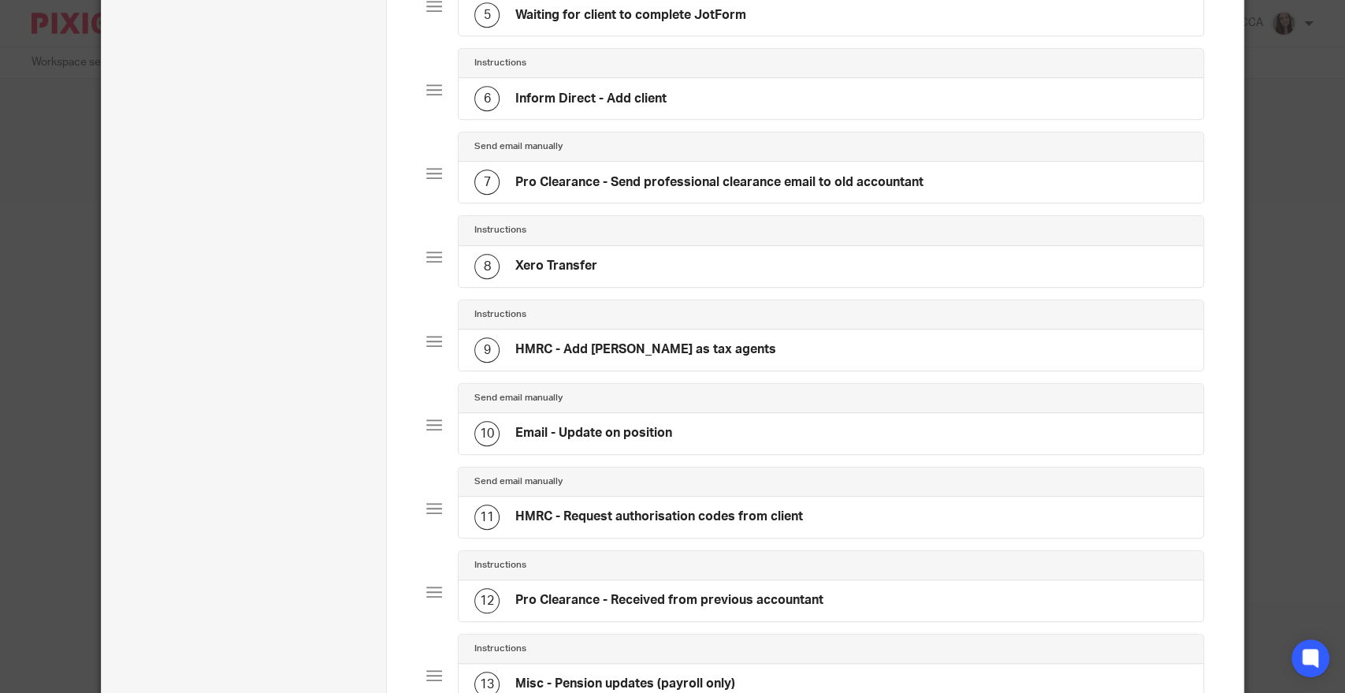
scroll to position [515, 0]
click at [639, 436] on div "10 Email - Update on position" at bounding box center [573, 431] width 198 height 25
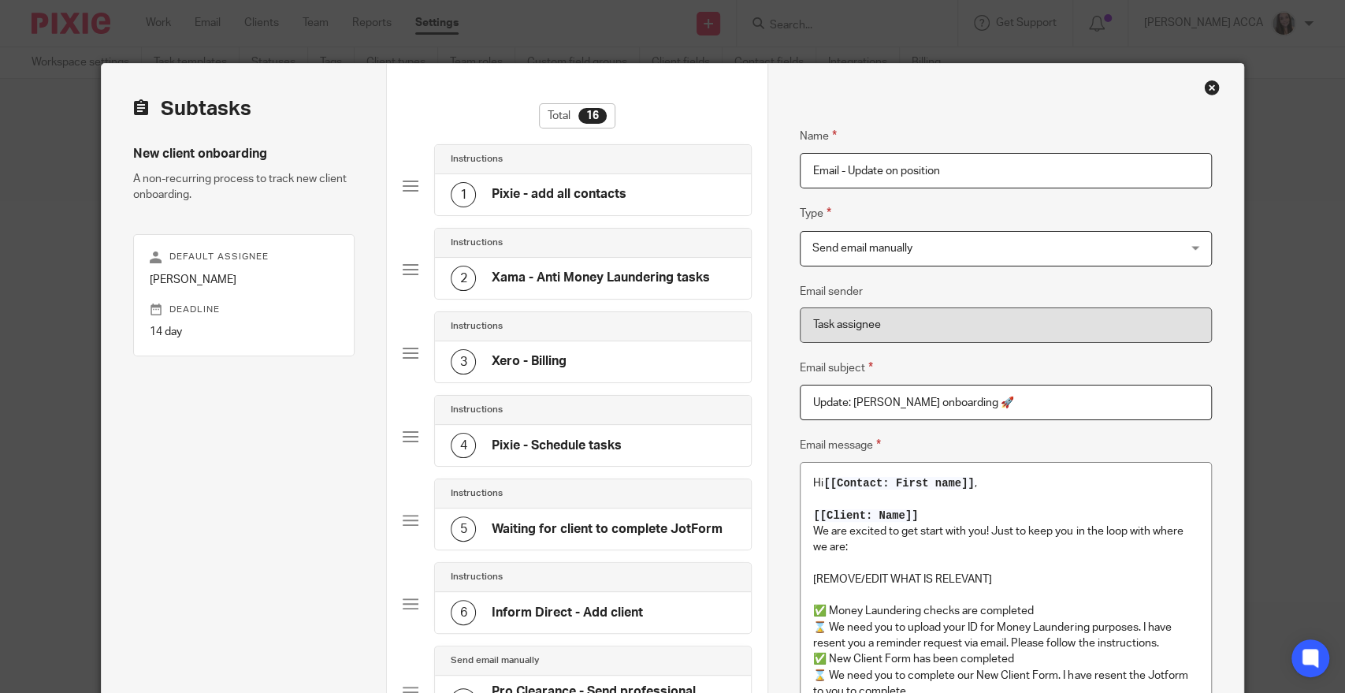
scroll to position [0, 0]
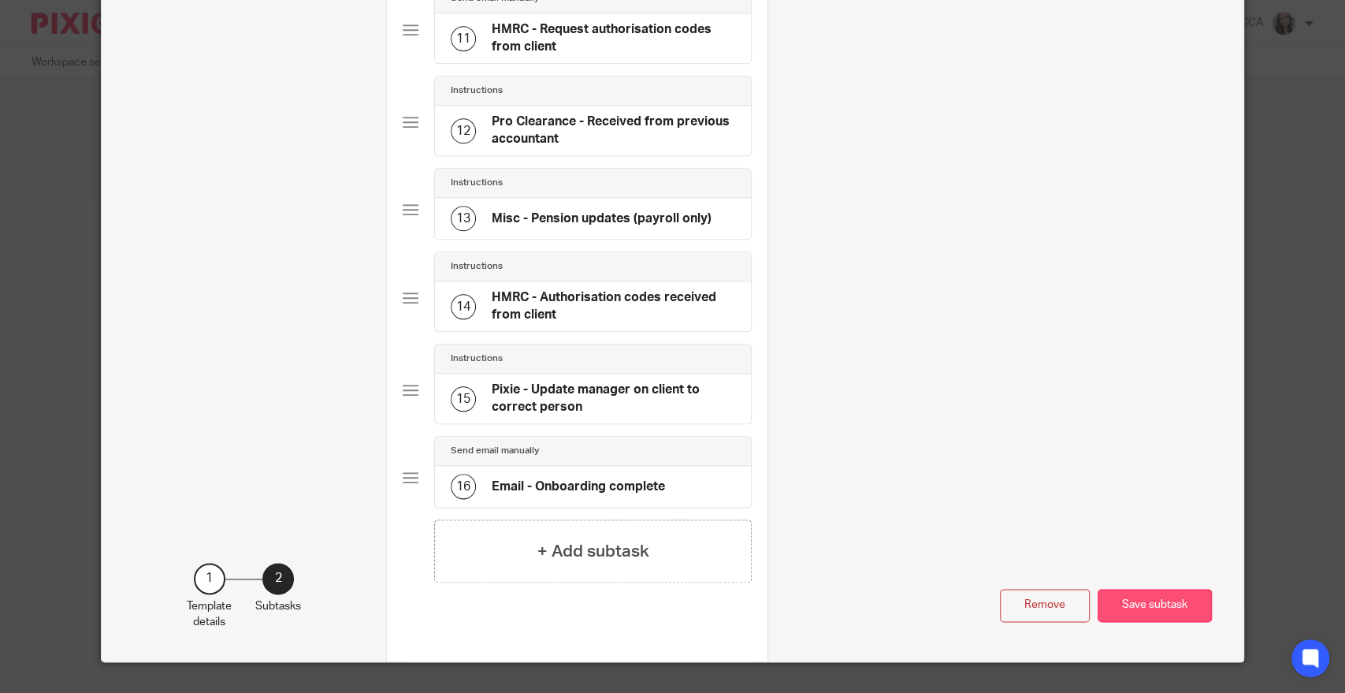
click at [1142, 597] on button "Save subtask" at bounding box center [1155, 606] width 114 height 34
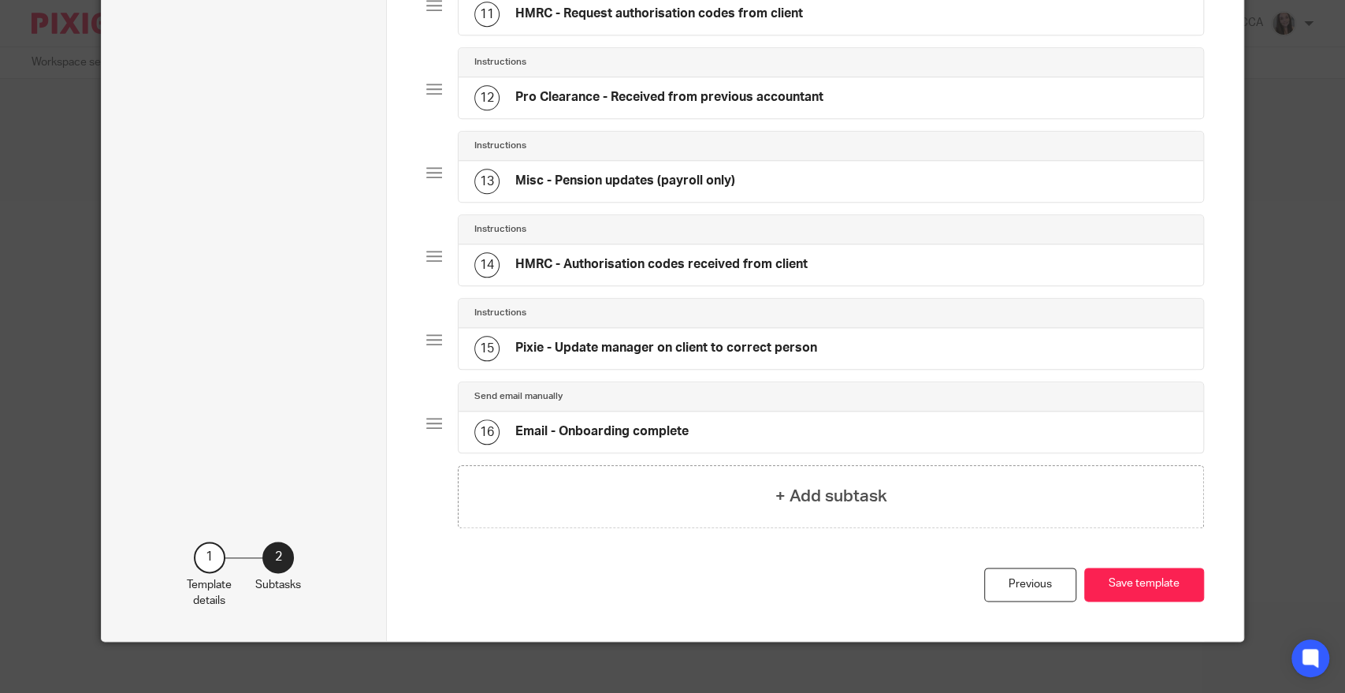
scroll to position [1017, 0]
click at [1143, 578] on button "Save template" at bounding box center [1144, 584] width 120 height 34
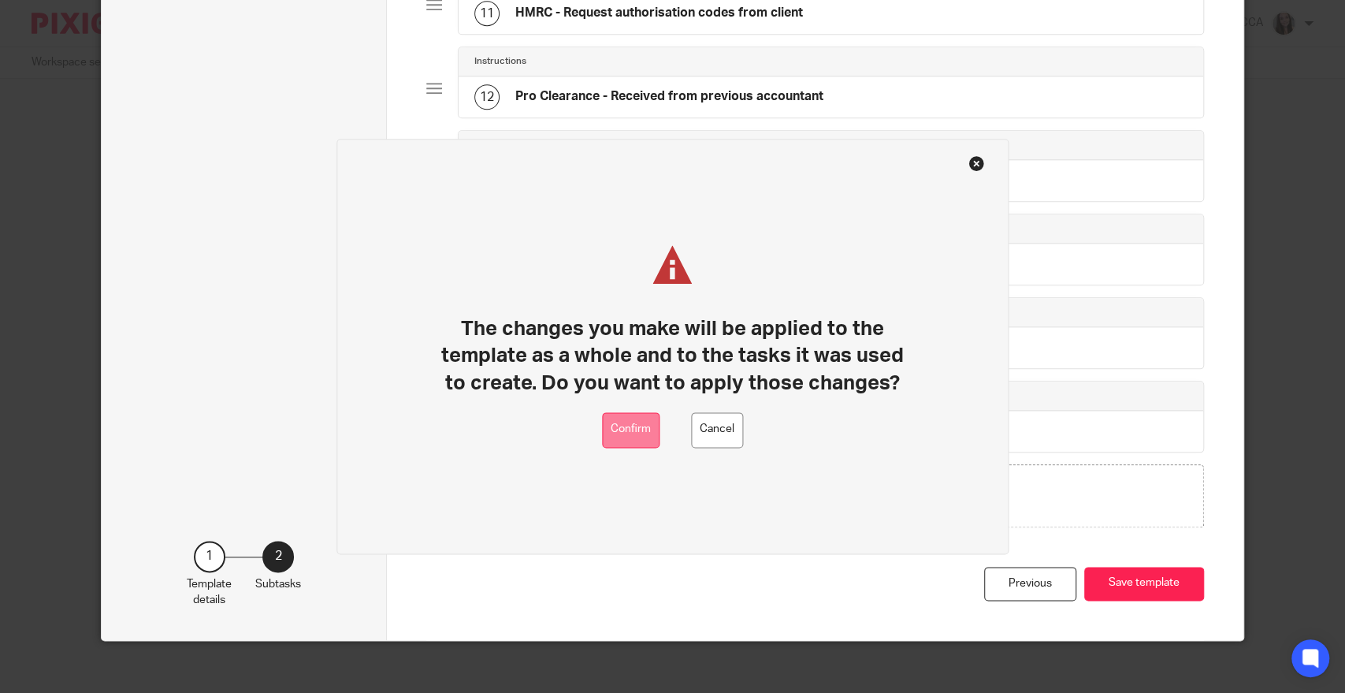
click at [632, 429] on button "Confirm" at bounding box center [631, 429] width 58 height 35
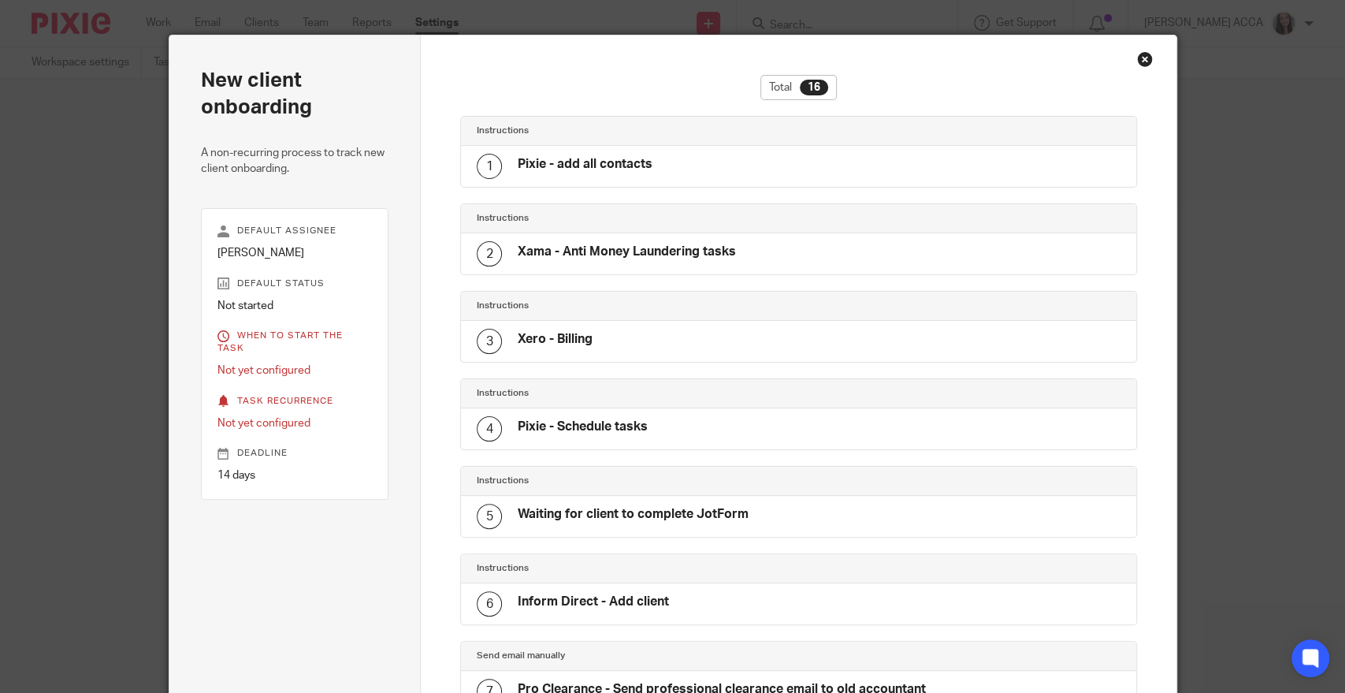
scroll to position [27, 0]
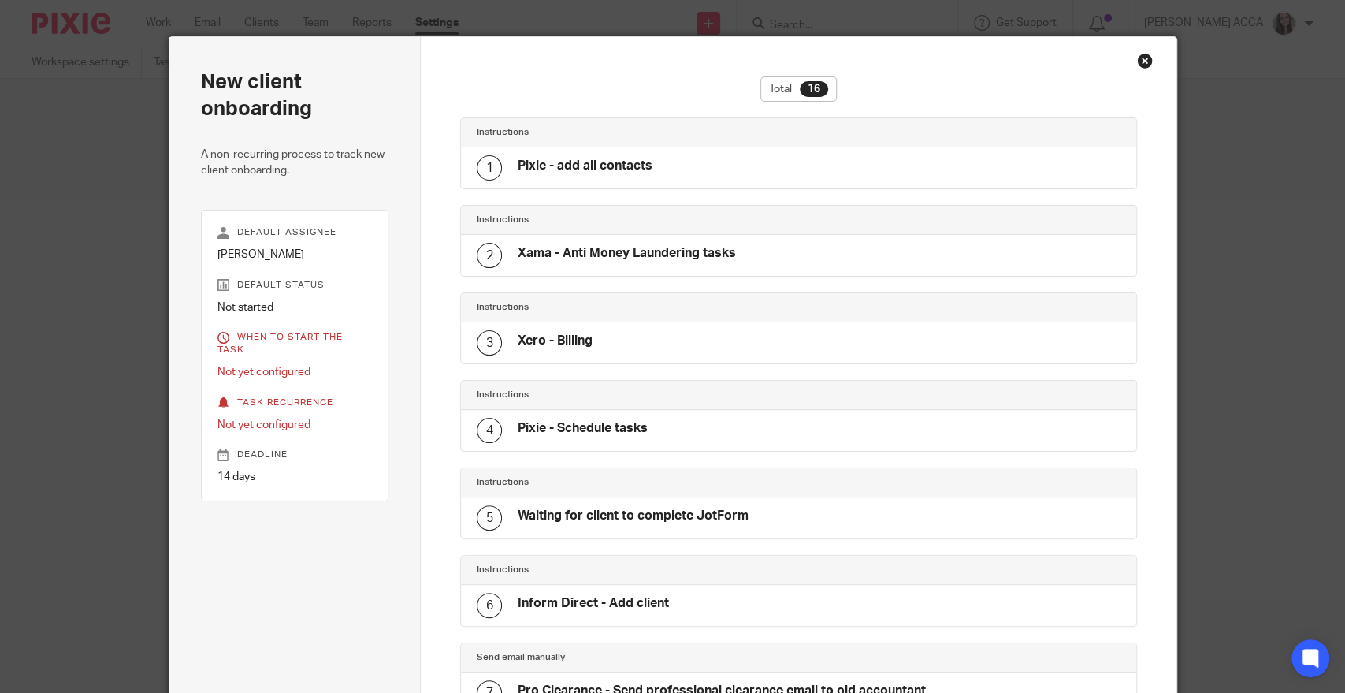
click at [1137, 61] on div "Close this dialog window" at bounding box center [1145, 61] width 16 height 16
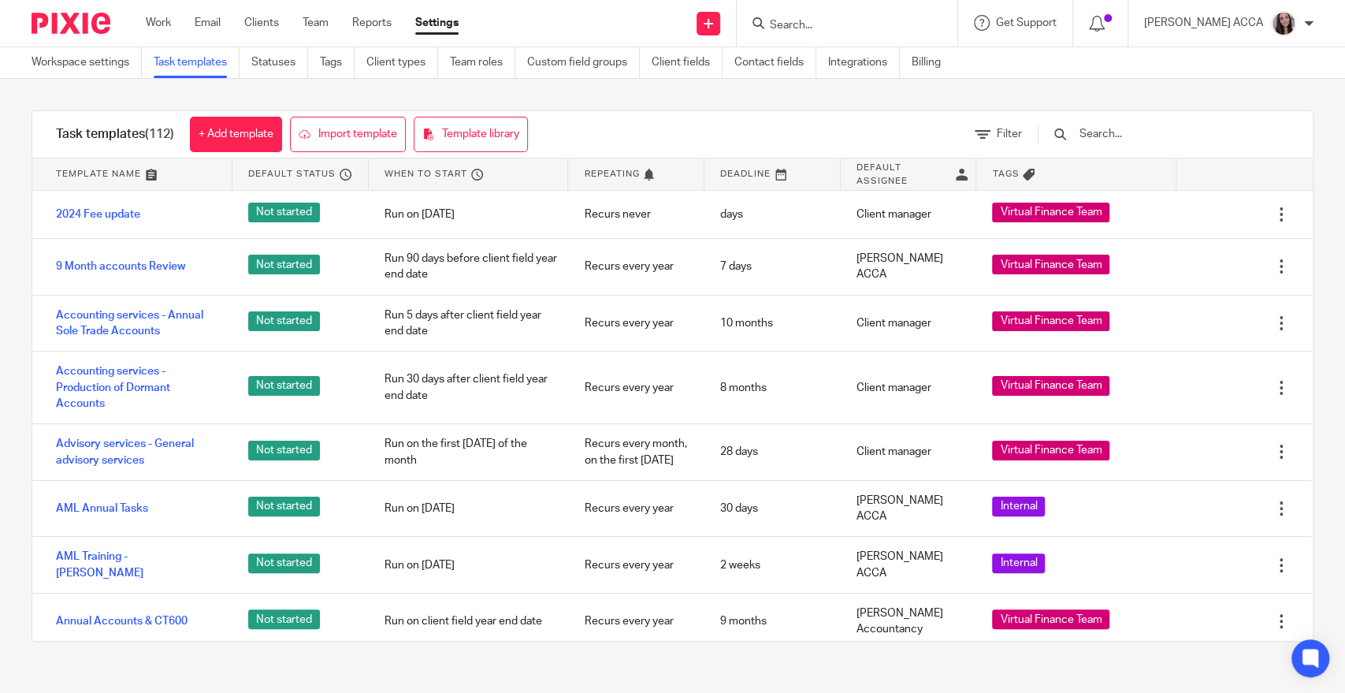
click at [812, 24] on input "Search" at bounding box center [839, 26] width 142 height 14
type input "team"
click at [841, 80] on link at bounding box center [898, 68] width 266 height 36
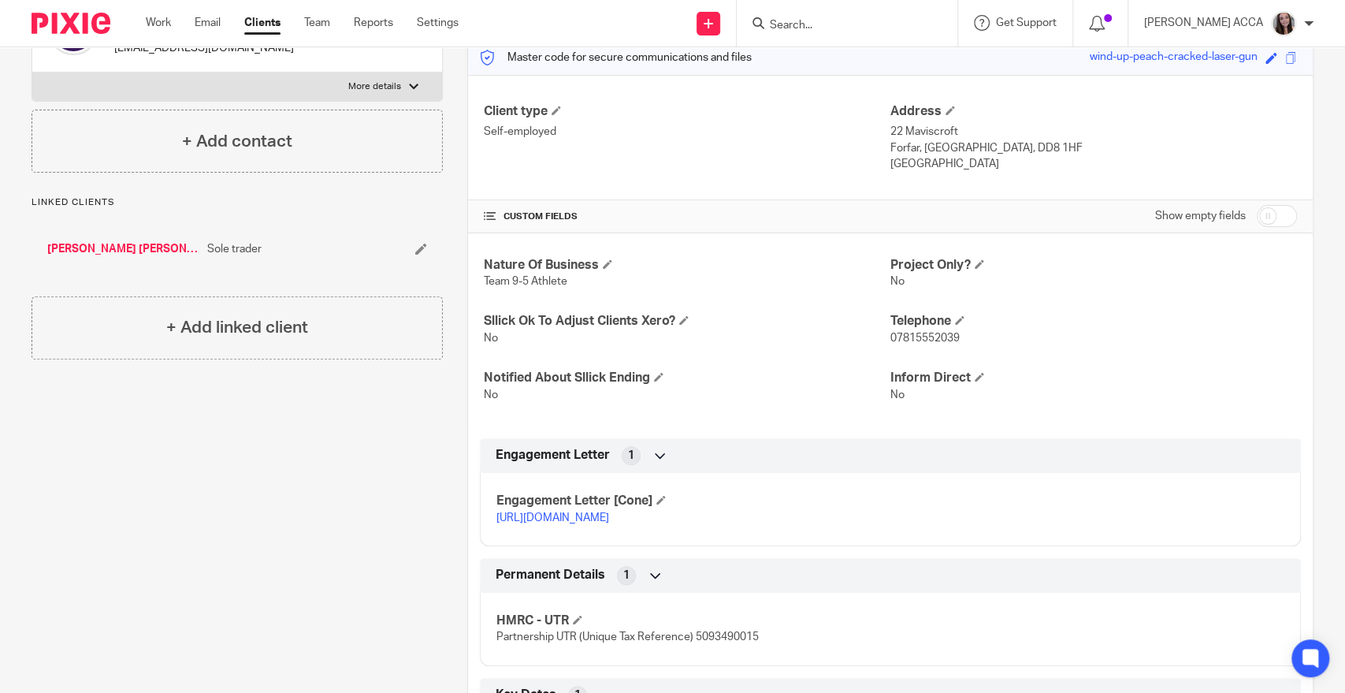
click at [468, 417] on div "Nature Of Business Team 9-5 Athlete Project Only? No Sllick Ok To Adjust Client…" at bounding box center [890, 329] width 845 height 193
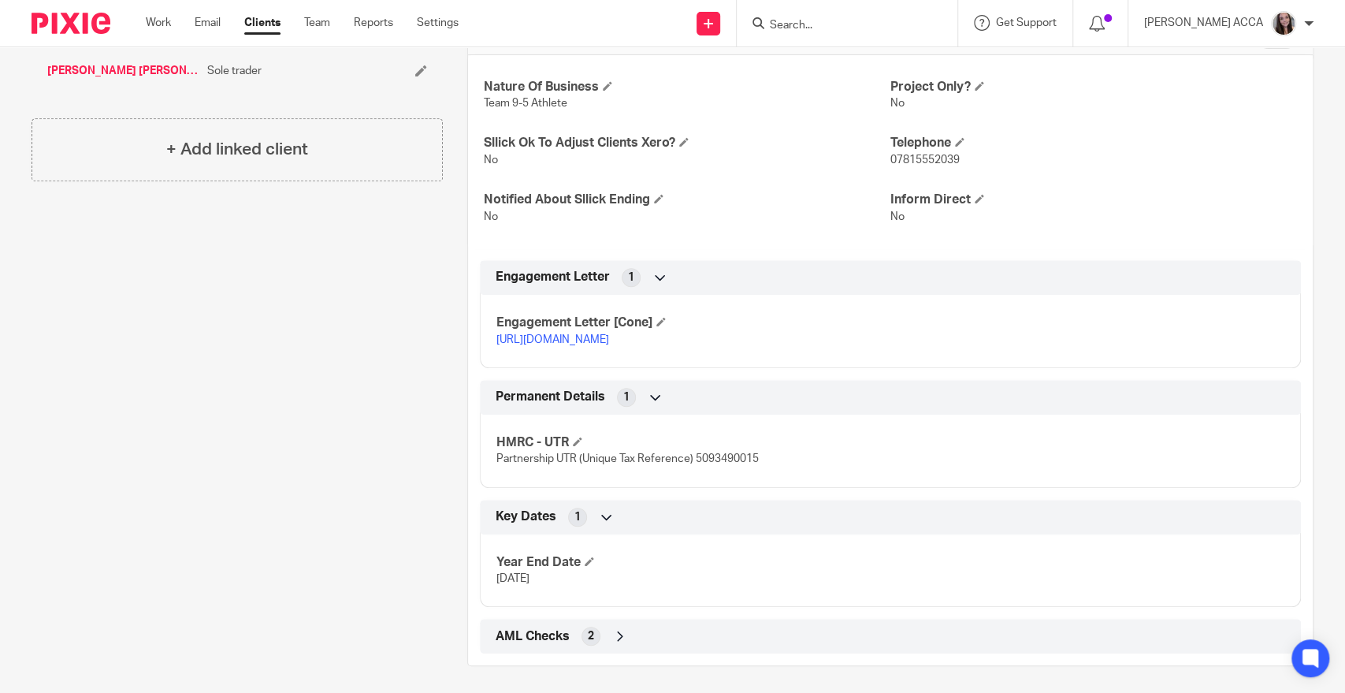
scroll to position [406, 0]
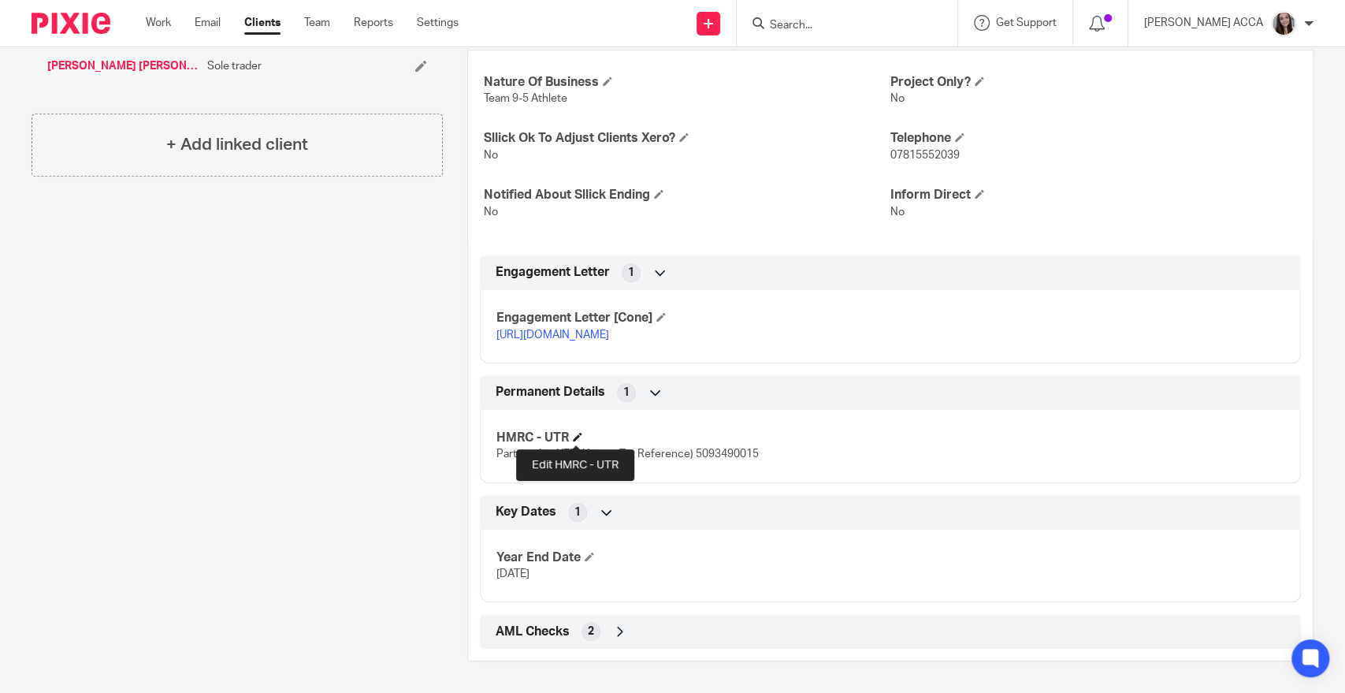
click at [580, 440] on span at bounding box center [577, 436] width 9 height 9
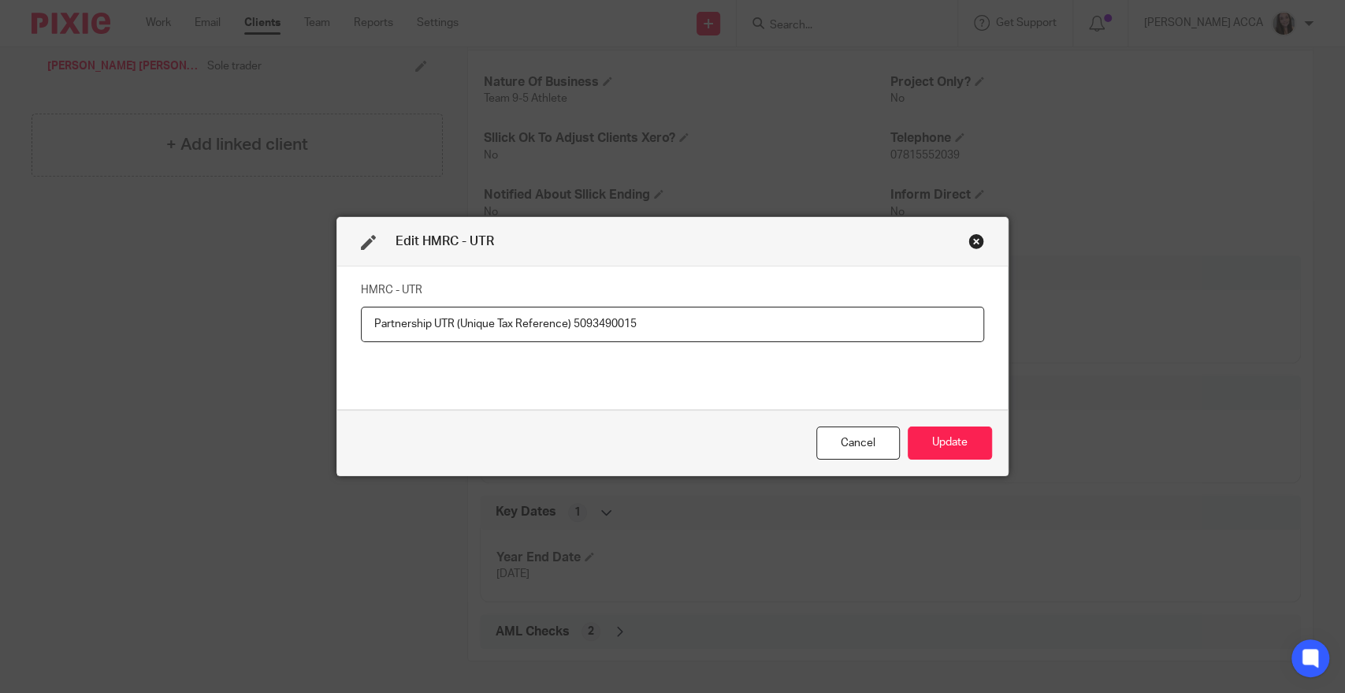
drag, startPoint x: 566, startPoint y: 326, endPoint x: 336, endPoint y: 310, distance: 229.8
click at [337, 310] on div "HMRC - UTR Partnership UTR (Unique Tax Reference) 5093490015" at bounding box center [672, 337] width 671 height 143
type input "5093490015"
click at [919, 434] on button "Update" at bounding box center [950, 443] width 84 height 34
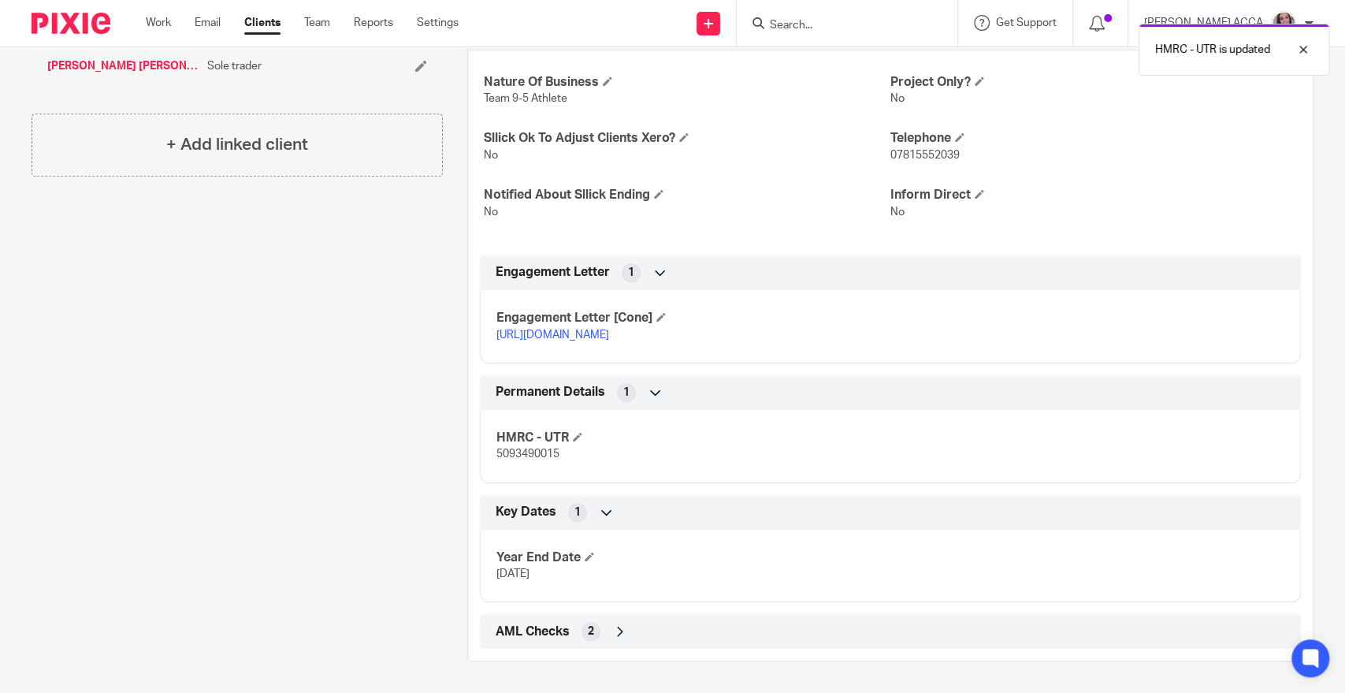
click at [609, 329] on link "[URL][DOMAIN_NAME]" at bounding box center [552, 334] width 113 height 11
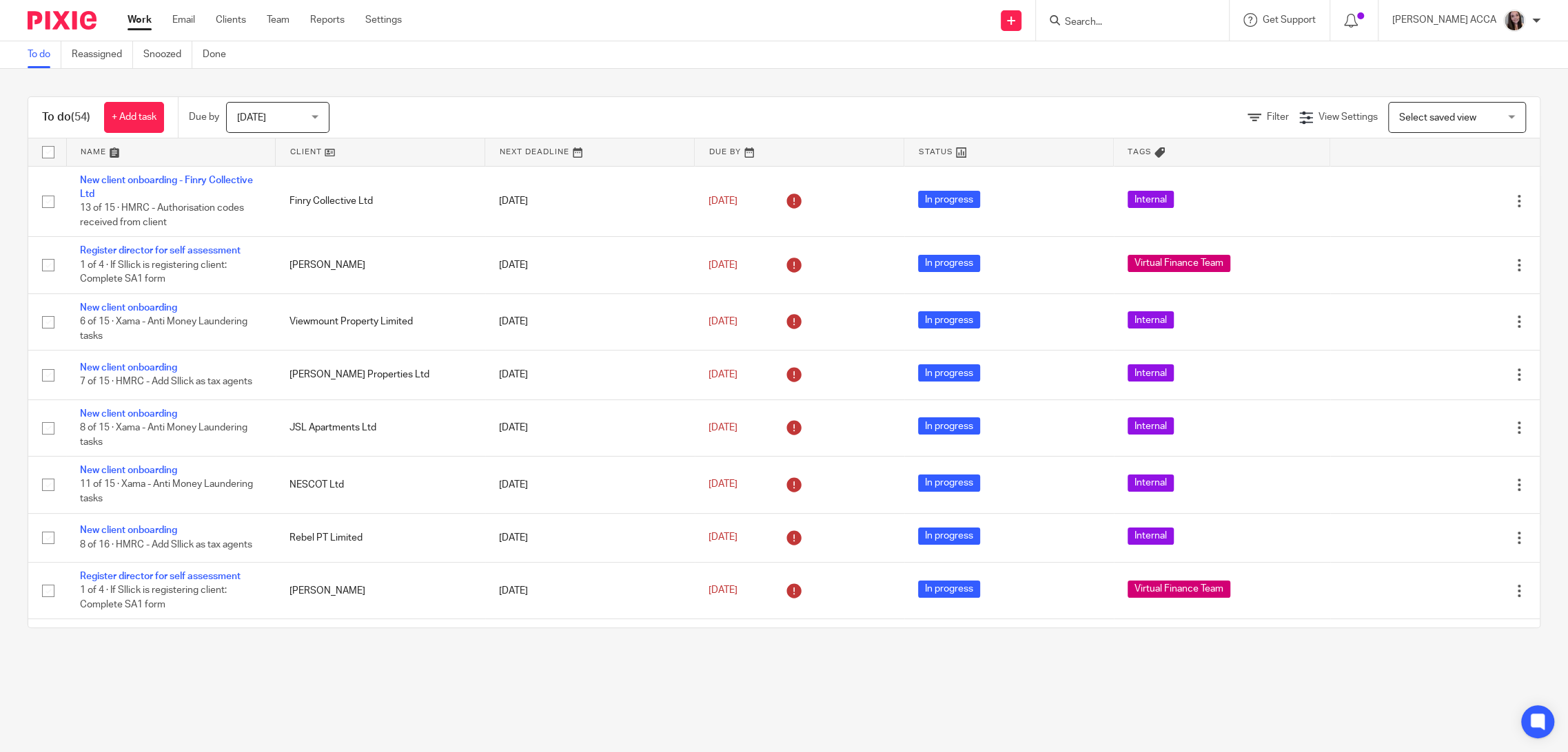
click at [1081, 24] on input "Search" at bounding box center [1126, 23] width 124 height 12
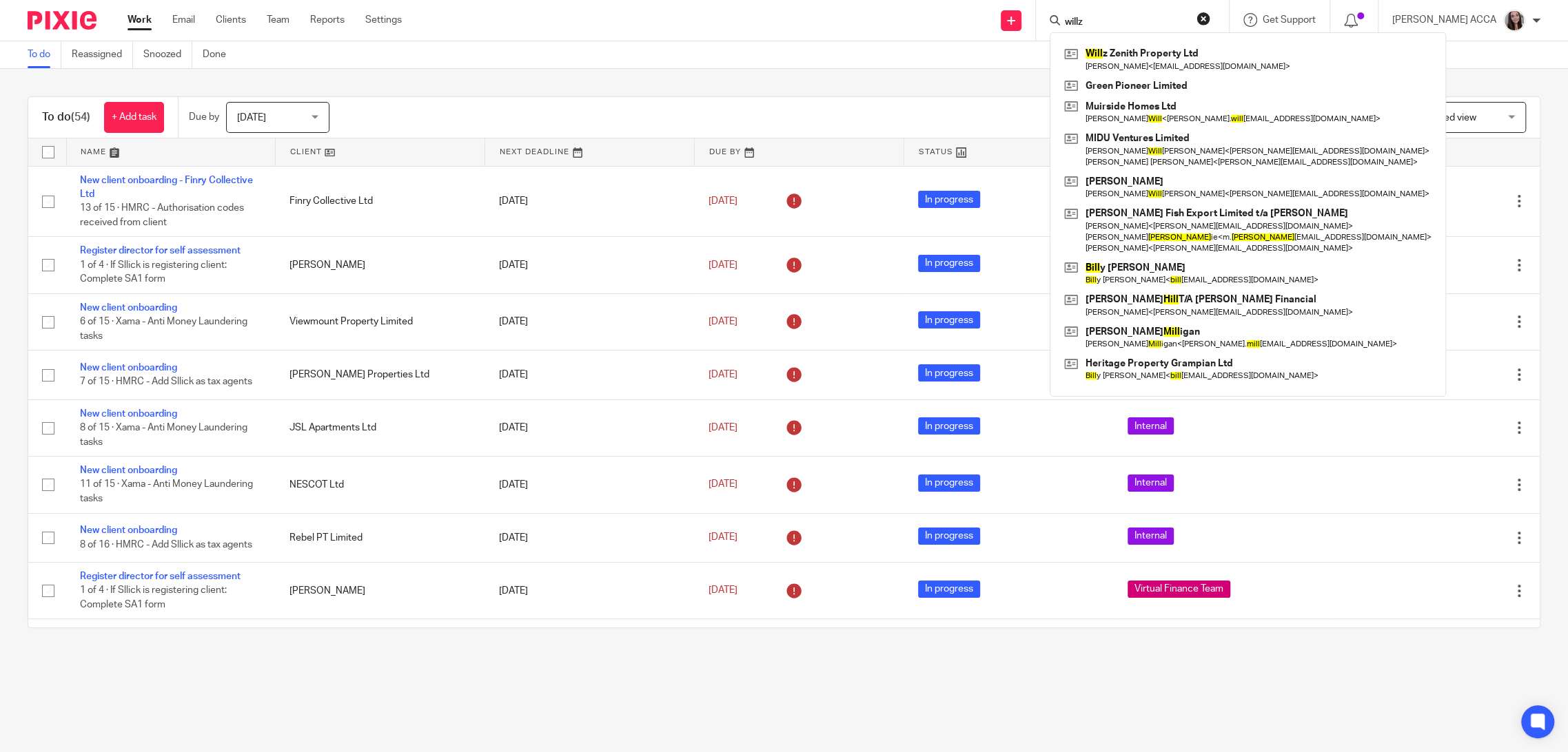
type input "willz"
click button "submit" at bounding box center [0, 0] width 0 height 0
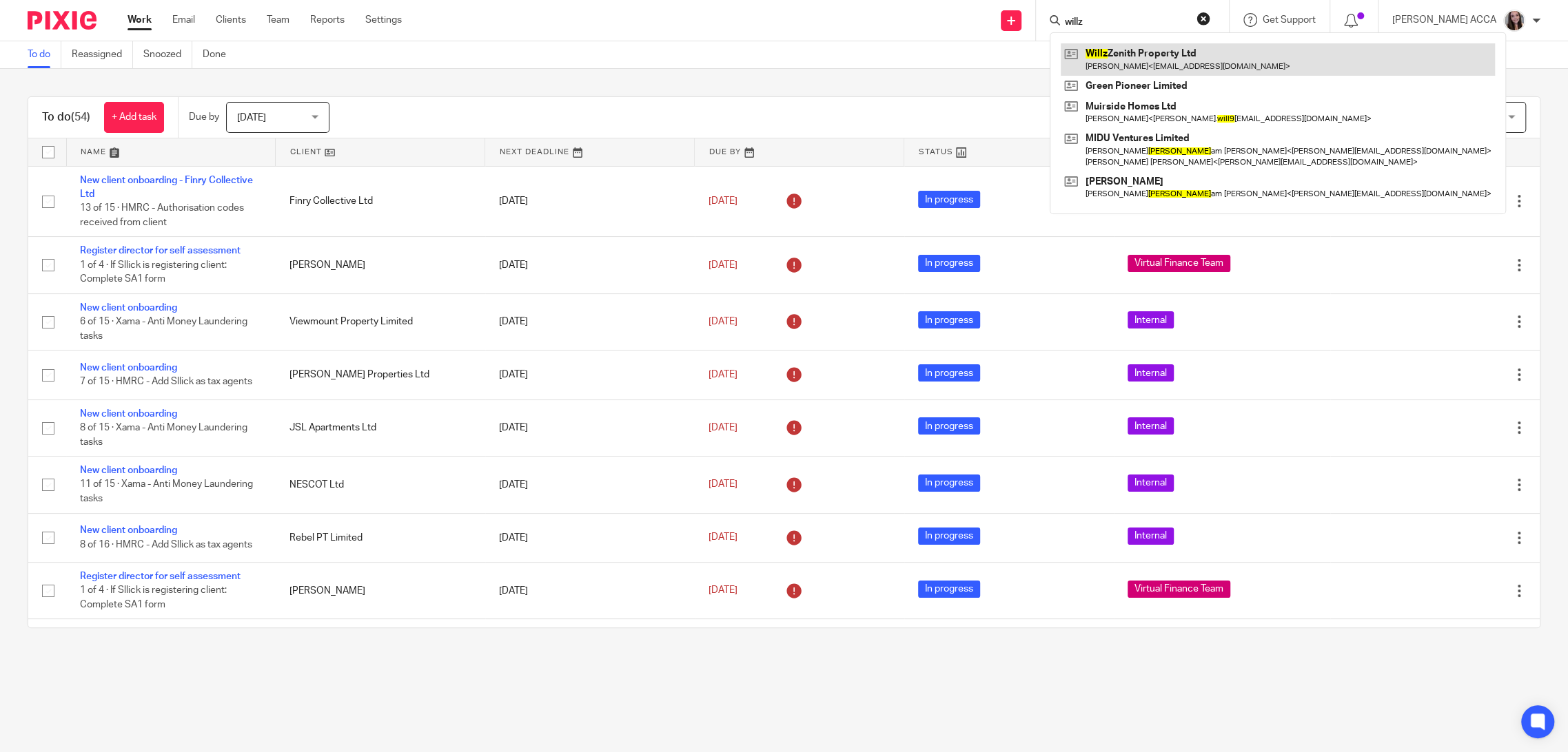
click at [1172, 50] on link at bounding box center [1278, 59] width 434 height 31
